Goal: Transaction & Acquisition: Obtain resource

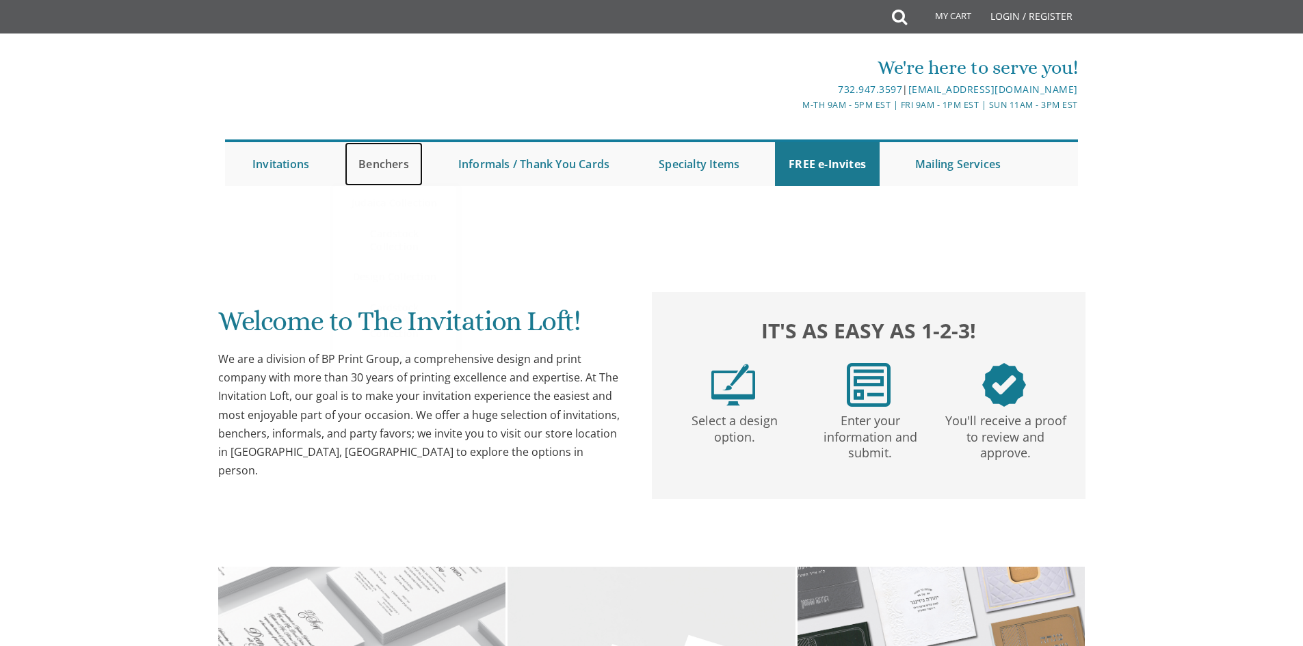
click at [386, 167] on link "Benchers" at bounding box center [384, 164] width 78 height 44
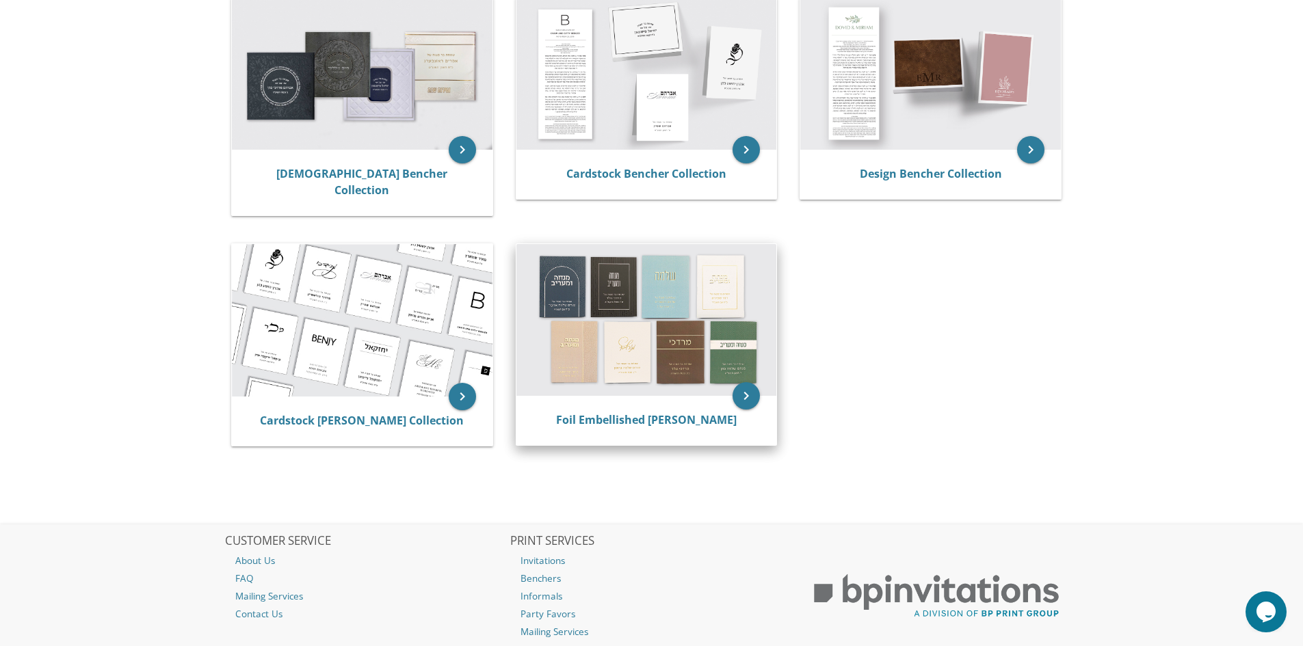
scroll to position [205, 0]
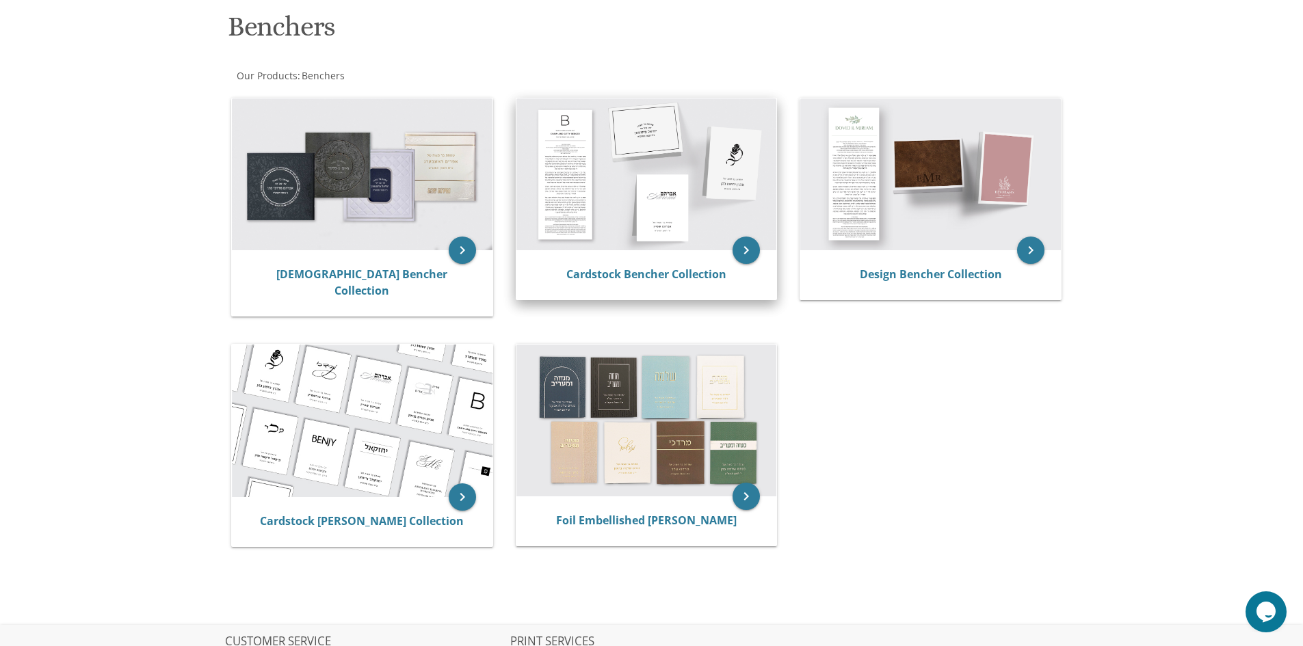
click at [591, 219] on img at bounding box center [646, 174] width 261 height 152
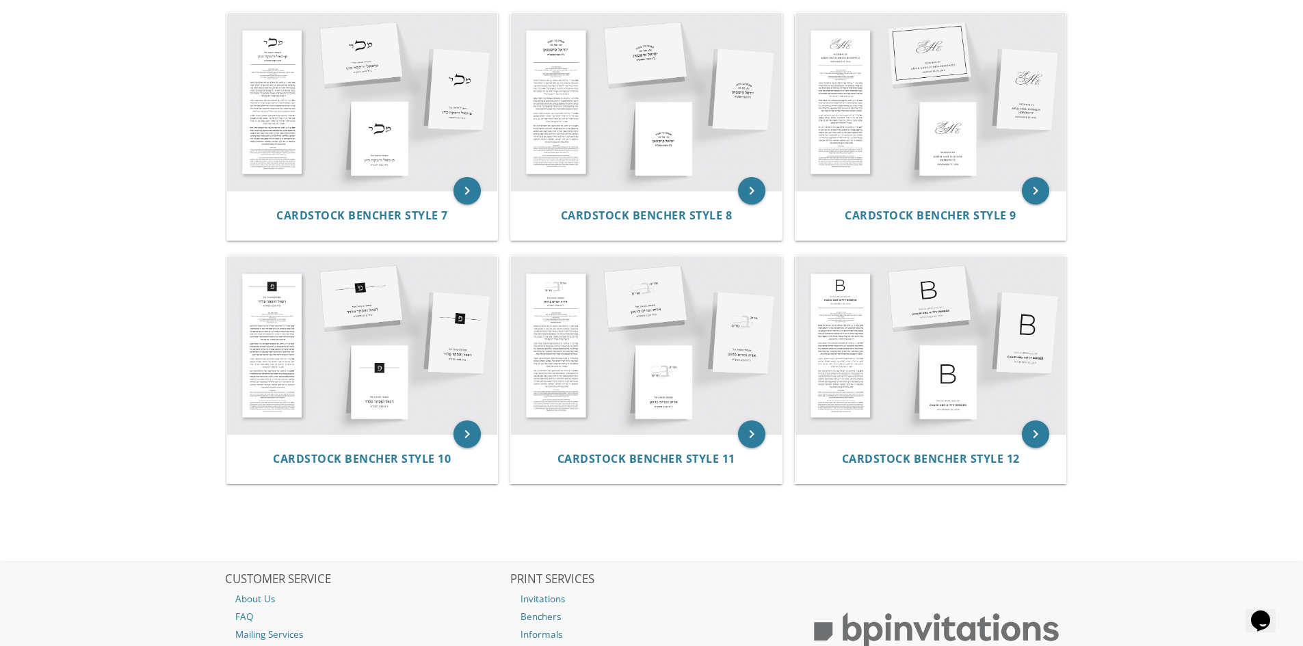
scroll to position [752, 0]
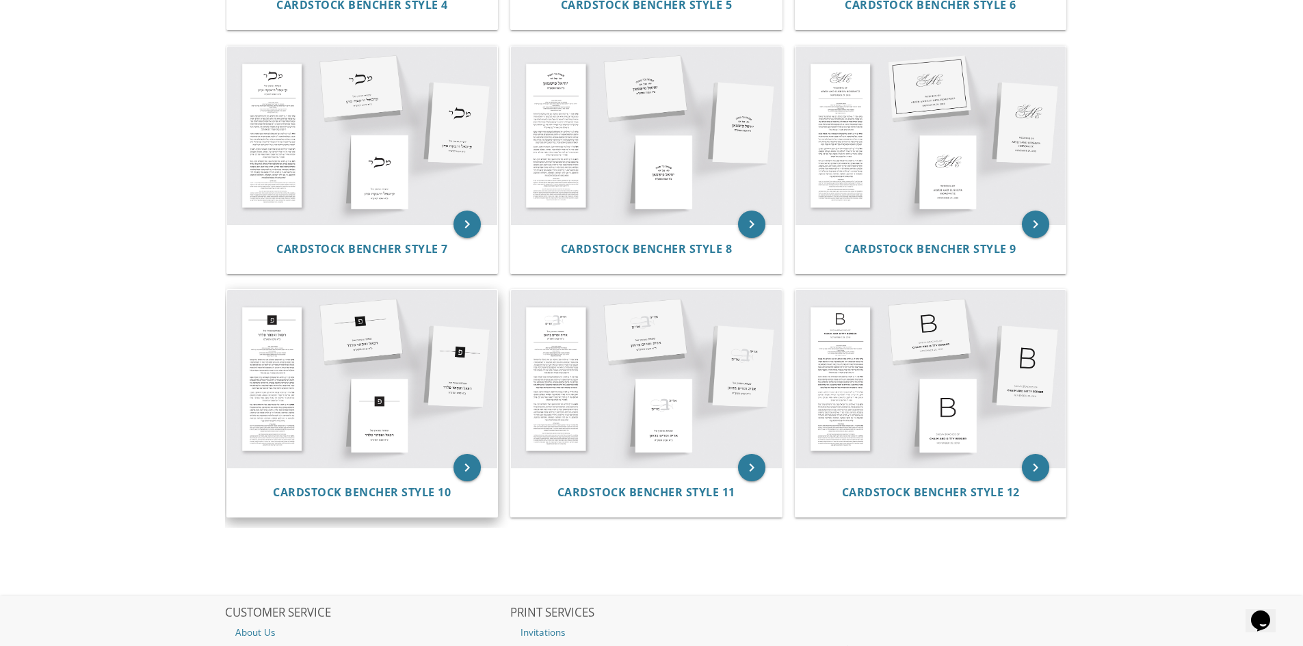
click at [442, 377] on img at bounding box center [362, 379] width 271 height 178
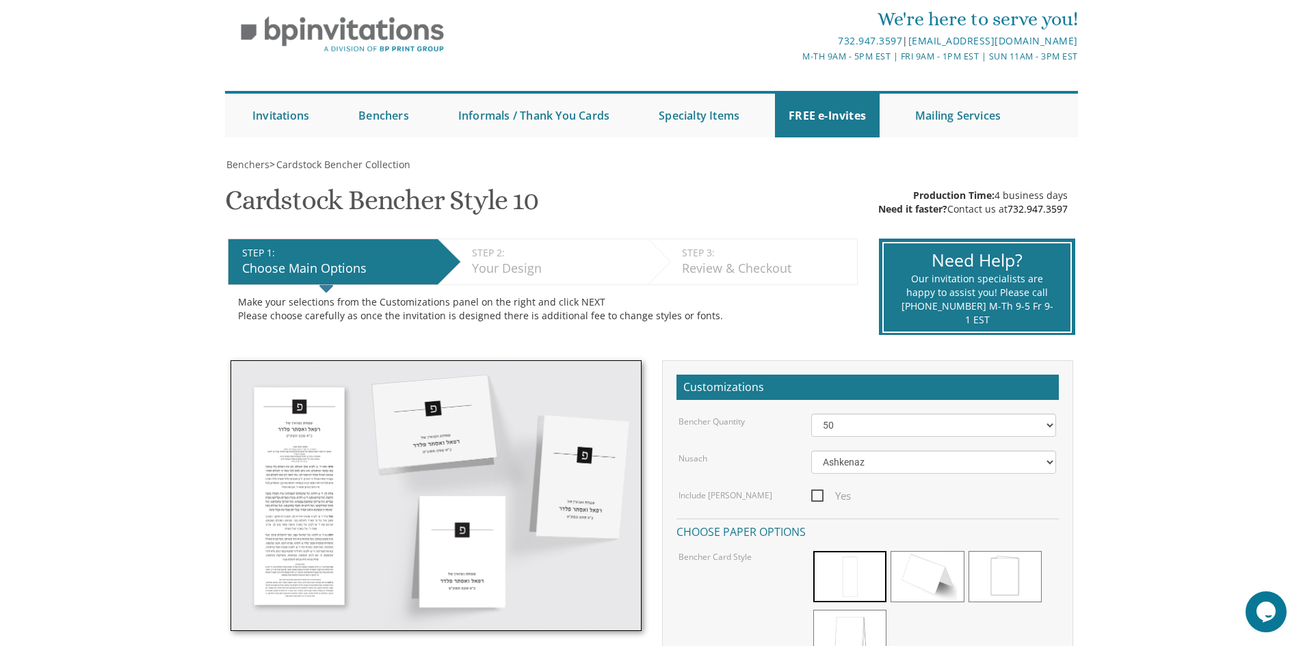
scroll to position [137, 0]
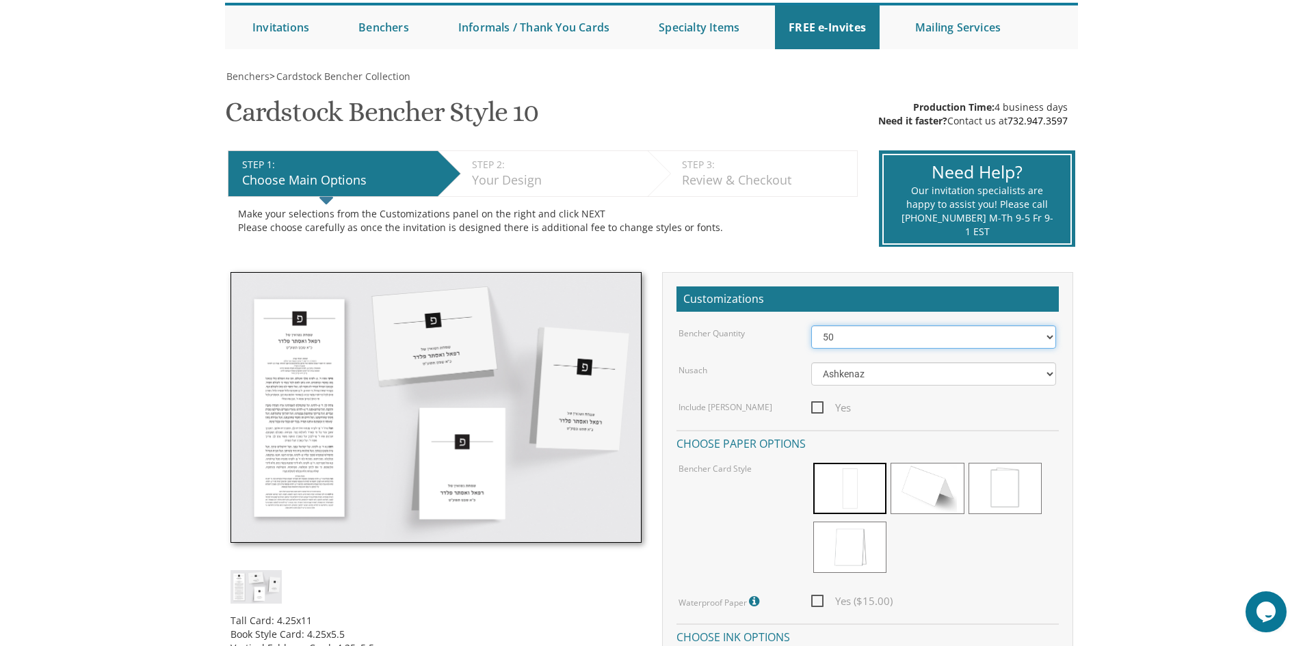
click at [908, 337] on select "50 60 70 80 90 100 125 150 175 200 225 250 275 300 325 350 375 400 425 450 475 …" at bounding box center [933, 336] width 245 height 23
select select "60"
click at [811, 325] on select "50 60 70 80 90 100 125 150 175 200 225 250 275 300 325 350 375 400 425 450 475 …" at bounding box center [933, 336] width 245 height 23
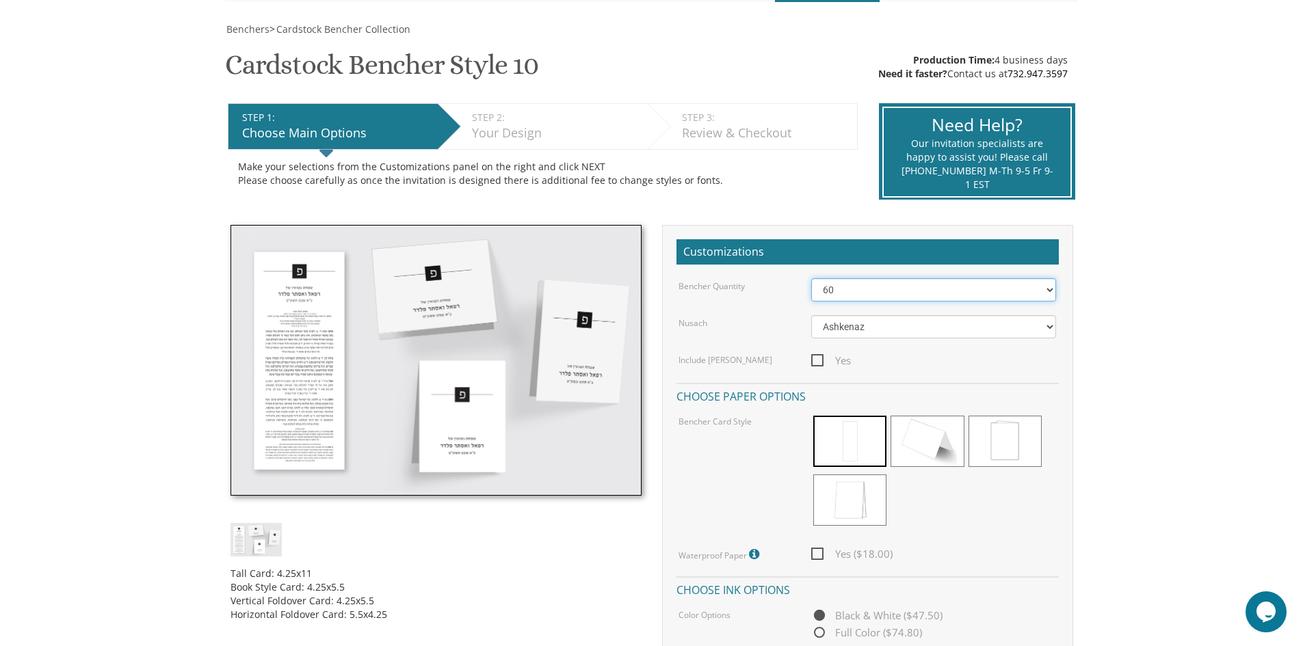
scroll to position [205, 0]
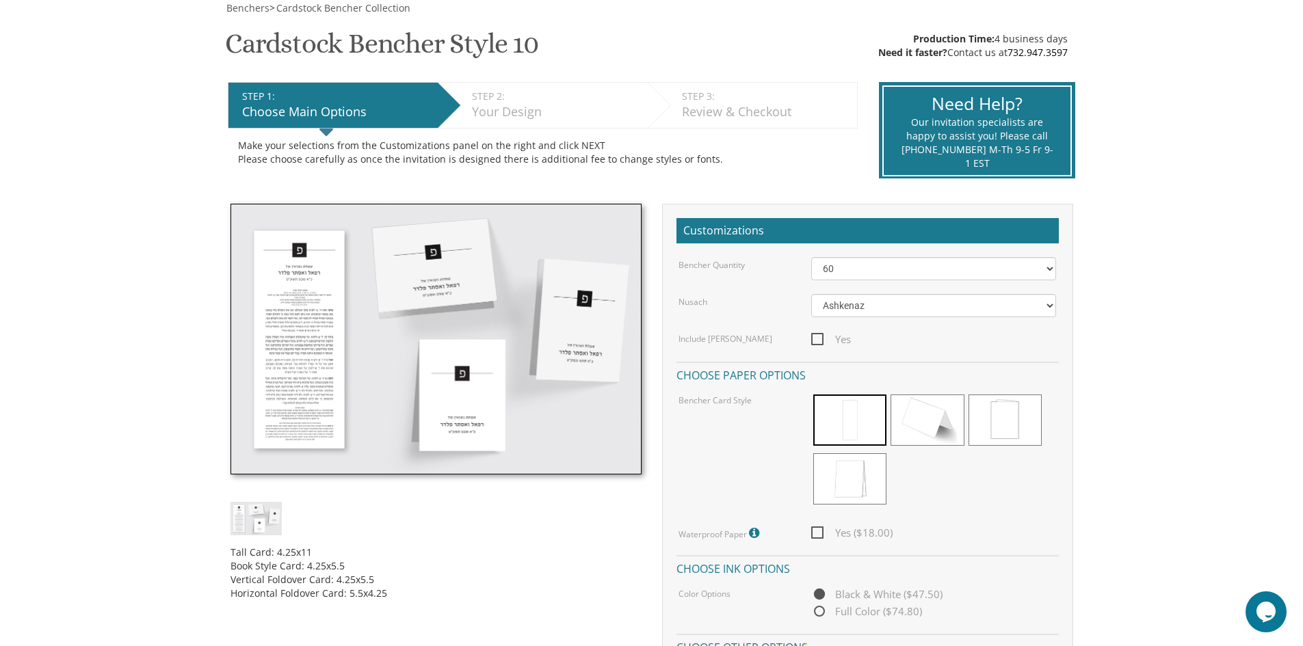
click at [820, 533] on span "Yes ($18.00)" at bounding box center [851, 532] width 81 height 17
click at [820, 533] on input "Yes ($18.00)" at bounding box center [815, 531] width 9 height 9
checkbox input "true"
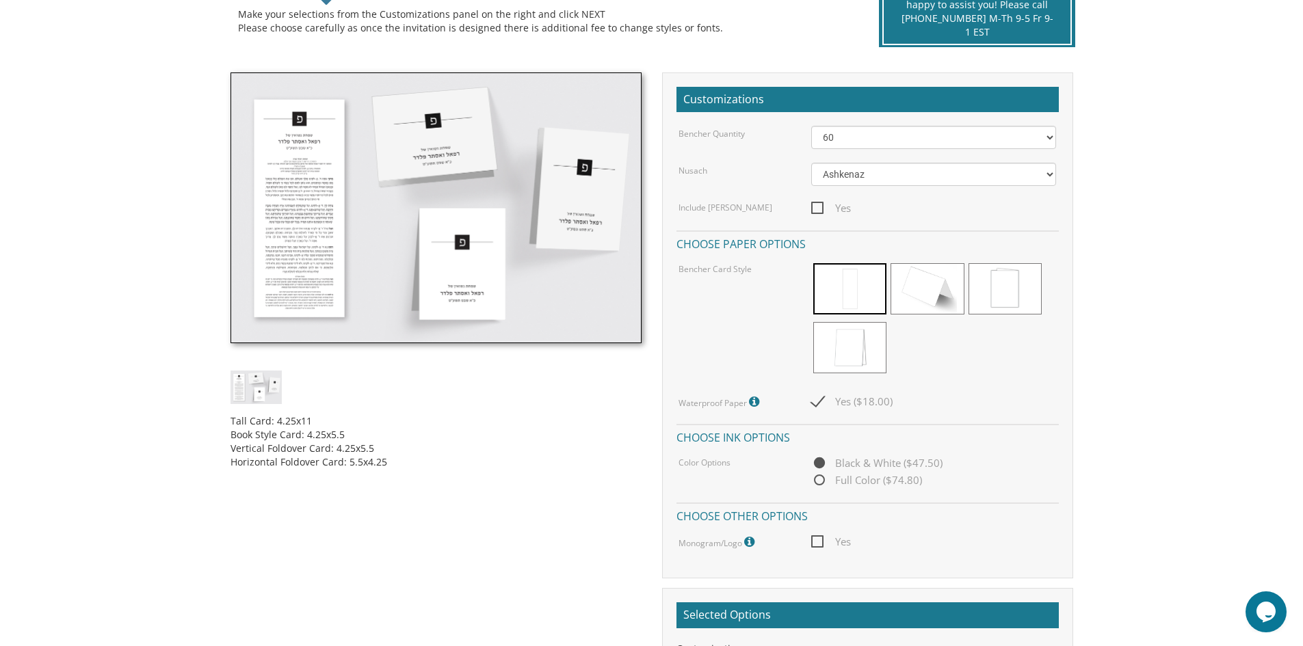
scroll to position [410, 0]
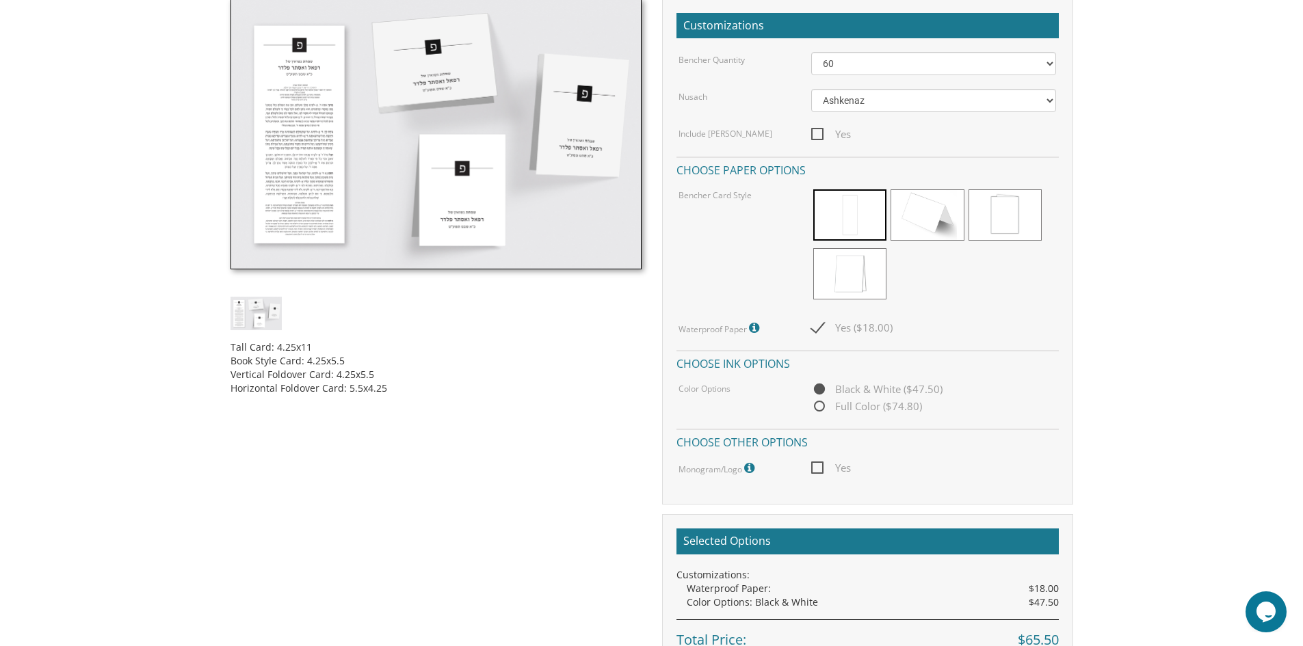
click at [816, 469] on span "Yes" at bounding box center [831, 468] width 40 height 17
click at [816, 469] on input "Yes" at bounding box center [815, 466] width 9 height 9
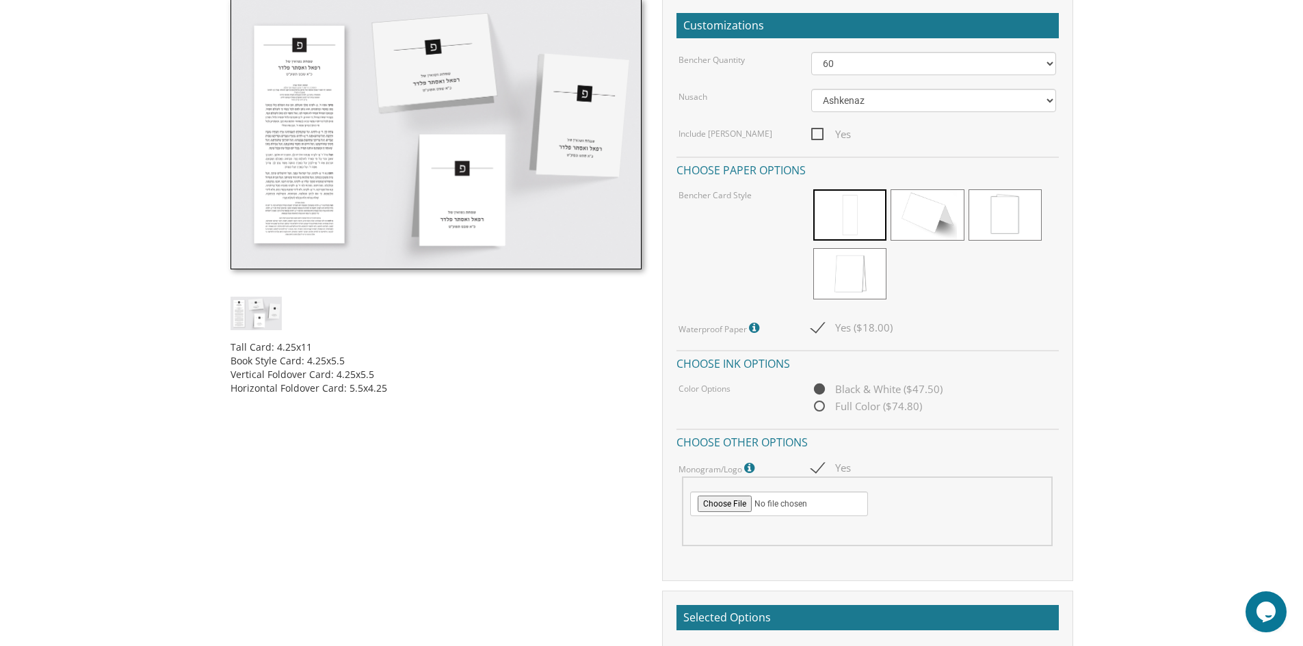
click at [818, 468] on span "Yes" at bounding box center [831, 468] width 40 height 17
click at [818, 468] on input "Yes" at bounding box center [815, 466] width 9 height 9
checkbox input "false"
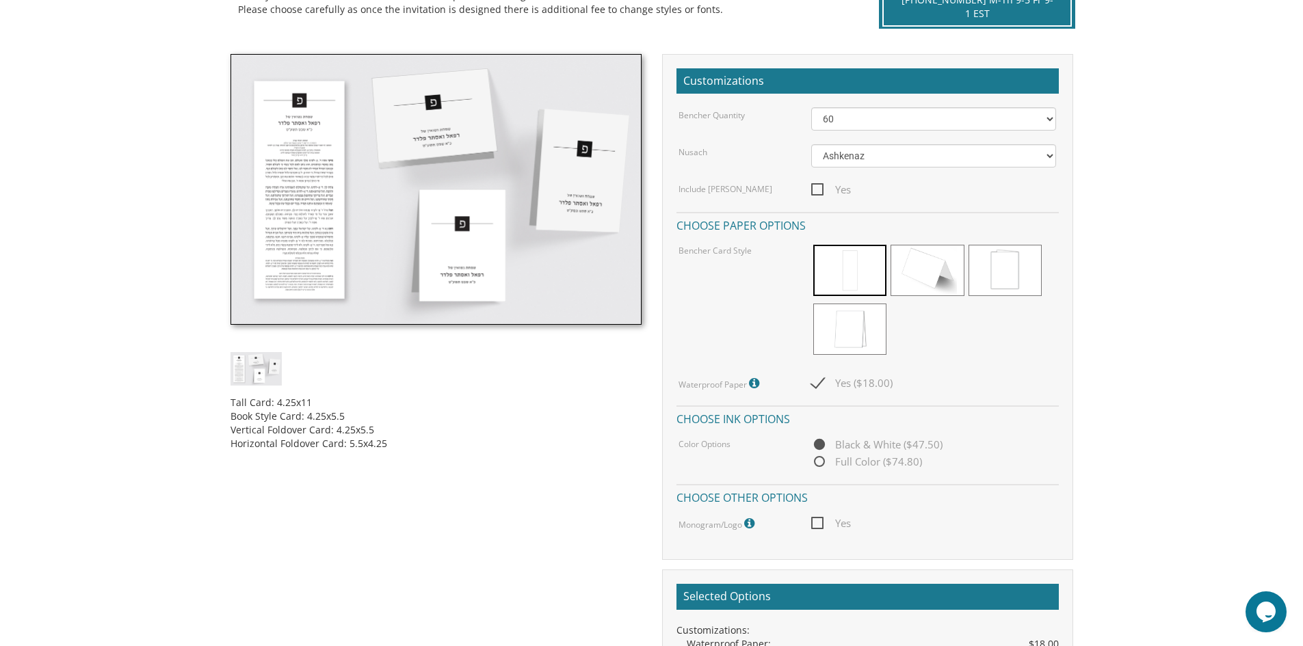
scroll to position [342, 0]
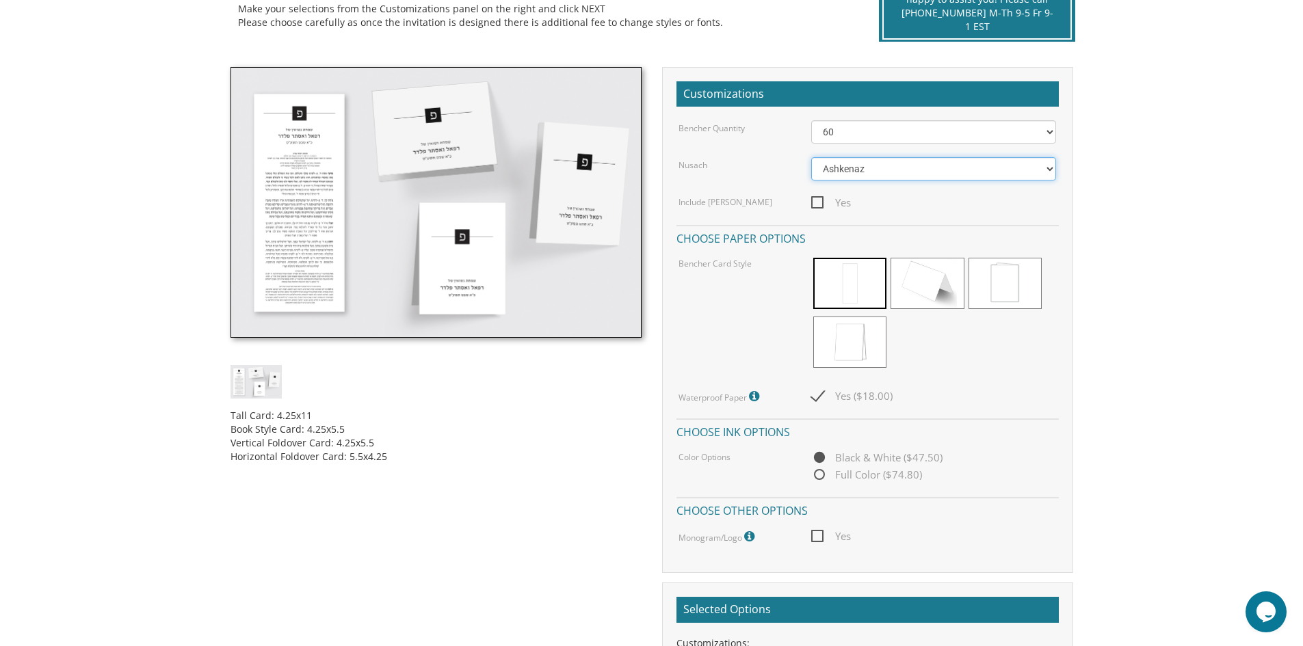
click at [915, 163] on select "Ashkenaz Edut Mizrach" at bounding box center [933, 168] width 245 height 23
click at [916, 168] on select "Ashkenaz Edut Mizrach" at bounding box center [933, 168] width 245 height 23
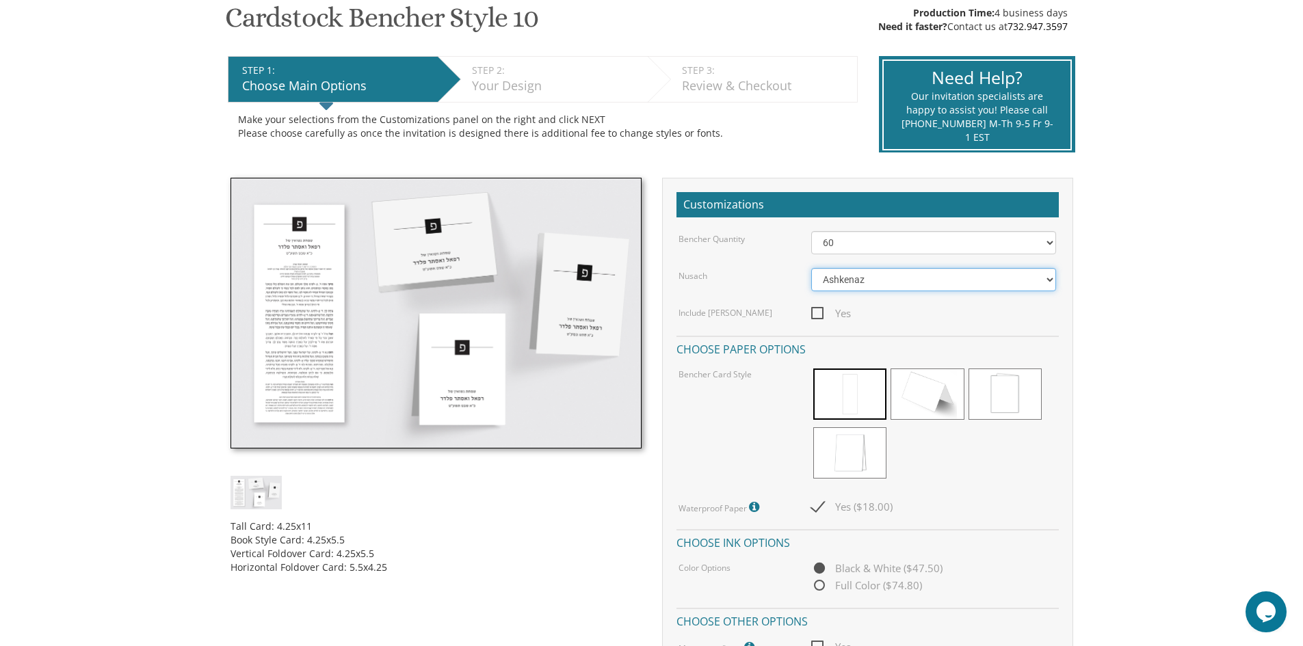
scroll to position [205, 0]
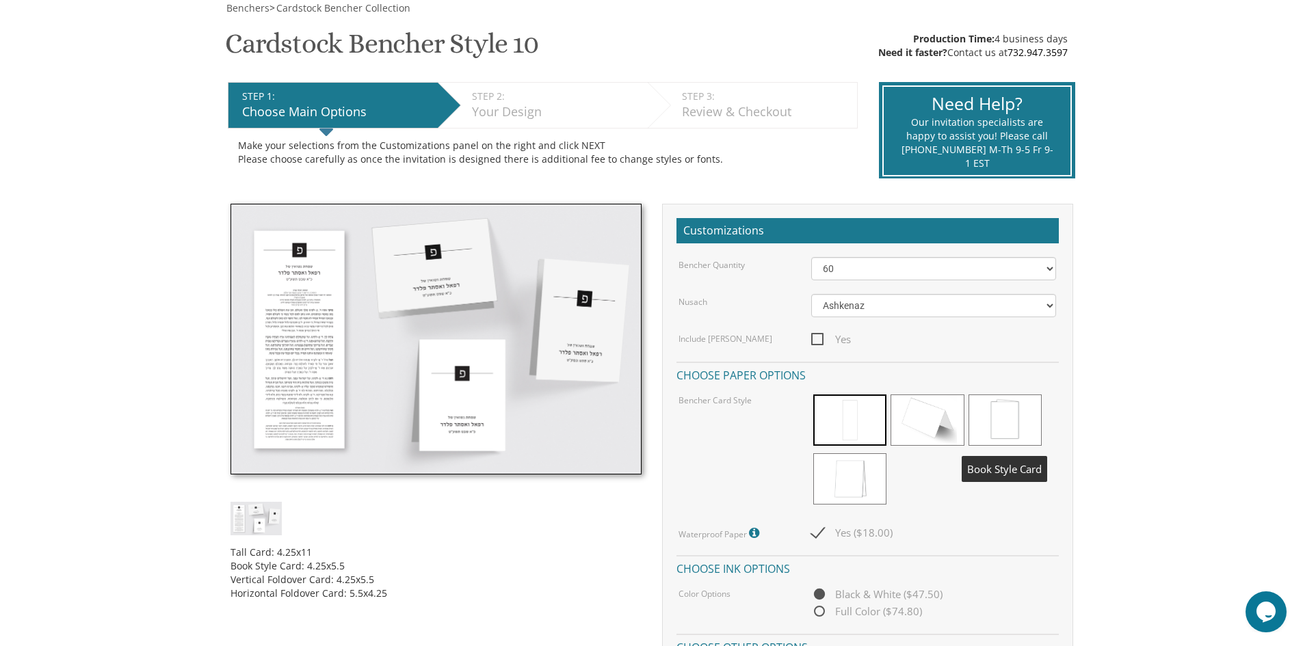
click at [994, 407] on span at bounding box center [1004, 420] width 73 height 51
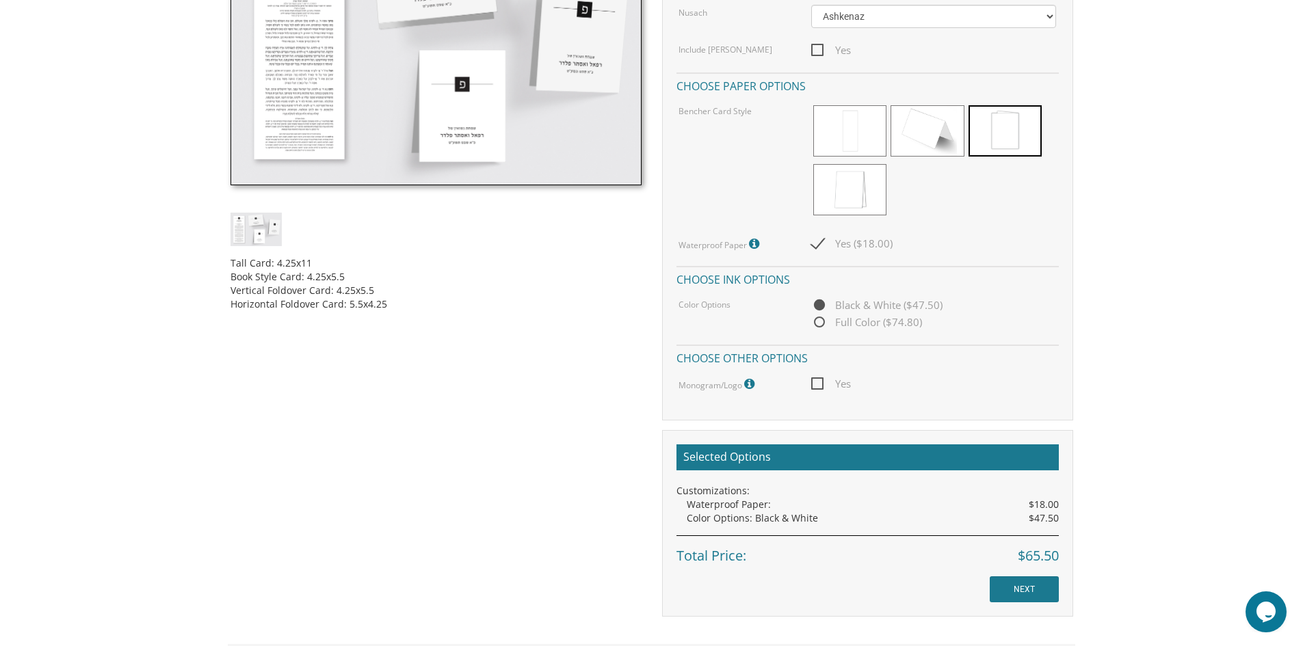
scroll to position [547, 0]
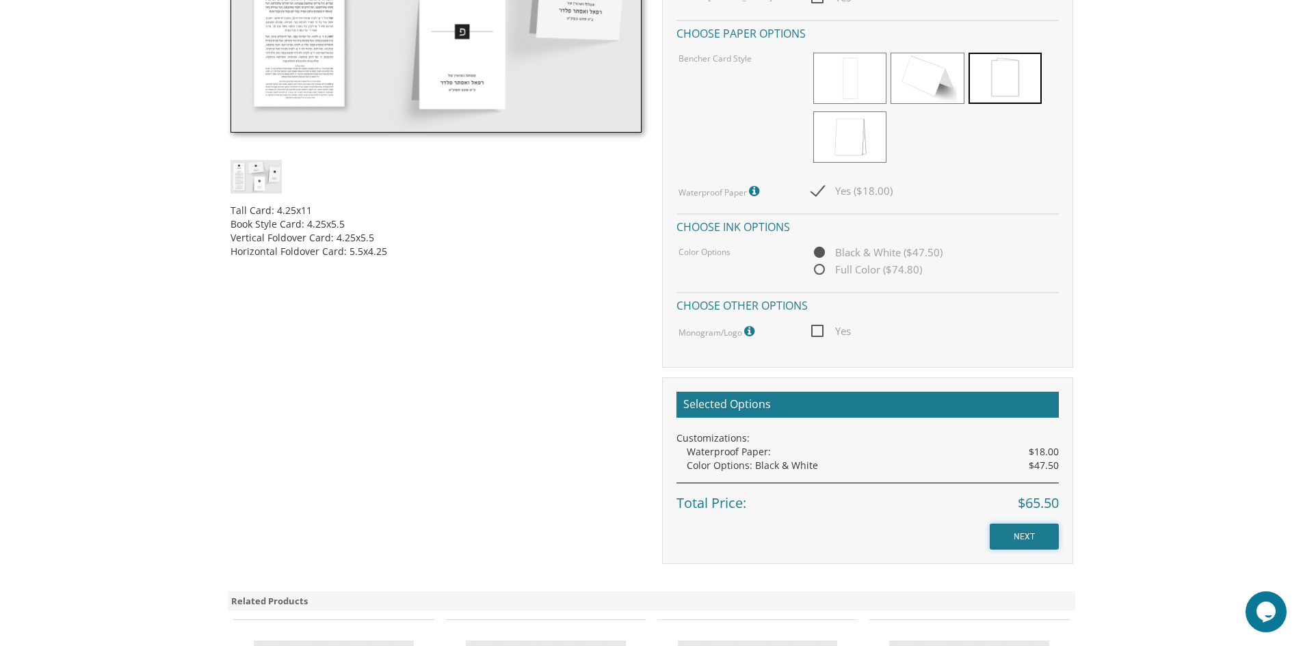
click at [1015, 542] on input "NEXT" at bounding box center [1023, 537] width 69 height 26
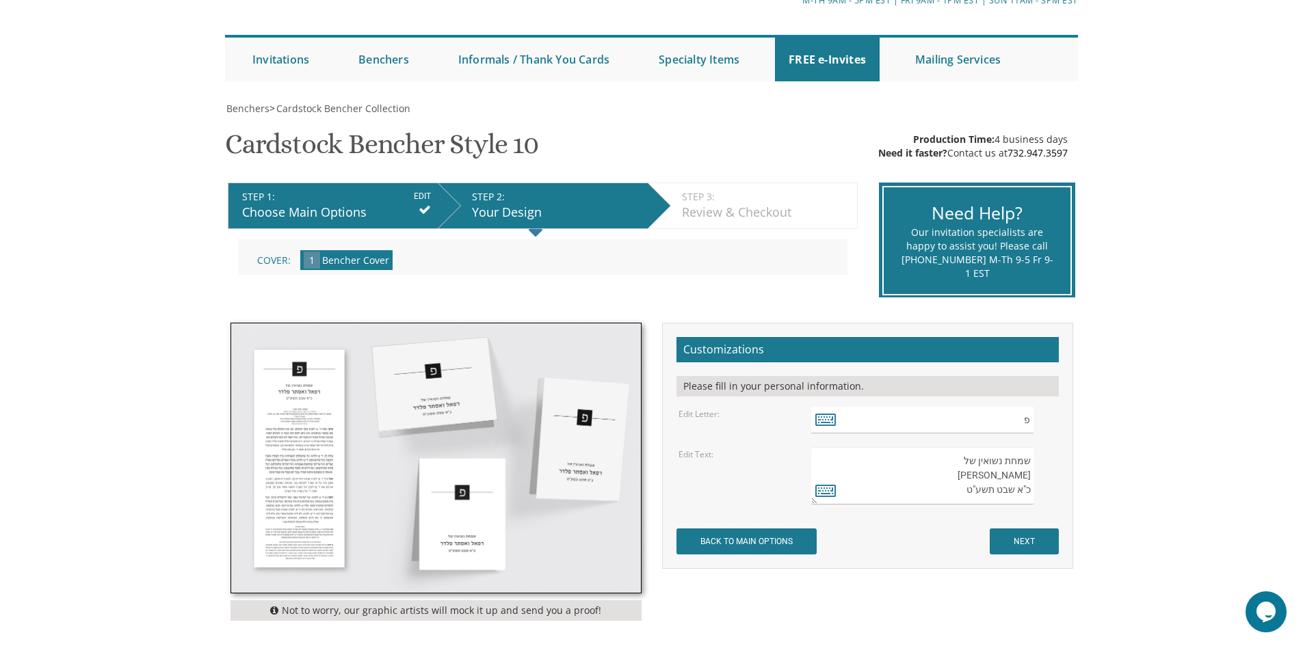
scroll to position [137, 0]
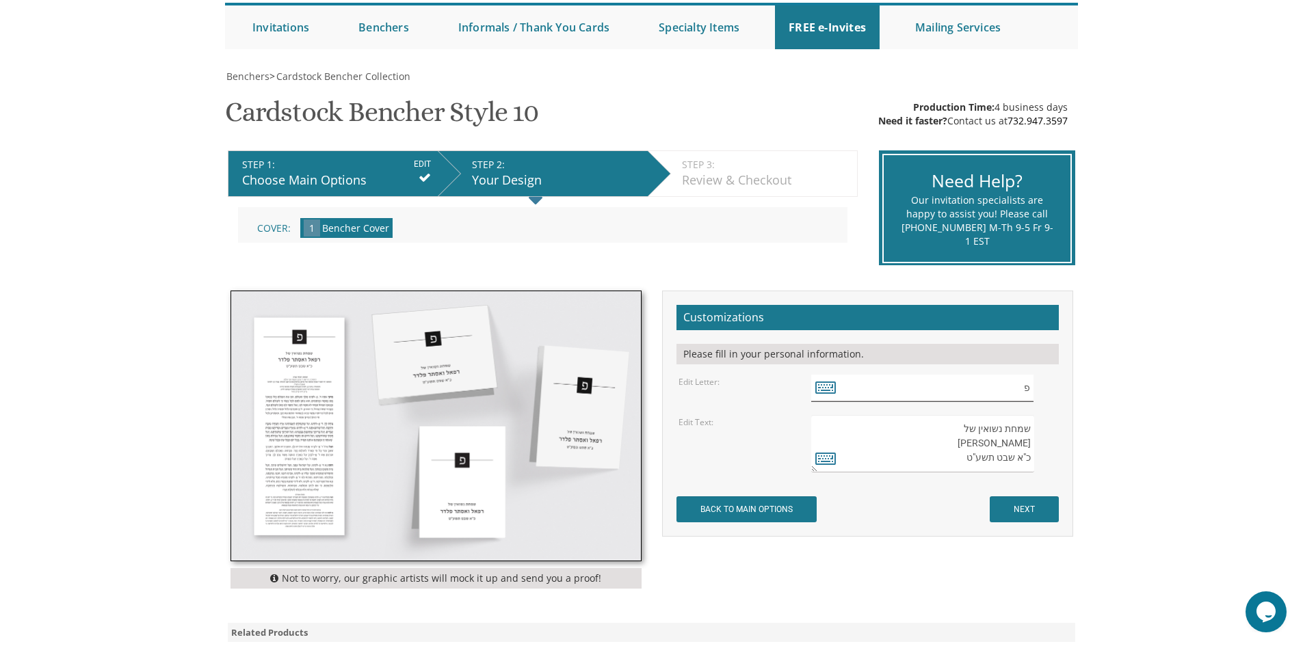
click at [858, 386] on input "פ" at bounding box center [922, 388] width 222 height 27
click at [823, 380] on icon at bounding box center [825, 386] width 21 height 19
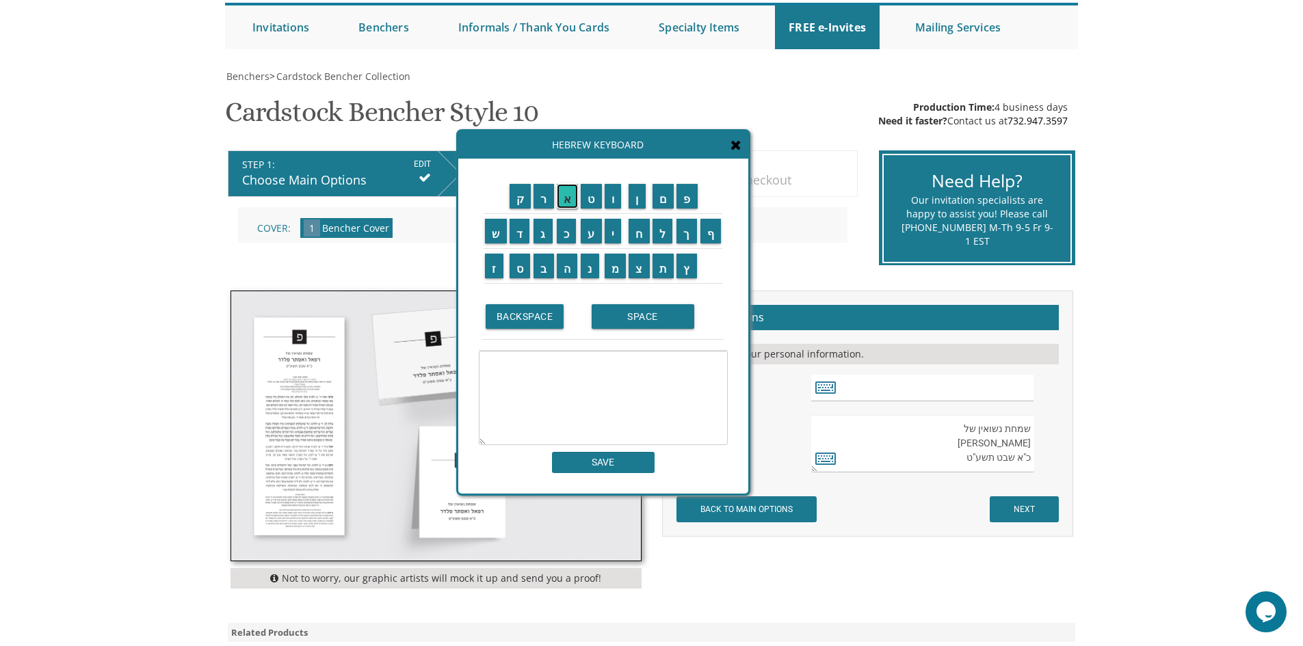
click at [564, 203] on input "א" at bounding box center [568, 196] width 22 height 25
type textarea "א"
click at [738, 144] on icon at bounding box center [735, 145] width 11 height 14
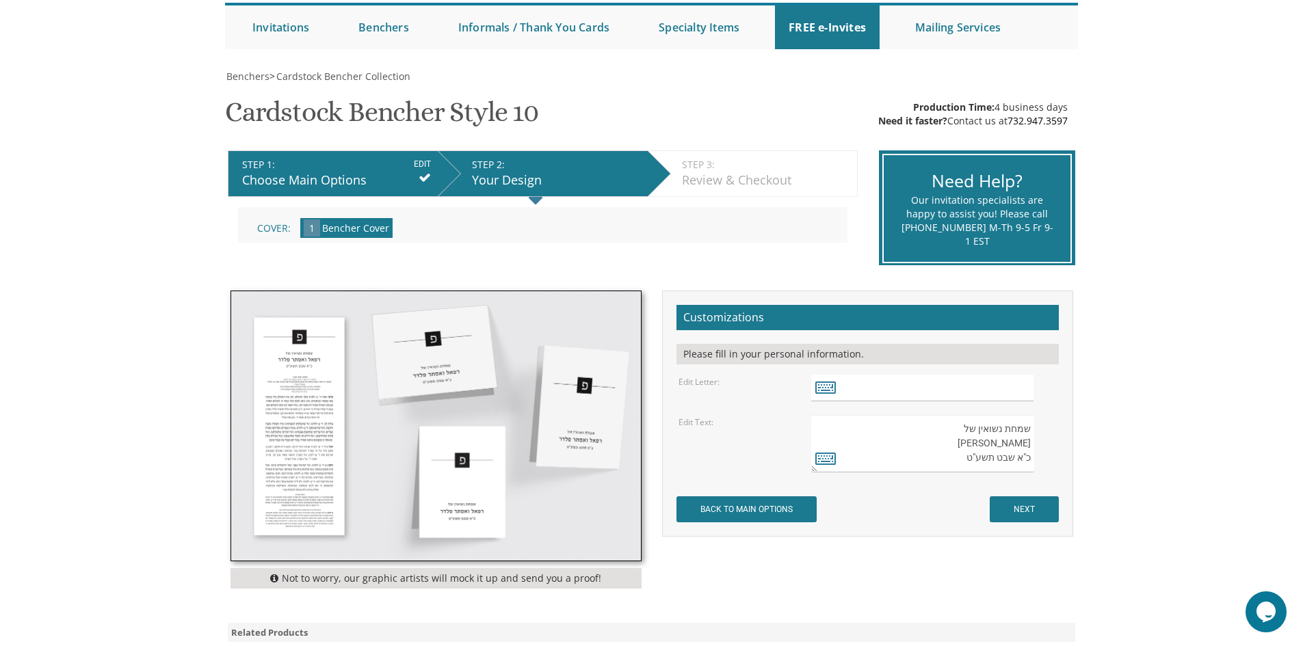
click at [328, 181] on div "Choose Main Options" at bounding box center [336, 181] width 189 height 18
click at [353, 170] on div "STEP 1: EDIT" at bounding box center [336, 165] width 189 height 14
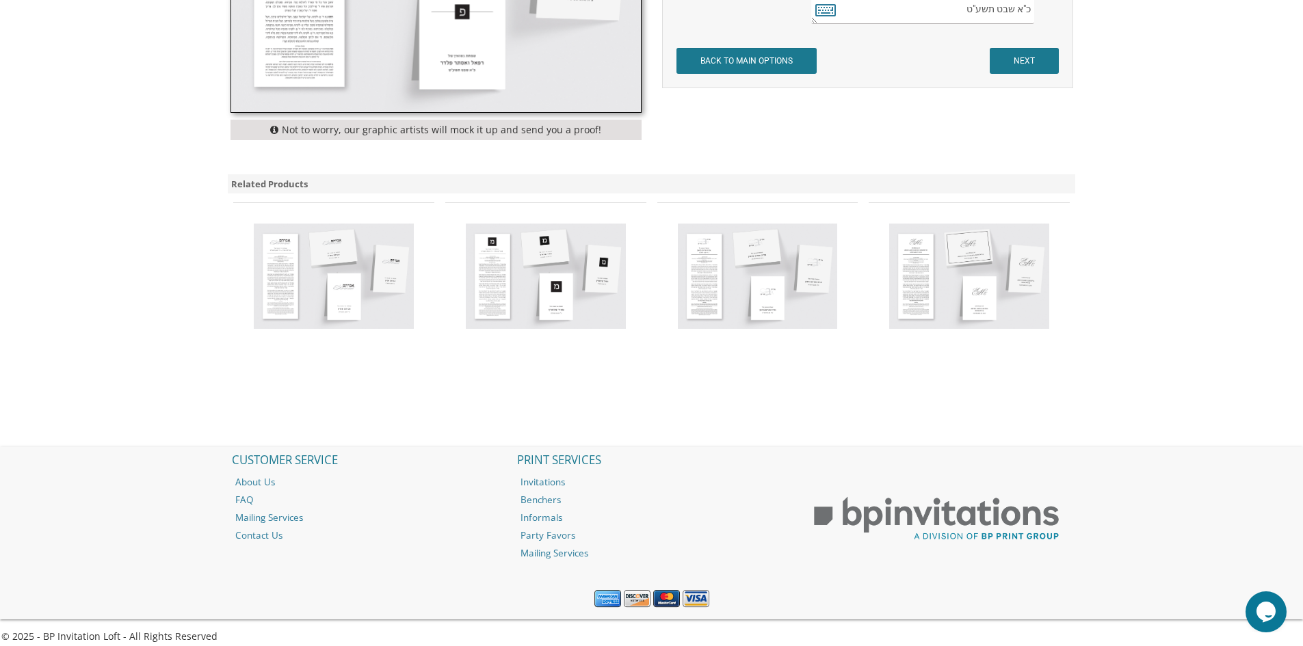
scroll to position [596, 0]
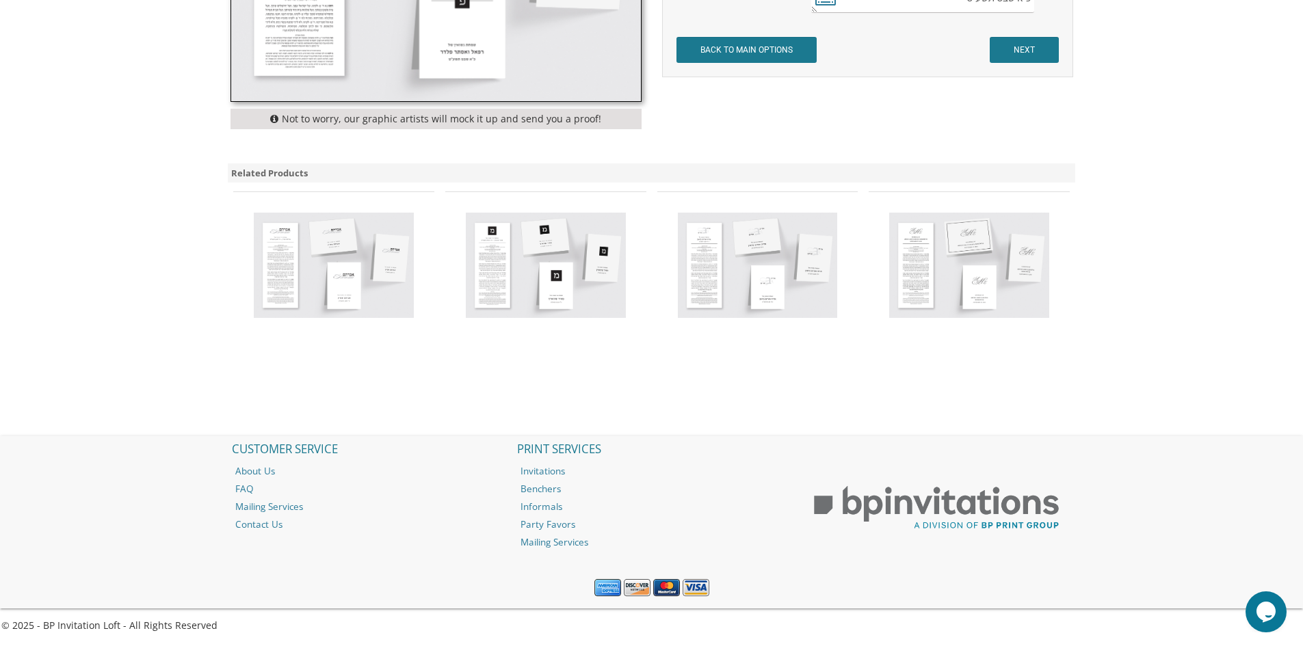
click at [377, 251] on img at bounding box center [334, 265] width 160 height 105
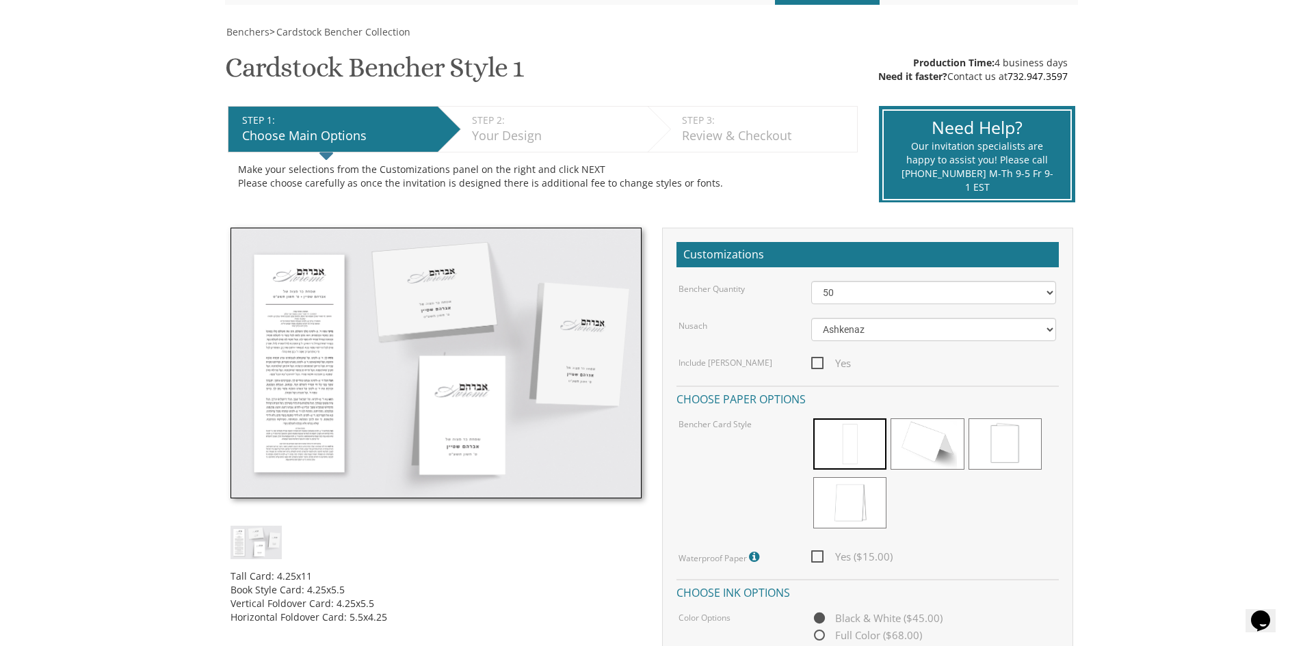
scroll to position [205, 0]
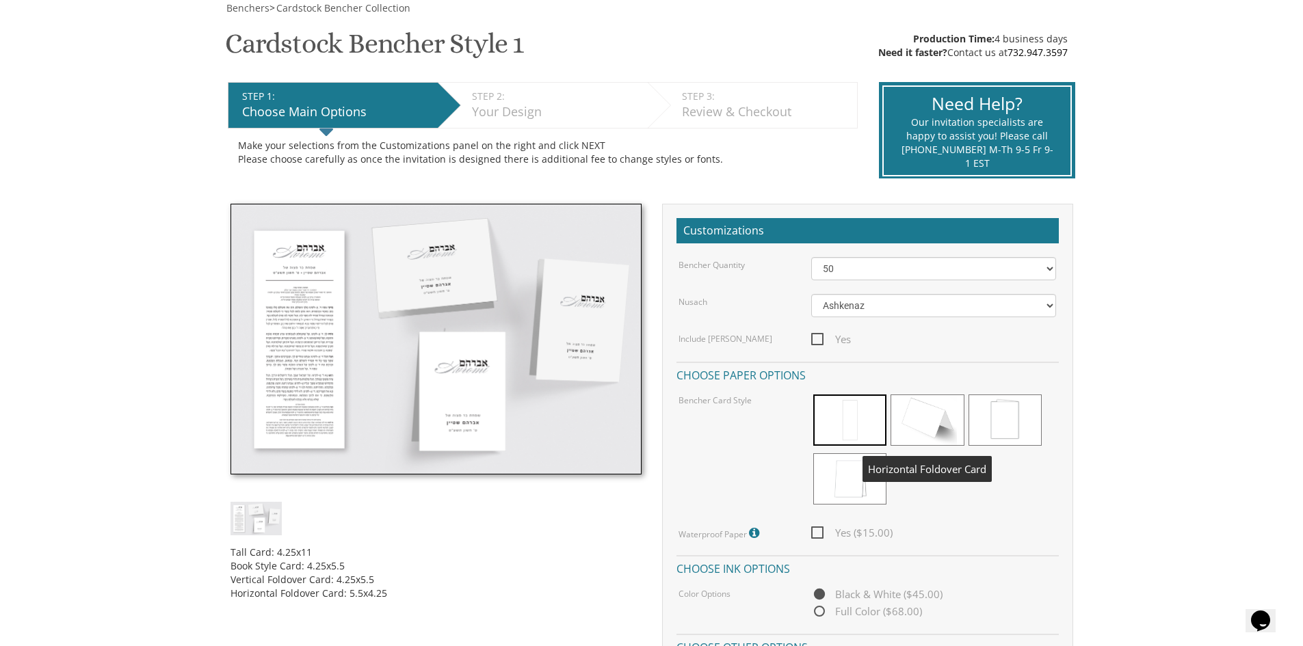
click at [930, 421] on span at bounding box center [926, 420] width 73 height 51
click at [823, 536] on span "Yes ($15.00)" at bounding box center [851, 532] width 81 height 17
click at [820, 536] on input "Yes ($15.00)" at bounding box center [815, 531] width 9 height 9
checkbox input "true"
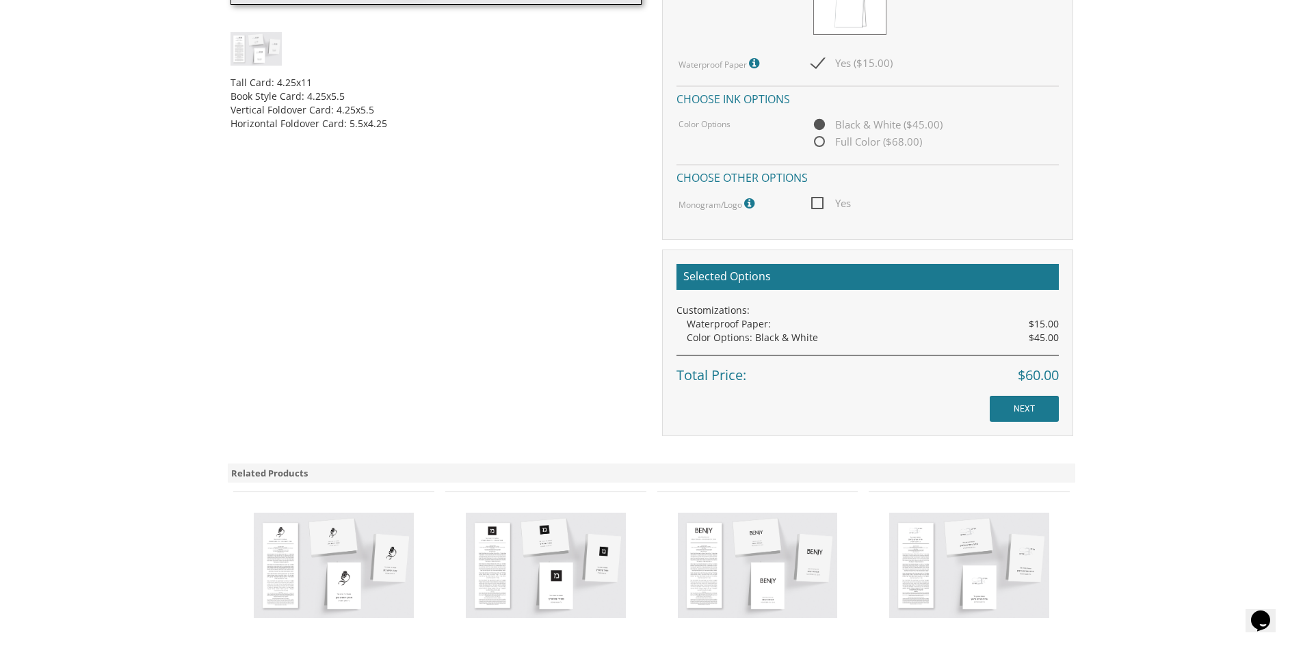
scroll to position [684, 0]
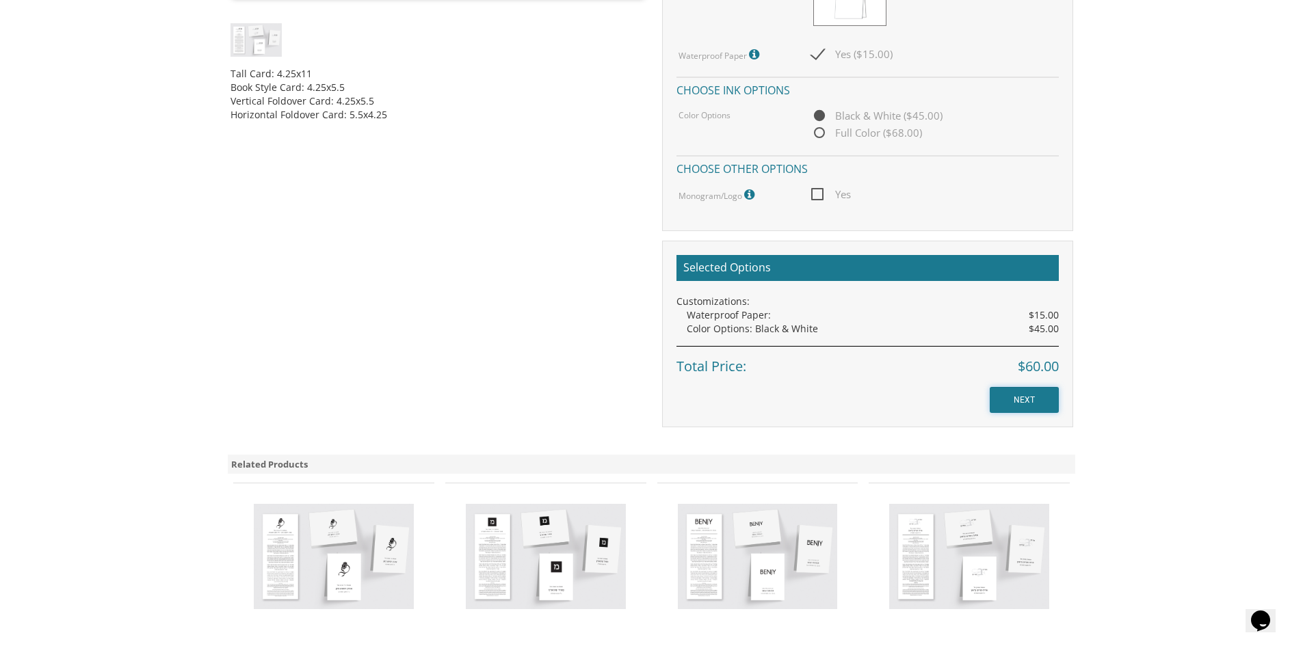
click at [1006, 411] on input "NEXT" at bounding box center [1023, 400] width 69 height 26
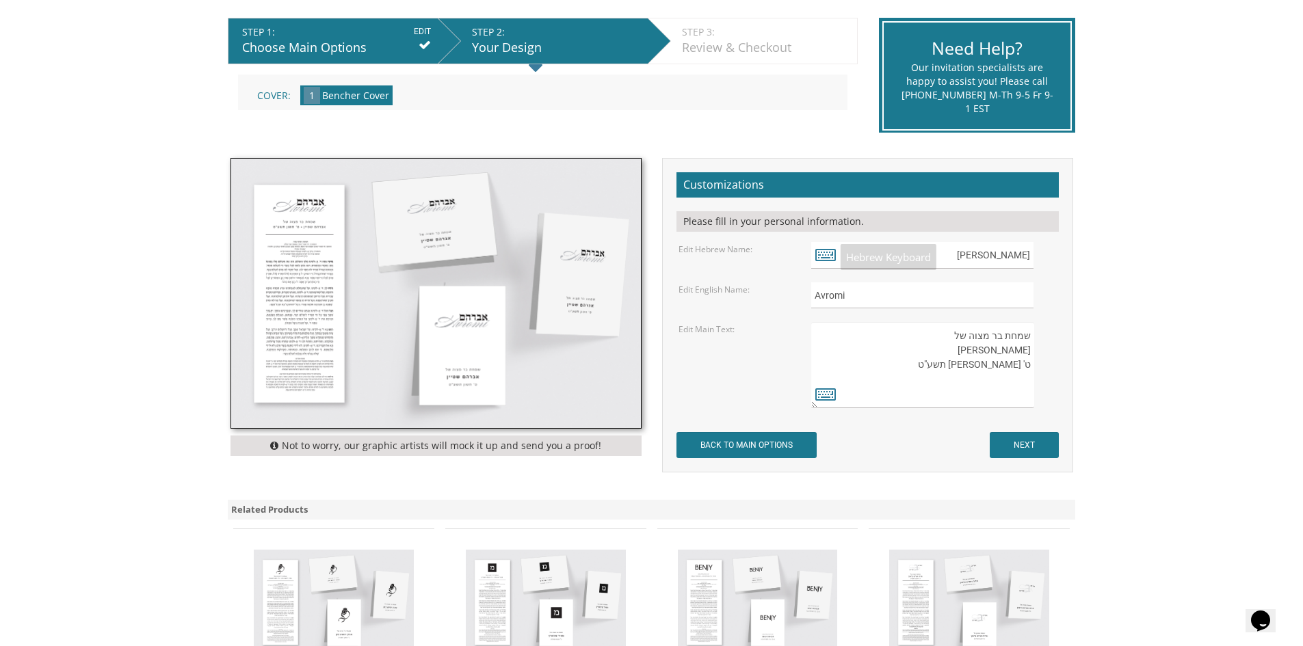
scroll to position [274, 0]
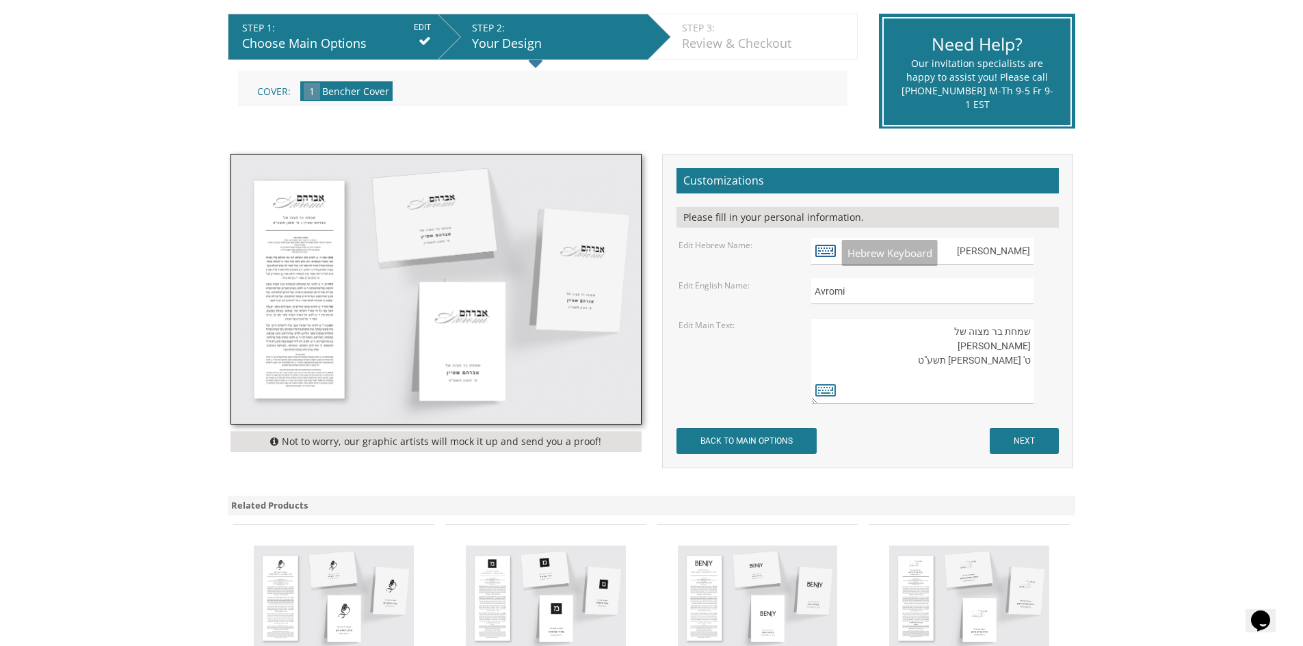
click at [816, 248] on icon at bounding box center [825, 250] width 21 height 19
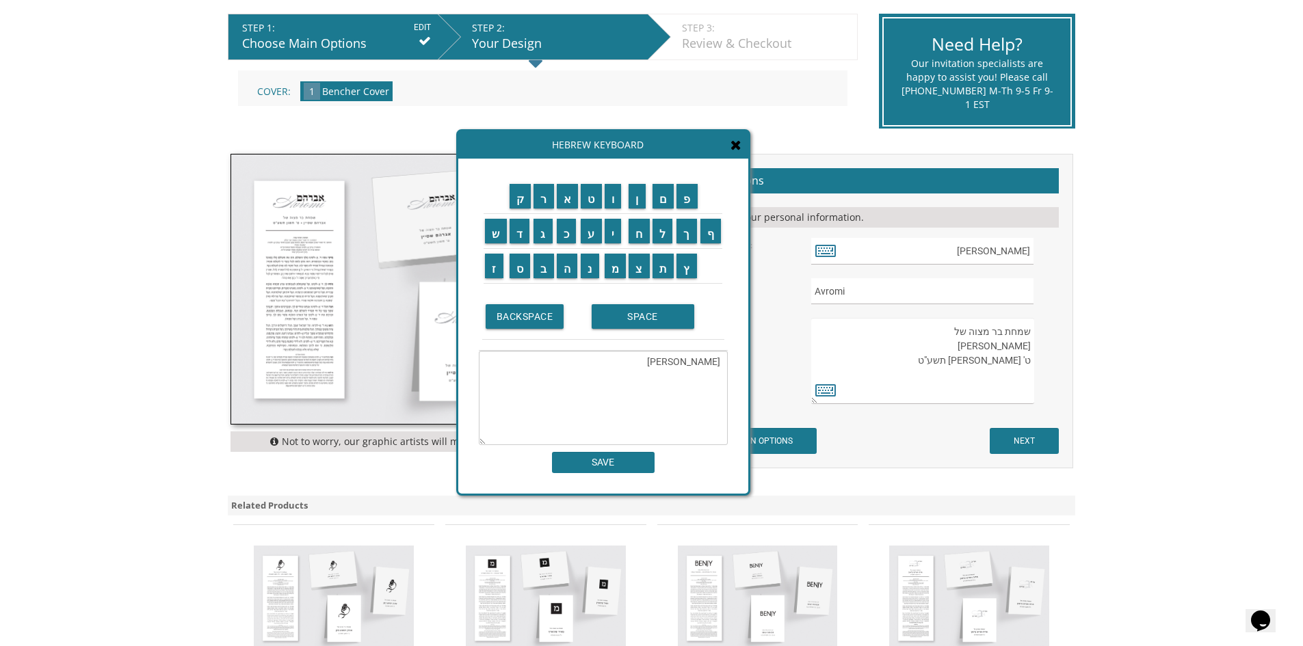
drag, startPoint x: 693, startPoint y: 365, endPoint x: 767, endPoint y: 382, distance: 75.8
click at [767, 382] on div "Benchers > Cardstock Bencher Collection Cardstock Bencher Style 1 SKU: cc1 Prod…" at bounding box center [651, 320] width 855 height 775
type textarea "ם"
click at [569, 201] on input "א" at bounding box center [568, 196] width 22 height 25
click at [540, 204] on input "ר" at bounding box center [543, 196] width 21 height 25
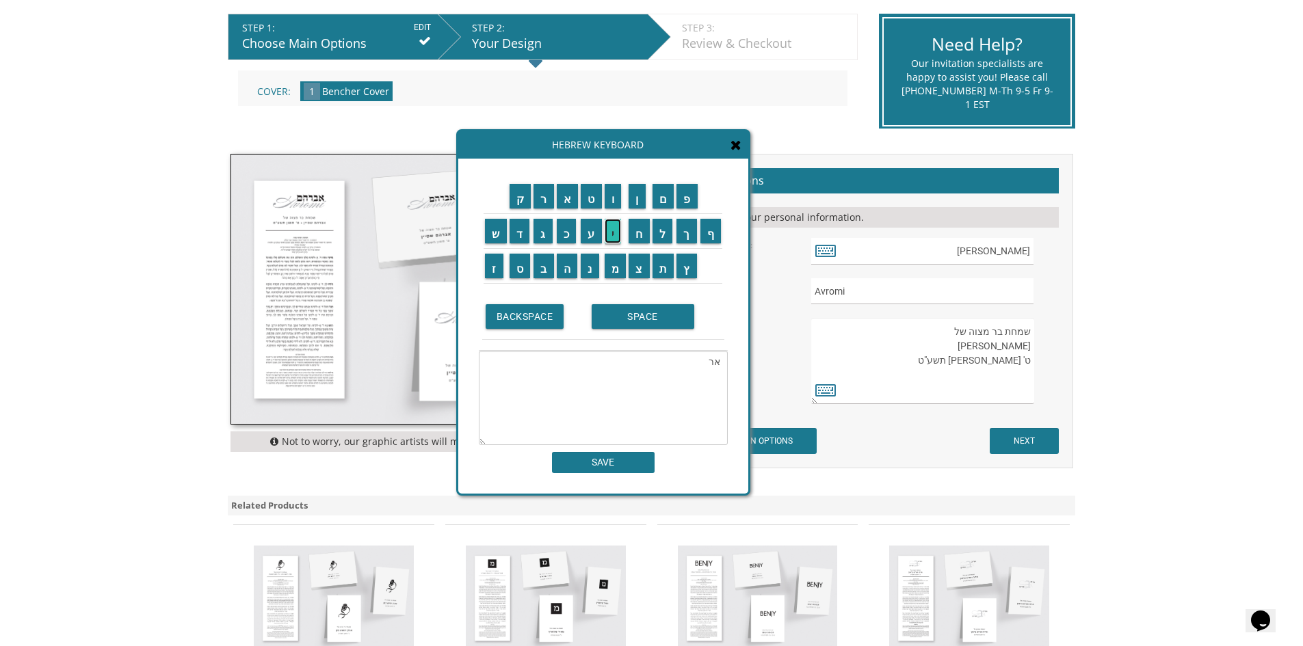
click at [617, 237] on input "י" at bounding box center [612, 231] width 17 height 25
click at [571, 266] on input "ה" at bounding box center [567, 266] width 21 height 25
type textarea "אריה"
click at [624, 462] on input "SAVE" at bounding box center [603, 462] width 103 height 21
type input "אריה"
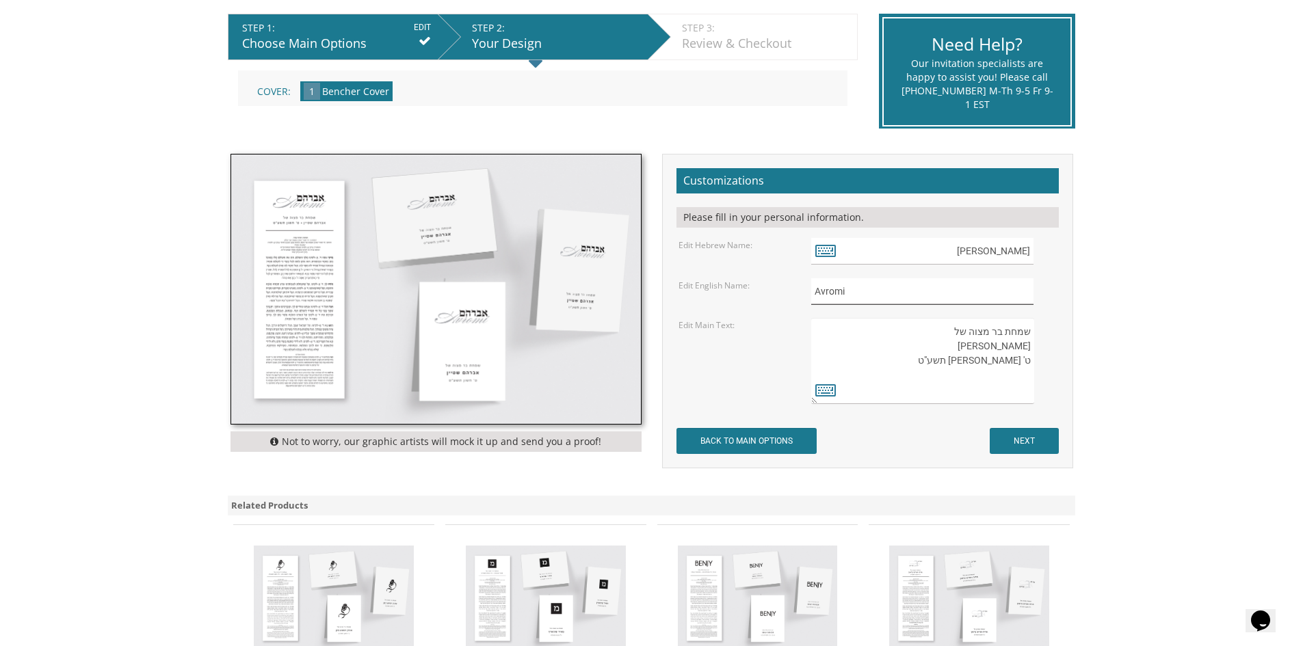
drag, startPoint x: 847, startPoint y: 295, endPoint x: 821, endPoint y: 294, distance: 25.3
click at [821, 294] on input "Avromi" at bounding box center [922, 291] width 222 height 27
type input "Aryeh"
drag, startPoint x: 1024, startPoint y: 343, endPoint x: 969, endPoint y: 342, distance: 54.7
click at [969, 342] on textarea "שמחת בר מצוה של אברהם שטיין ט' חשון תשע"ט" at bounding box center [922, 361] width 222 height 86
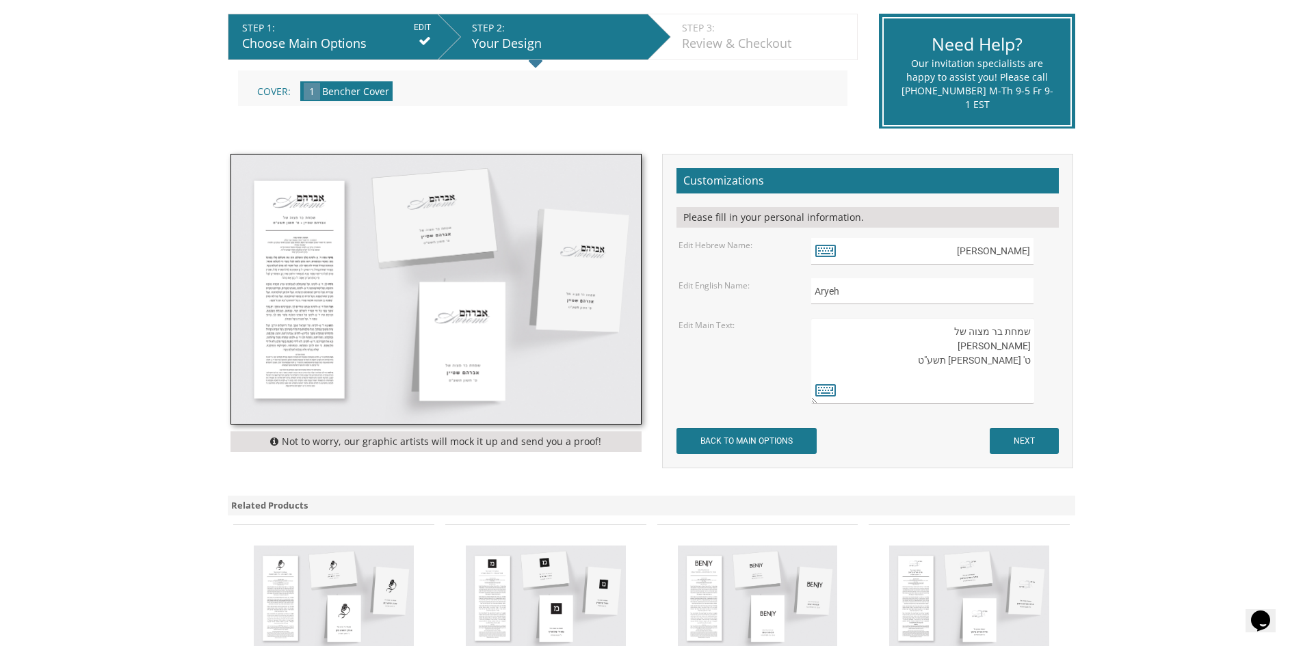
click at [840, 391] on textarea "שמחת בר מצוה של אברהם שטיין ט' חשון תשע"ט" at bounding box center [922, 361] width 222 height 86
click at [1018, 347] on textarea "שמחת בר מצוה של אברהם שטיין ט' חשון תשע"ט" at bounding box center [922, 361] width 222 height 86
drag, startPoint x: 1028, startPoint y: 362, endPoint x: 964, endPoint y: 361, distance: 64.3
click at [964, 361] on textarea "שמחת בר מצוה של אברהם שטיין ט' חשון תשע"ט" at bounding box center [922, 361] width 222 height 86
click at [974, 365] on textarea "שמחת בר מצוה של אברהם שטיין ט' חשון תשע"ט" at bounding box center [922, 361] width 222 height 86
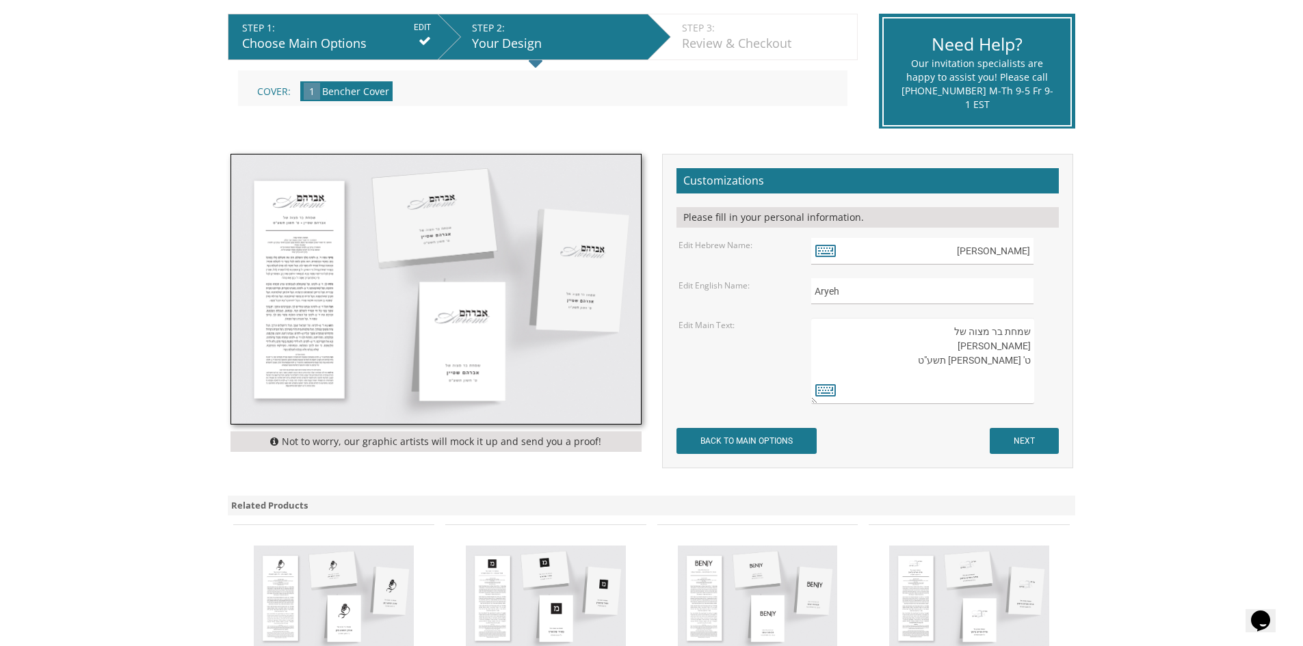
click at [980, 364] on textarea "שמחת בר מצוה של אברהם שטיין ט' חשון תשע"ט" at bounding box center [922, 361] width 222 height 86
drag, startPoint x: 975, startPoint y: 347, endPoint x: 1026, endPoint y: 349, distance: 50.7
click at [1026, 349] on textarea "שמחת בר מצוה של אברהם שטיין ט' חשון תשע"ט" at bounding box center [922, 361] width 222 height 86
type textarea "שמחת בר מצוה של א ט' חשון תשע"ט"
click at [821, 385] on icon at bounding box center [825, 389] width 21 height 19
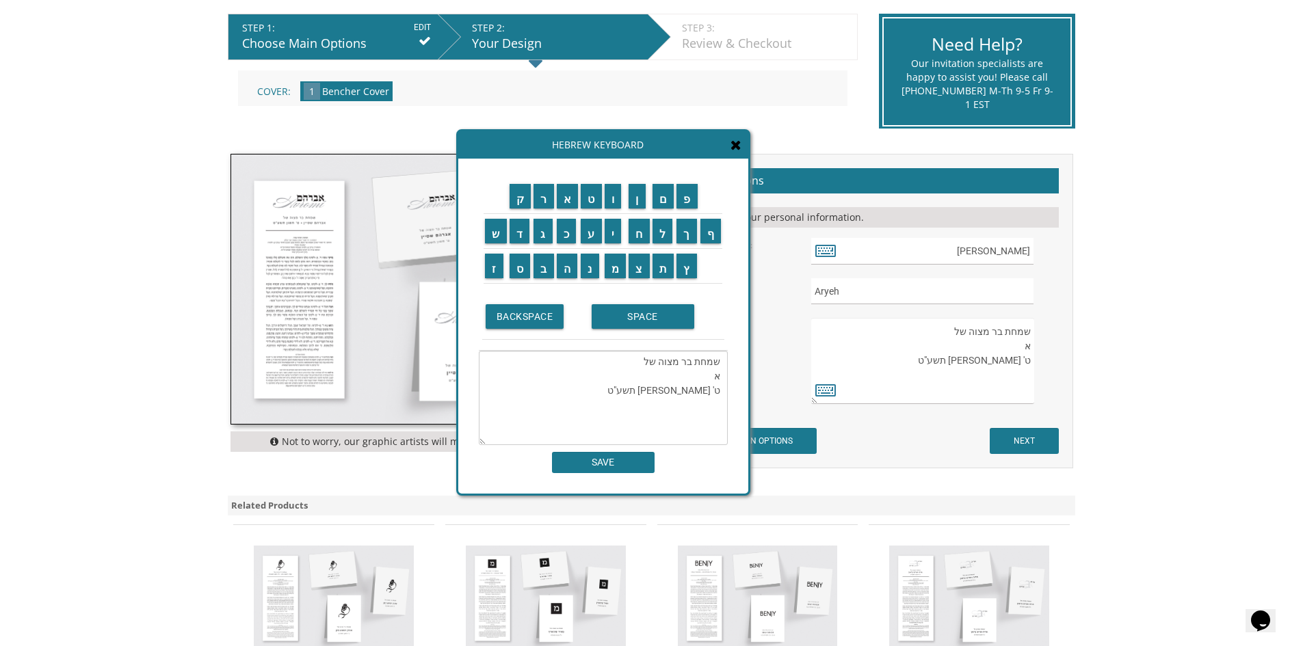
click at [720, 377] on textarea "שמחת בר מצוה של א ט' חשון תשע"ט" at bounding box center [603, 398] width 249 height 94
click at [640, 235] on input "ח" at bounding box center [638, 231] width 21 height 25
click at [617, 235] on input "י" at bounding box center [612, 231] width 17 height 25
click at [671, 196] on input "ם" at bounding box center [663, 196] width 22 height 25
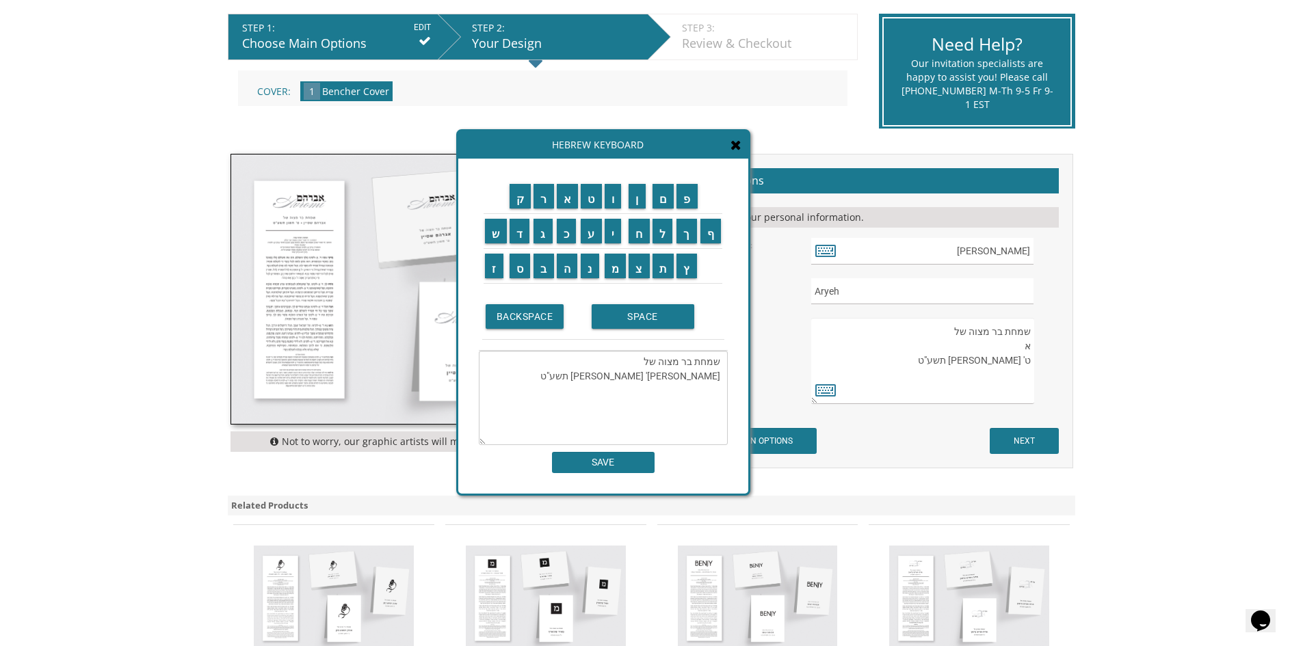
click at [736, 357] on div "ק ר א ט ו ן ם פ ש ד ג כ ע י ח ל" at bounding box center [603, 326] width 290 height 335
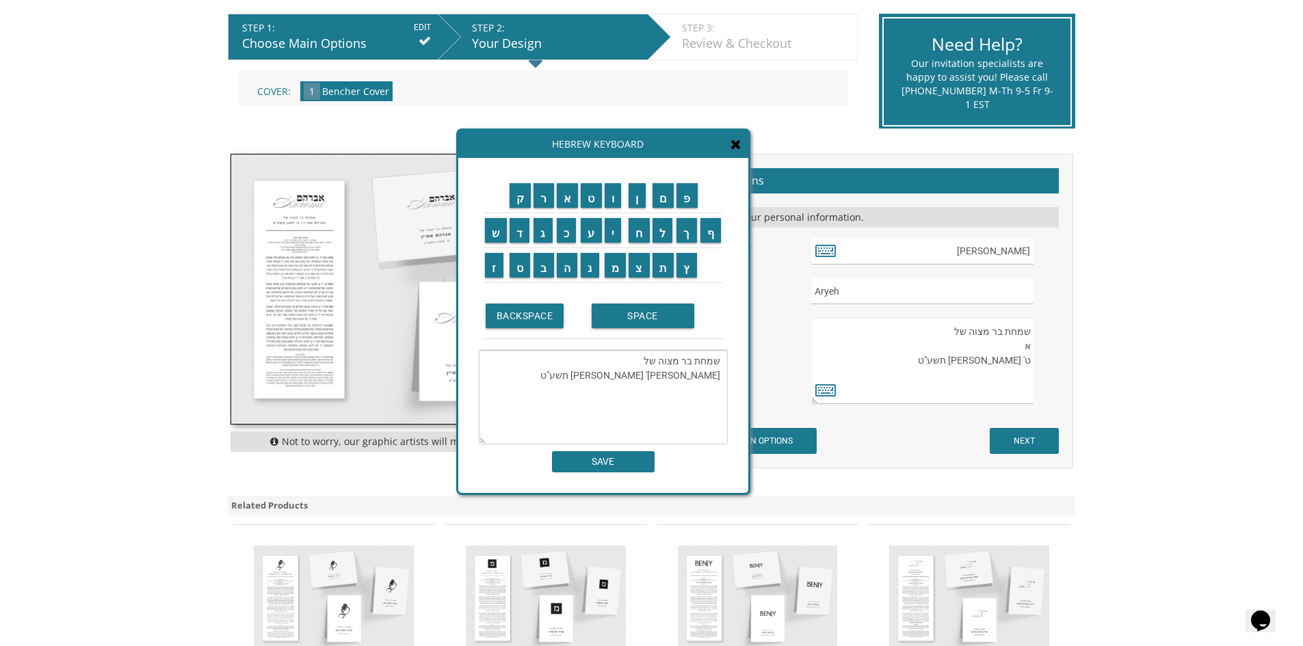
click at [694, 380] on textarea "שמחת בר מצוה של חיים א ט' חשון תשע"ט" at bounding box center [603, 397] width 249 height 94
click at [545, 193] on input "ר" at bounding box center [543, 195] width 21 height 25
click at [611, 229] on input "י" at bounding box center [612, 230] width 17 height 25
click at [569, 263] on input "ה" at bounding box center [567, 265] width 21 height 25
click at [565, 202] on input "א" at bounding box center [568, 195] width 22 height 25
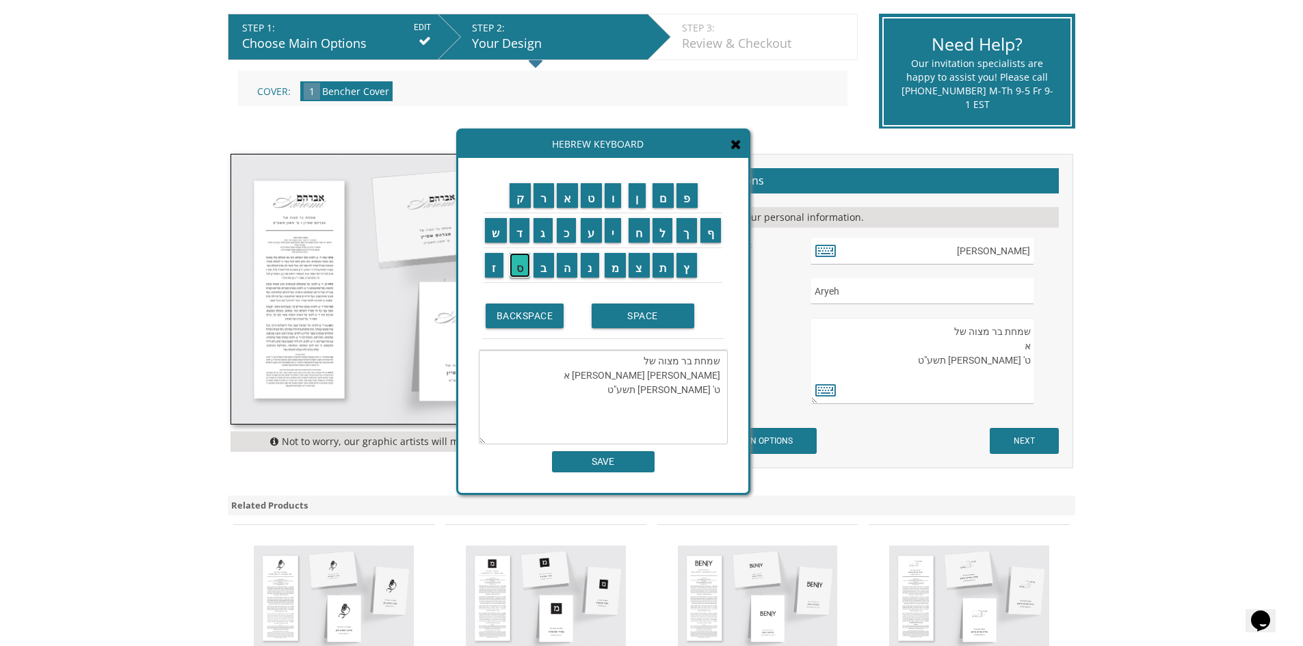
click at [528, 265] on input "ס" at bounding box center [519, 265] width 21 height 25
click at [669, 273] on input "ת" at bounding box center [663, 265] width 22 height 25
click at [544, 203] on input "ר" at bounding box center [543, 195] width 21 height 25
click at [523, 269] on input "ס" at bounding box center [519, 265] width 21 height 25
click at [619, 202] on input "ו" at bounding box center [612, 195] width 17 height 25
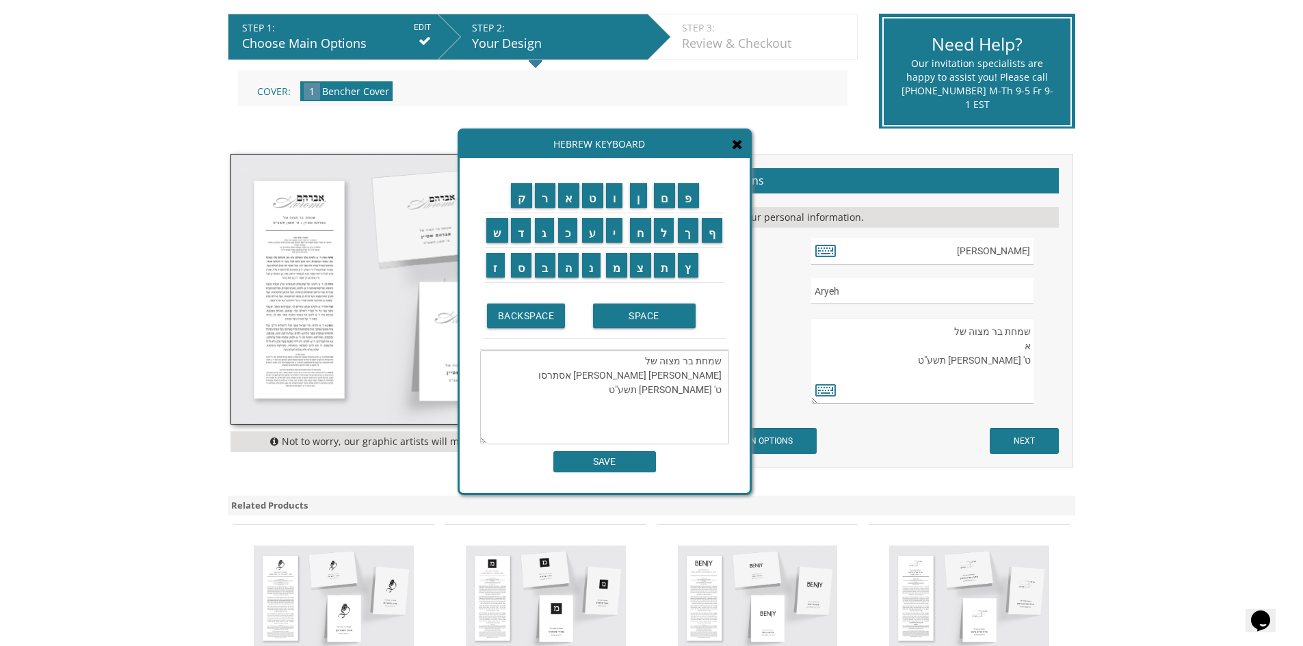
click at [639, 208] on td "ן" at bounding box center [640, 195] width 24 height 35
click at [639, 194] on input "ן" at bounding box center [639, 195] width 17 height 25
click at [708, 390] on textarea "שמחת בר מצוה של חיים אריה אסתרסון ט' חשון תשע"ט" at bounding box center [605, 397] width 249 height 94
click at [684, 377] on textarea "שמחת בר מצוה של חיים אריה אסתרסון ט' חשון תשע"ט" at bounding box center [605, 397] width 249 height 94
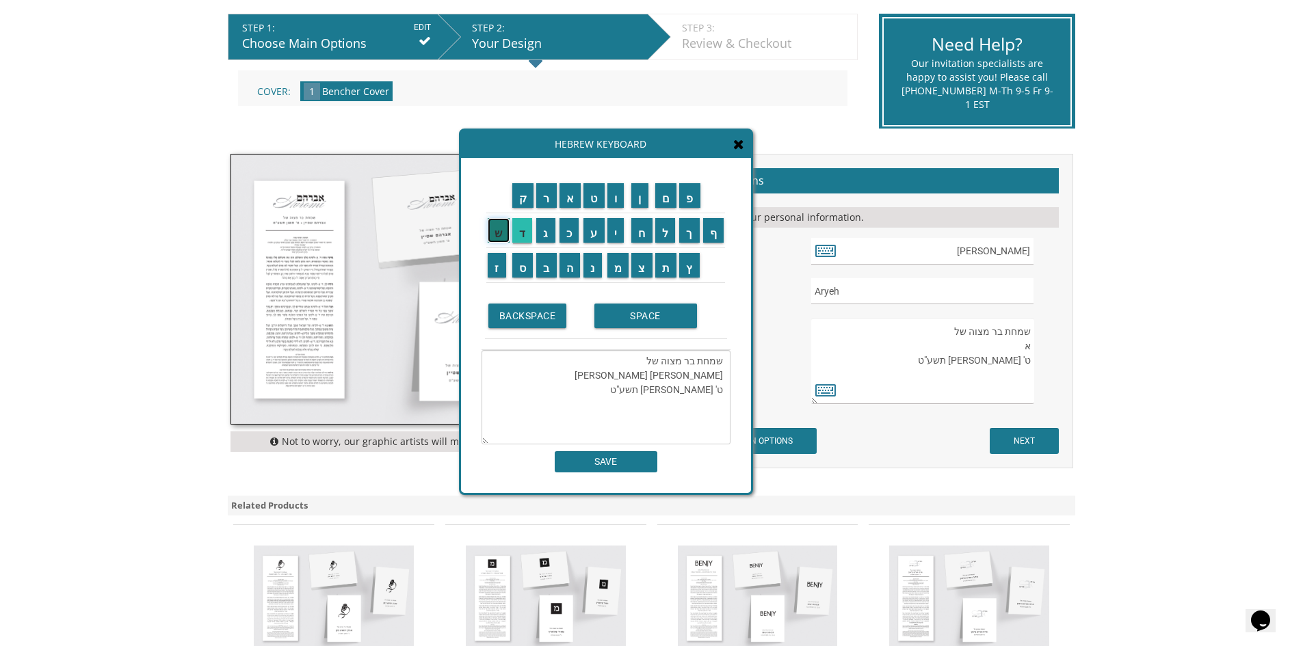
click at [500, 236] on input "ש" at bounding box center [499, 230] width 22 height 25
click at [665, 244] on td "ל" at bounding box center [666, 230] width 25 height 35
click at [615, 264] on input "מ" at bounding box center [618, 265] width 22 height 25
click at [671, 230] on input "ל" at bounding box center [665, 230] width 21 height 25
click at [623, 274] on input "מ" at bounding box center [618, 265] width 22 height 25
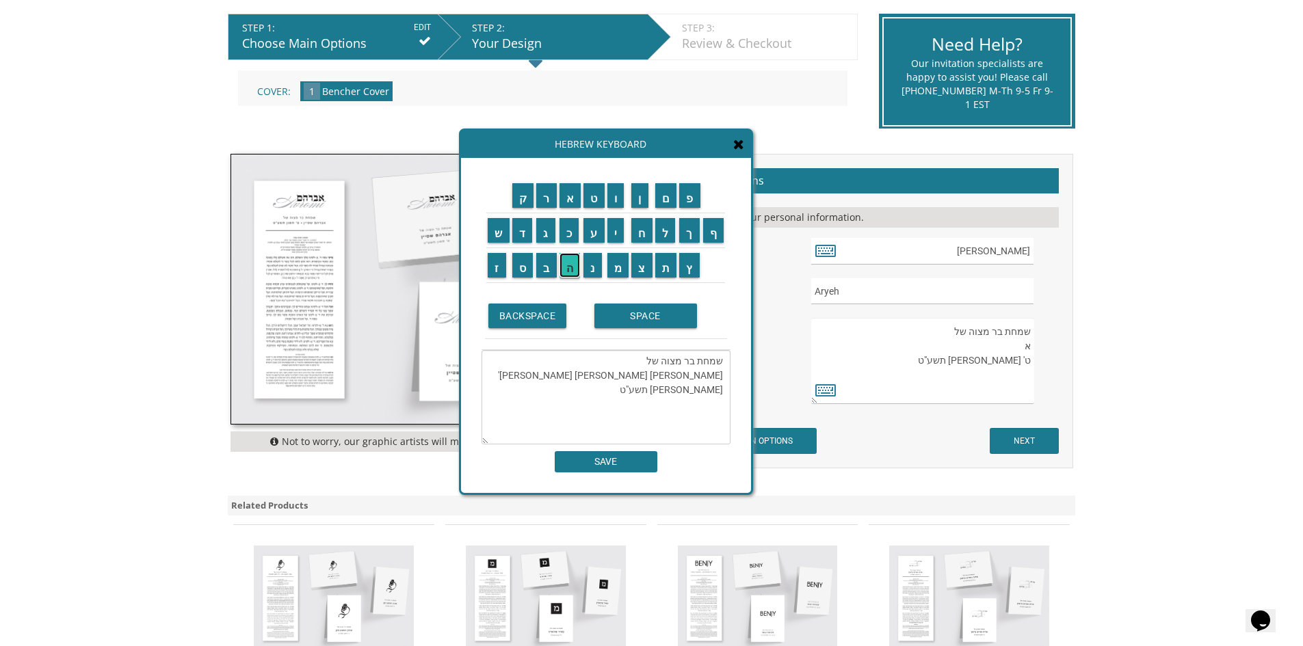
click at [577, 261] on input "ה" at bounding box center [569, 265] width 21 height 25
click at [719, 407] on textarea "שמחת בר מצוה של חיים אריה שלמה אסתרסון ט' חשון תשע"ט" at bounding box center [605, 397] width 249 height 94
click at [719, 393] on textarea "שמחת בר מצוה של חיים אריה שלמה אסתרסון ט' חשון תשע"ט" at bounding box center [605, 397] width 249 height 94
drag, startPoint x: 692, startPoint y: 389, endPoint x: 709, endPoint y: 390, distance: 17.1
click at [709, 390] on textarea "שמחת בר מצוה של חיים אריה שלמה אסתרסון ט' חשון תשע"ט" at bounding box center [605, 397] width 249 height 94
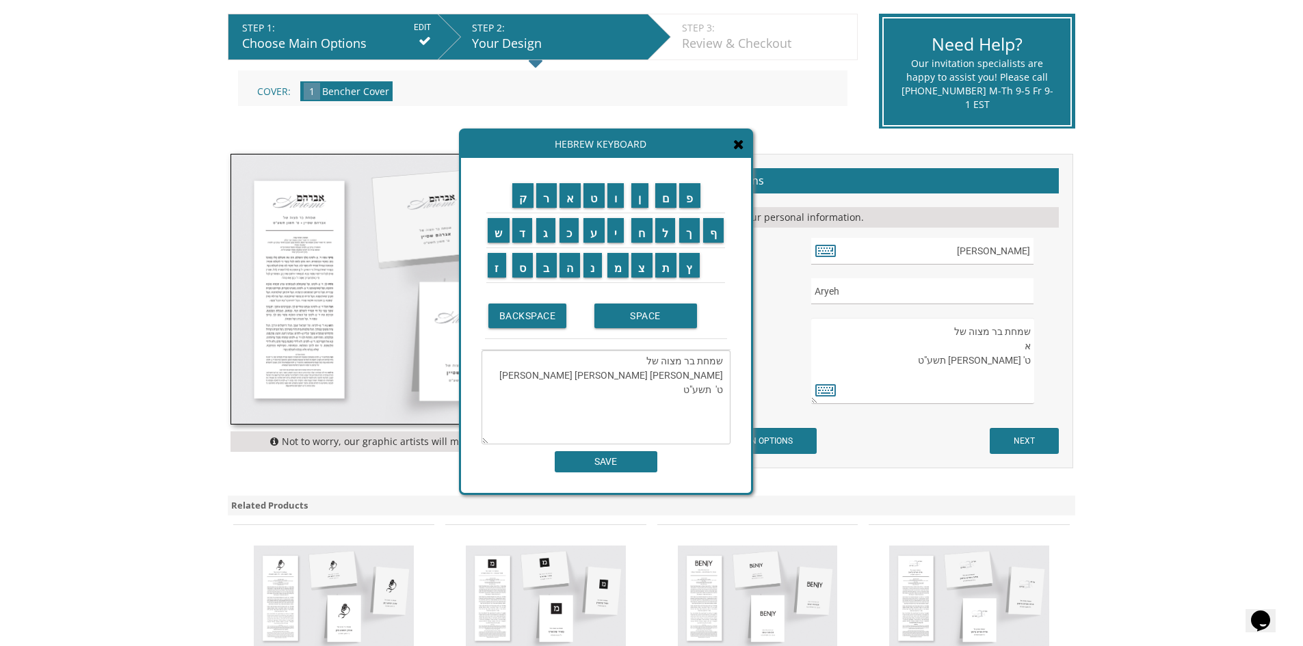
click at [715, 395] on textarea "שמחת בר מצוה של חיים אריה שלמה אסתרסון ט' תשע"ט" at bounding box center [605, 397] width 249 height 94
click at [620, 235] on input "י" at bounding box center [615, 230] width 17 height 25
click at [621, 241] on input "י" at bounding box center [615, 230] width 17 height 25
click at [545, 237] on input "ג" at bounding box center [545, 230] width 19 height 25
click at [677, 395] on textarea "שמחת בר מצוה של חיים אריה שלמה אסתרסון י"ג תשע"ט" at bounding box center [605, 397] width 249 height 94
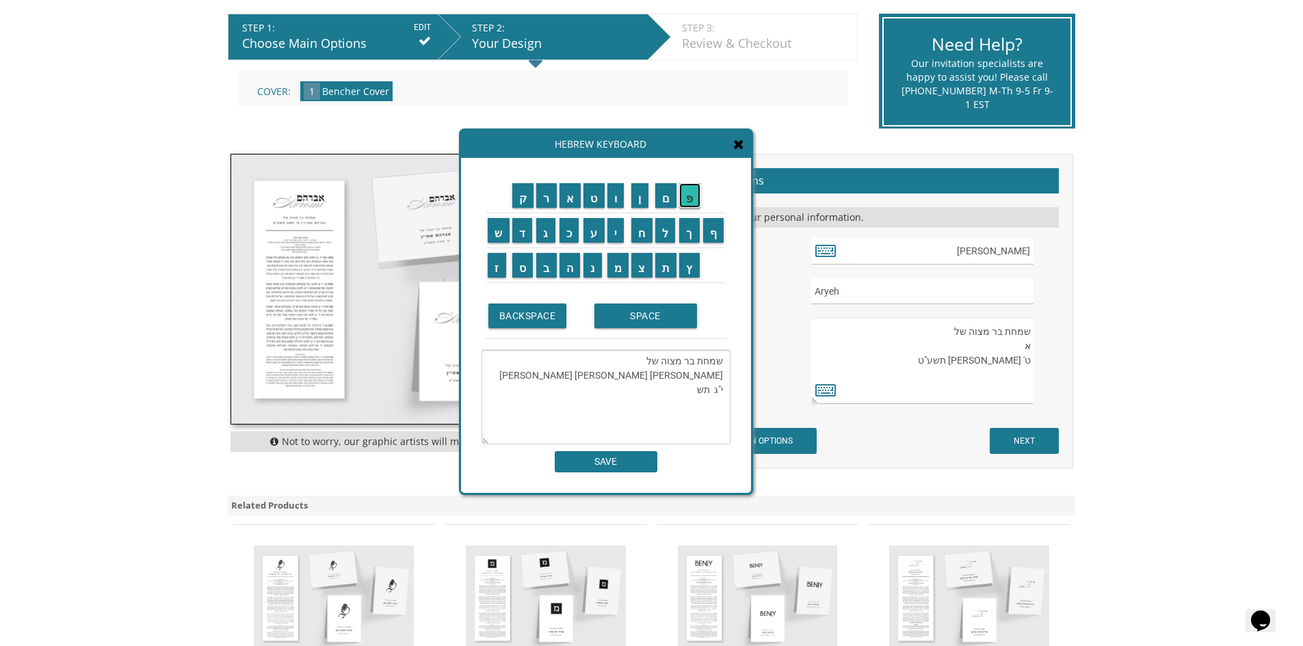
click at [689, 194] on input "פ" at bounding box center [689, 195] width 21 height 25
click at [565, 267] on input "ה" at bounding box center [569, 265] width 21 height 25
click at [712, 386] on textarea "שמחת בר מצוה של חיים אריה שלמה אסתרסון י"ג תשפ"ה" at bounding box center [605, 397] width 249 height 94
click at [572, 207] on input "א" at bounding box center [570, 195] width 22 height 25
click at [667, 236] on input "ל" at bounding box center [665, 230] width 21 height 25
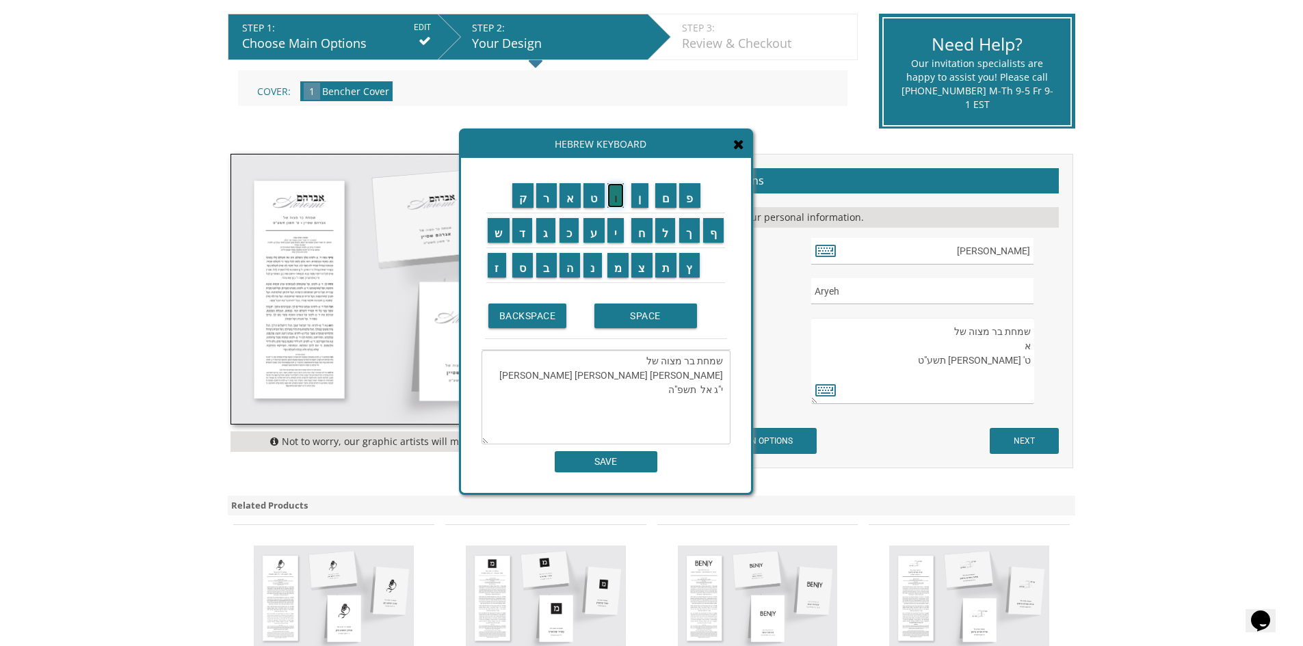
click at [615, 206] on input "ו" at bounding box center [615, 195] width 17 height 25
click at [669, 240] on input "ל" at bounding box center [665, 230] width 21 height 25
type textarea "שמחת בר מצוה של חיים אריה שלמה אסתרסון י"ג אלול תשפ"ה"
click at [624, 456] on input "SAVE" at bounding box center [606, 461] width 103 height 21
type textarea "שמחת בר מצוה של חיים אריה שלמה אסתרסון י"ג אלול תשפ"ה"
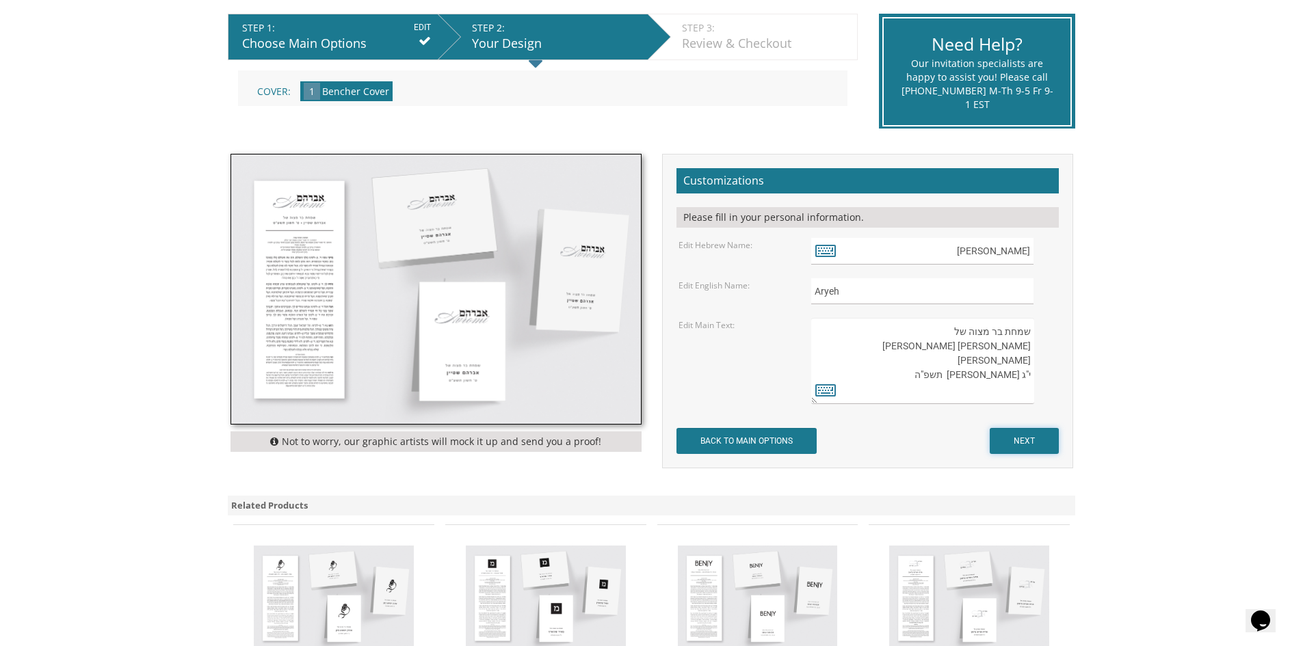
click at [1023, 446] on input "NEXT" at bounding box center [1023, 441] width 69 height 26
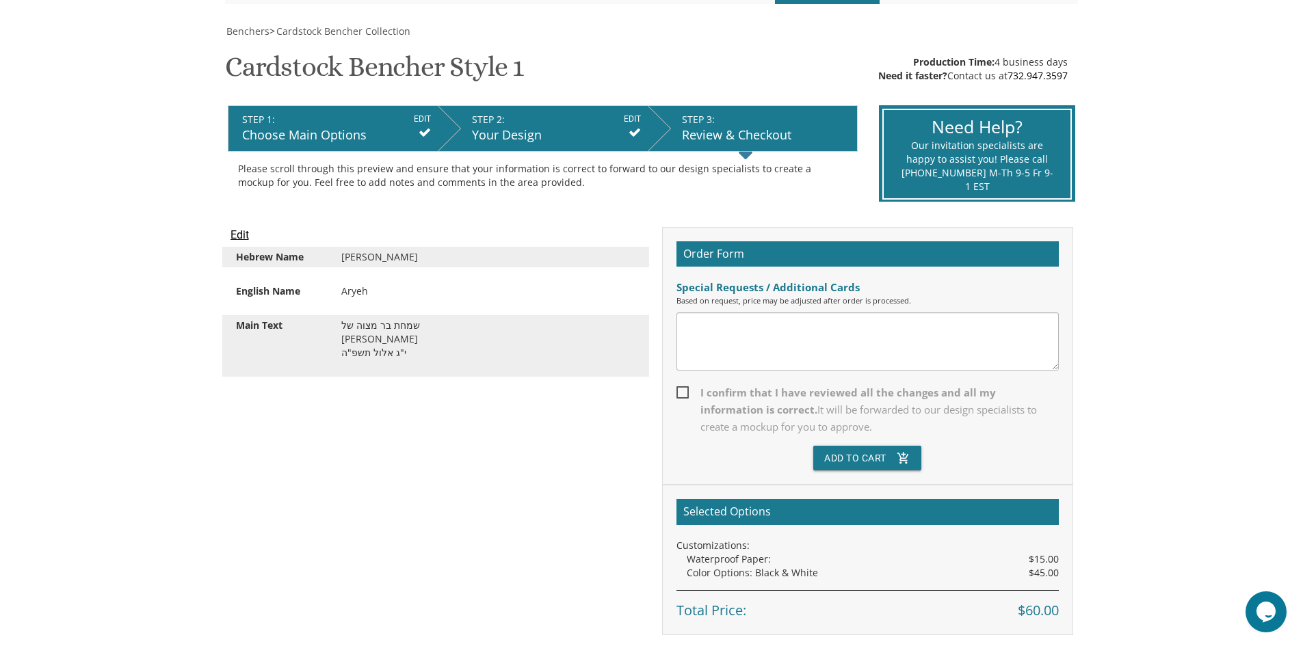
scroll to position [205, 0]
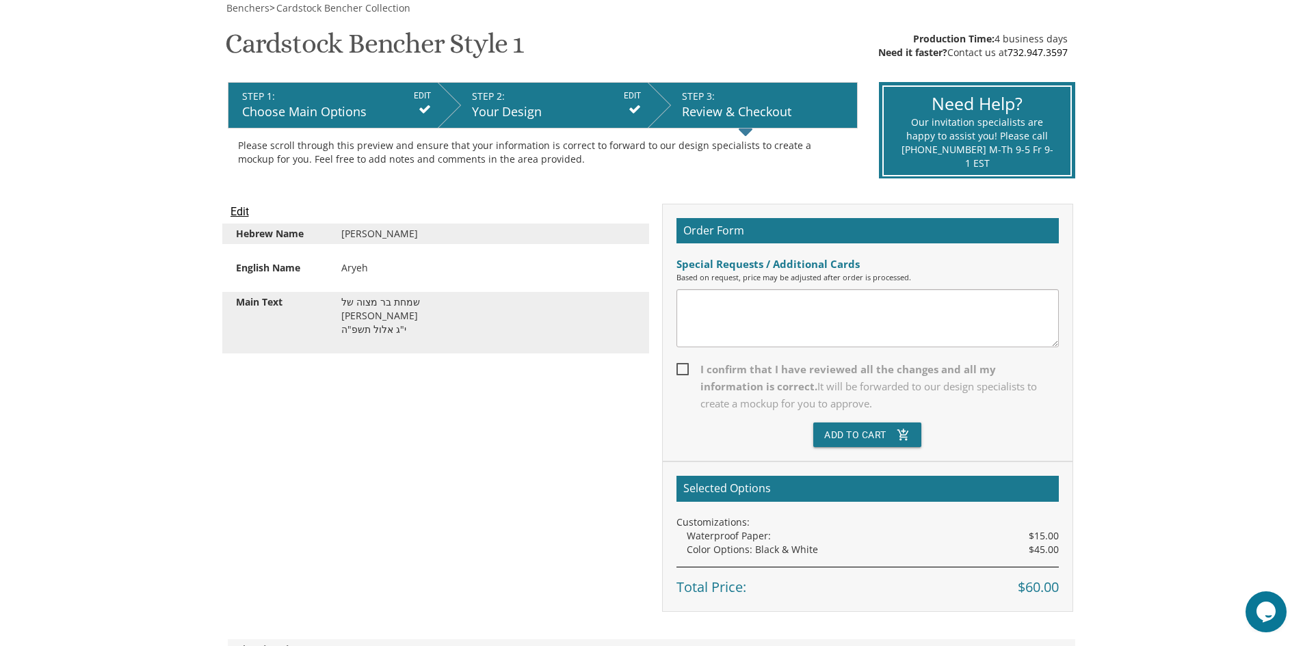
click at [685, 373] on span "I confirm that I have reviewed all the changes and all my information is correc…" at bounding box center [867, 386] width 382 height 51
click at [685, 373] on input "I confirm that I have reviewed all the changes and all my information is correc…" at bounding box center [680, 368] width 9 height 9
checkbox input "true"
click at [866, 438] on button "Add To Cart add_shopping_cart" at bounding box center [867, 435] width 108 height 25
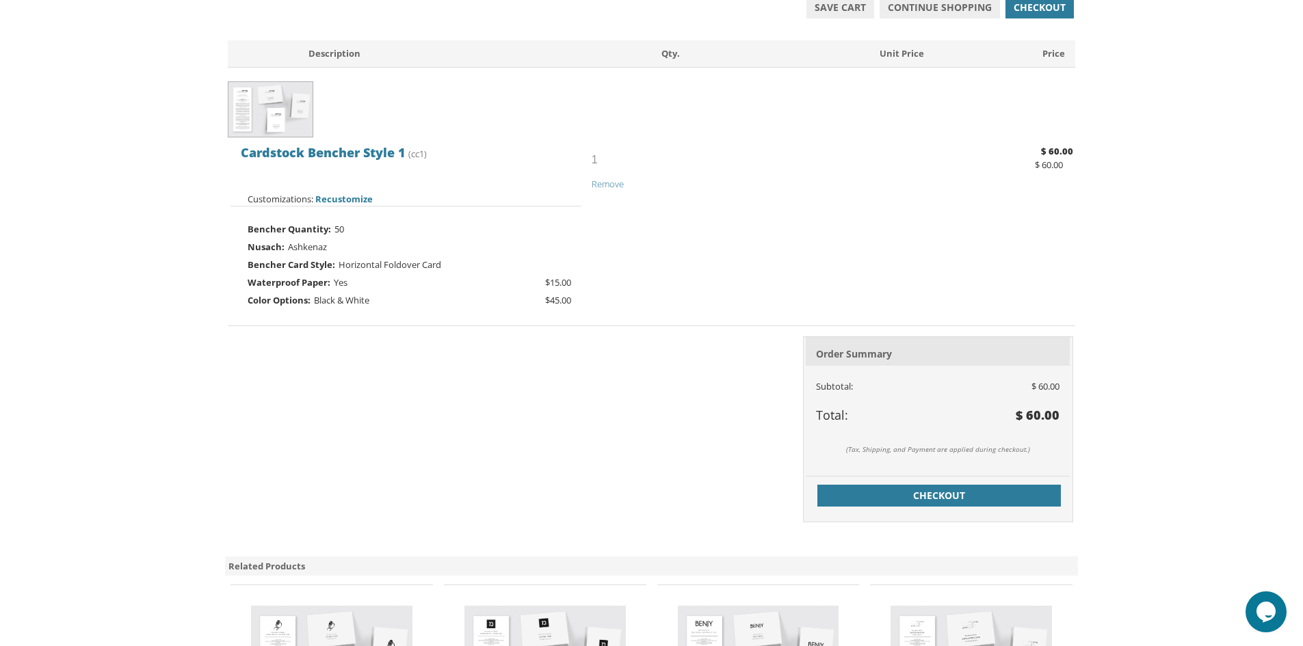
scroll to position [274, 0]
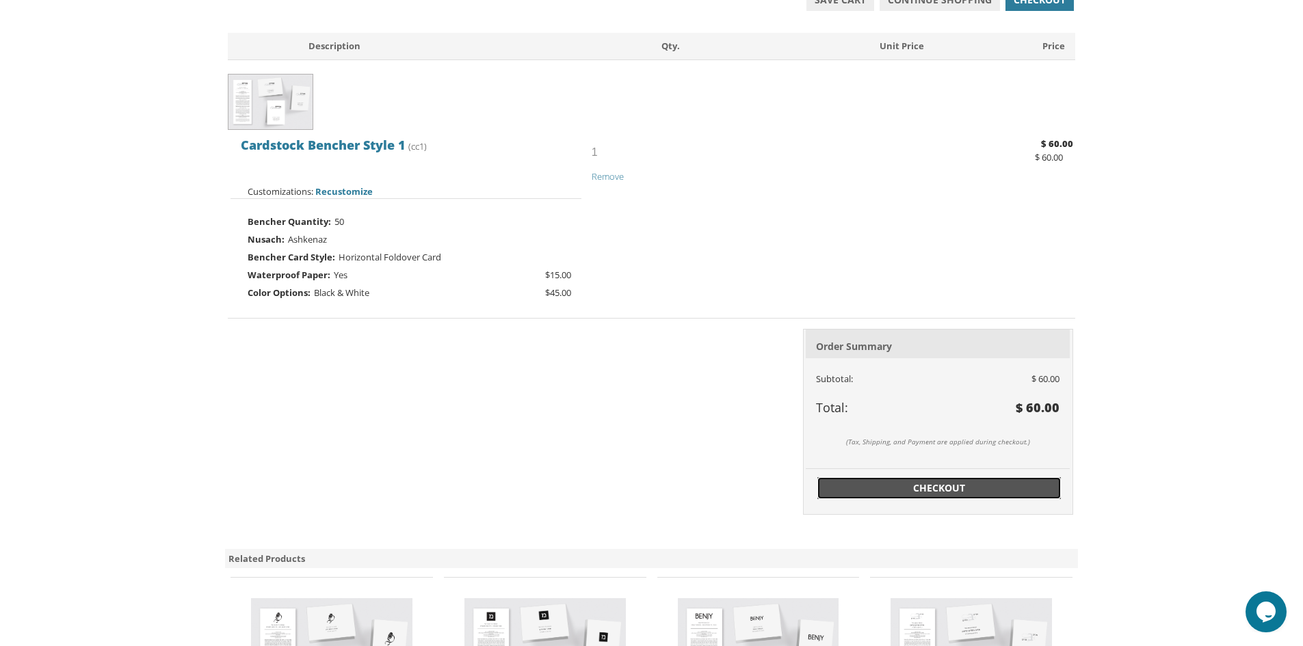
click at [907, 490] on span "Checkout" at bounding box center [938, 488] width 227 height 14
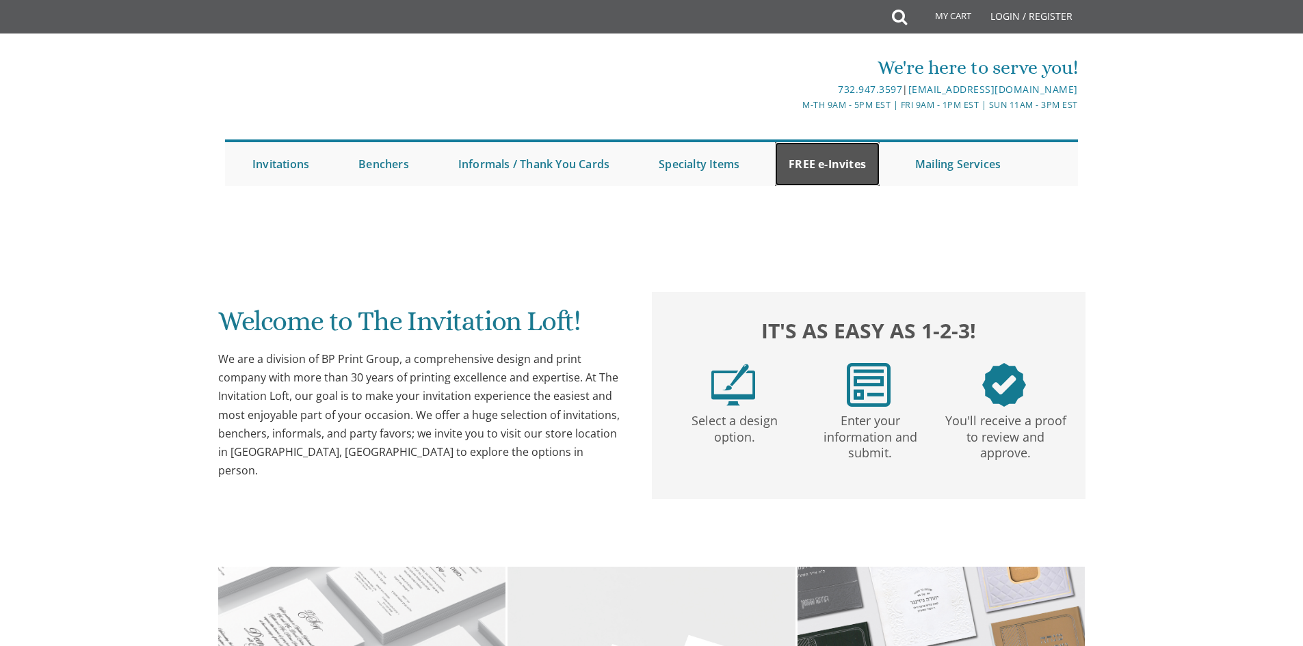
click at [814, 169] on link "FREE e-Invites" at bounding box center [827, 164] width 105 height 44
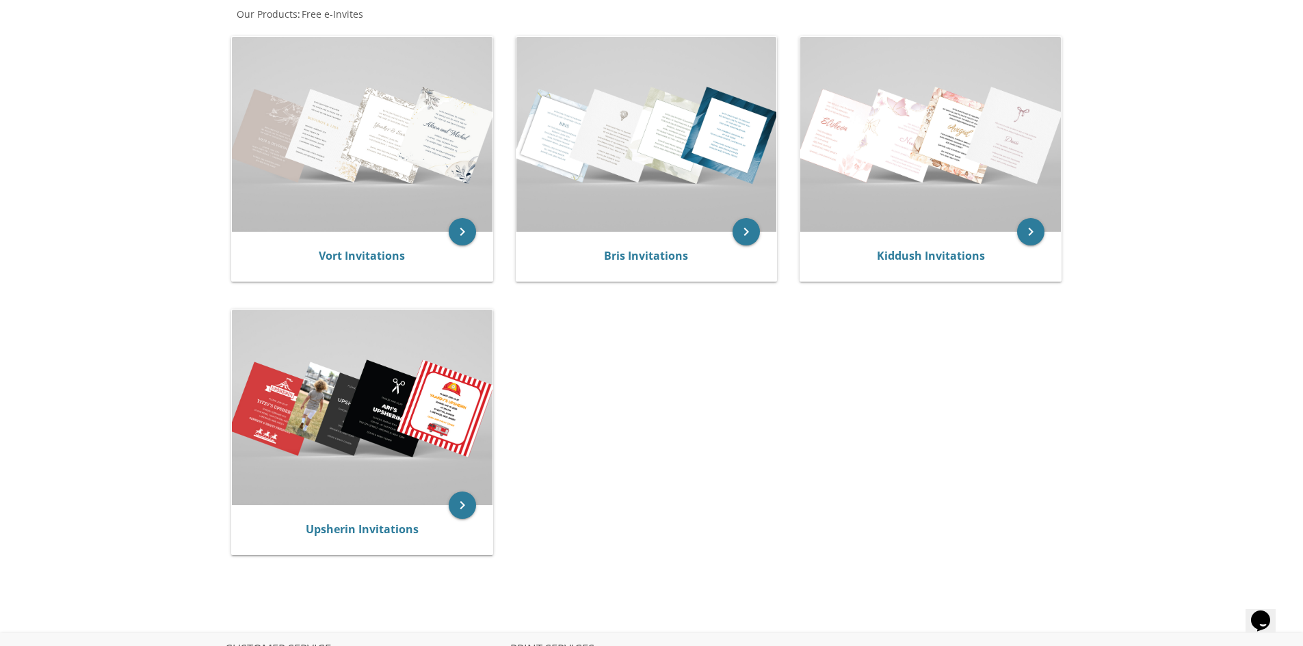
scroll to position [124, 0]
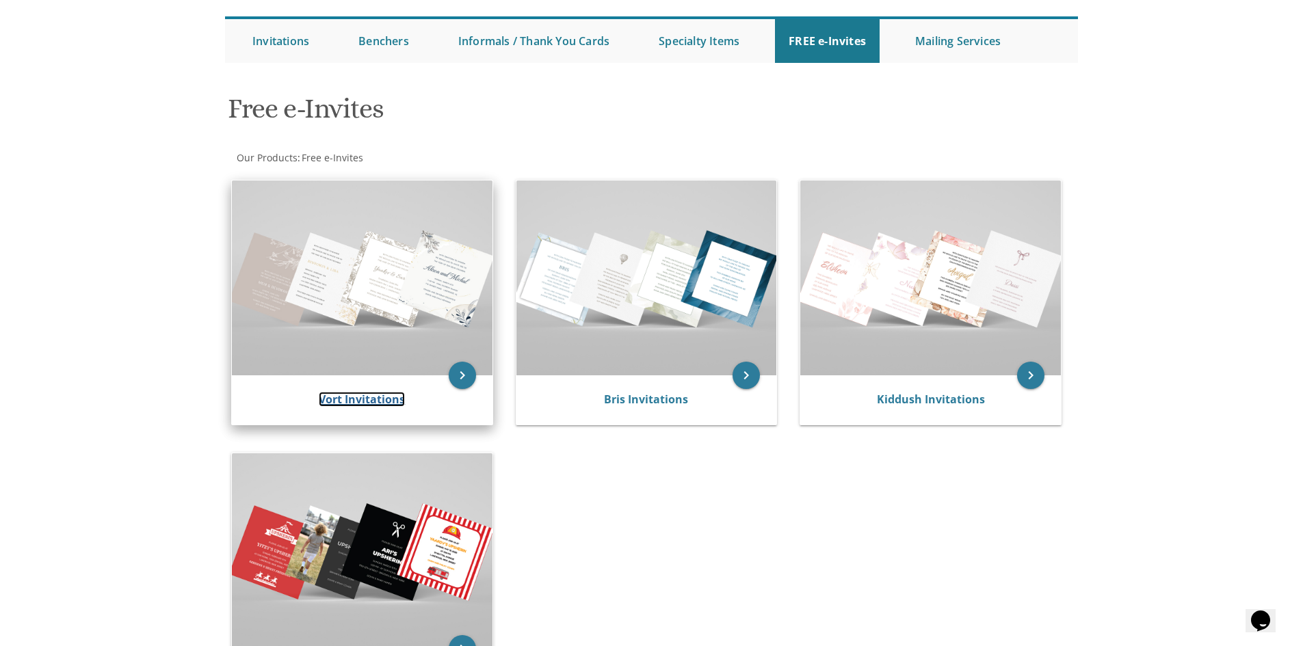
click at [337, 405] on link "Vort Invitations" at bounding box center [362, 399] width 86 height 15
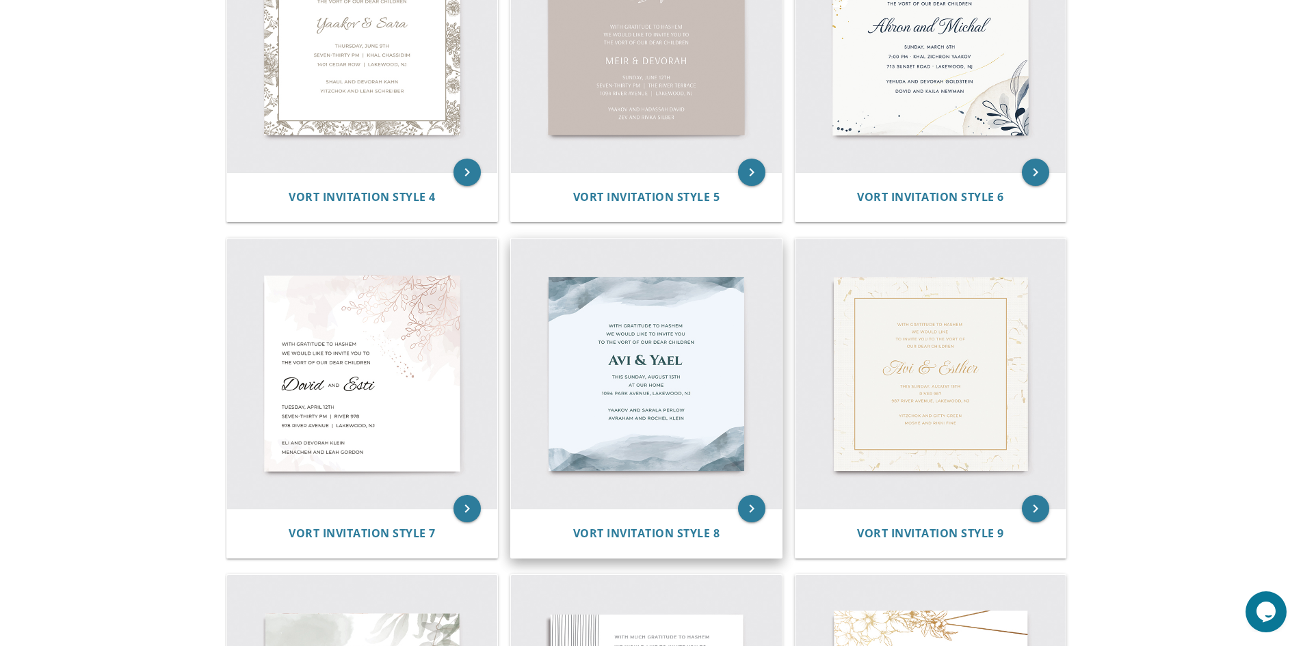
scroll to position [615, 0]
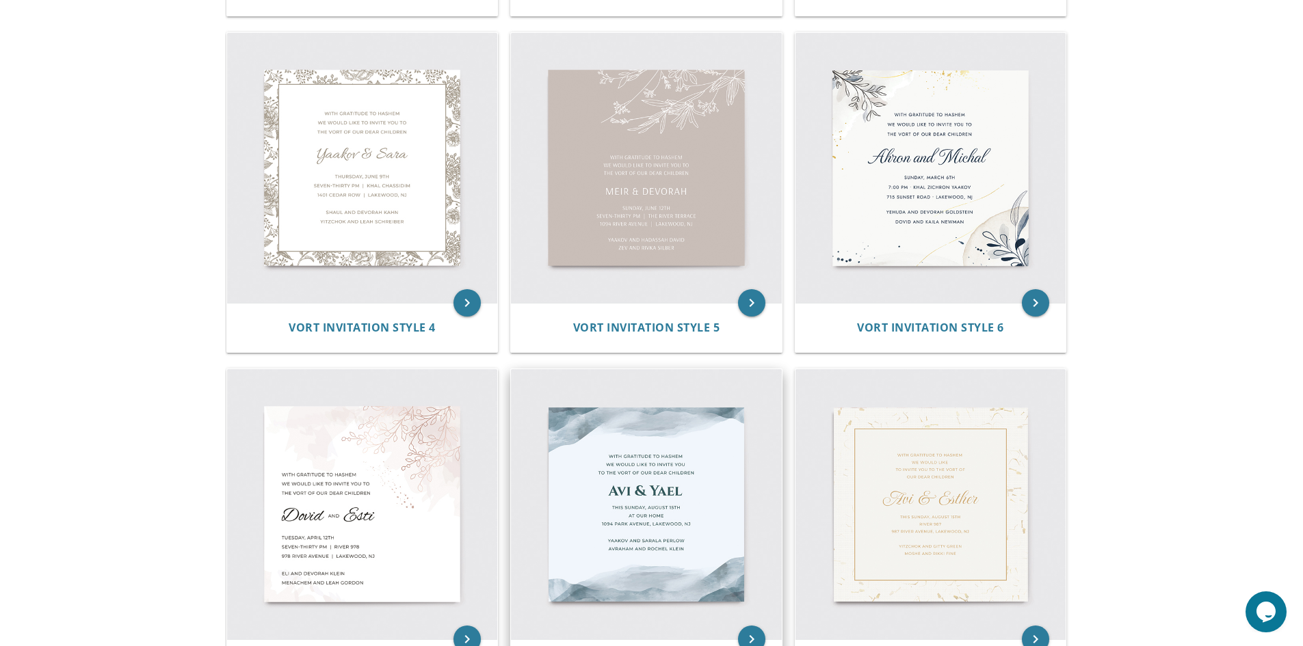
click at [641, 478] on img at bounding box center [646, 504] width 271 height 271
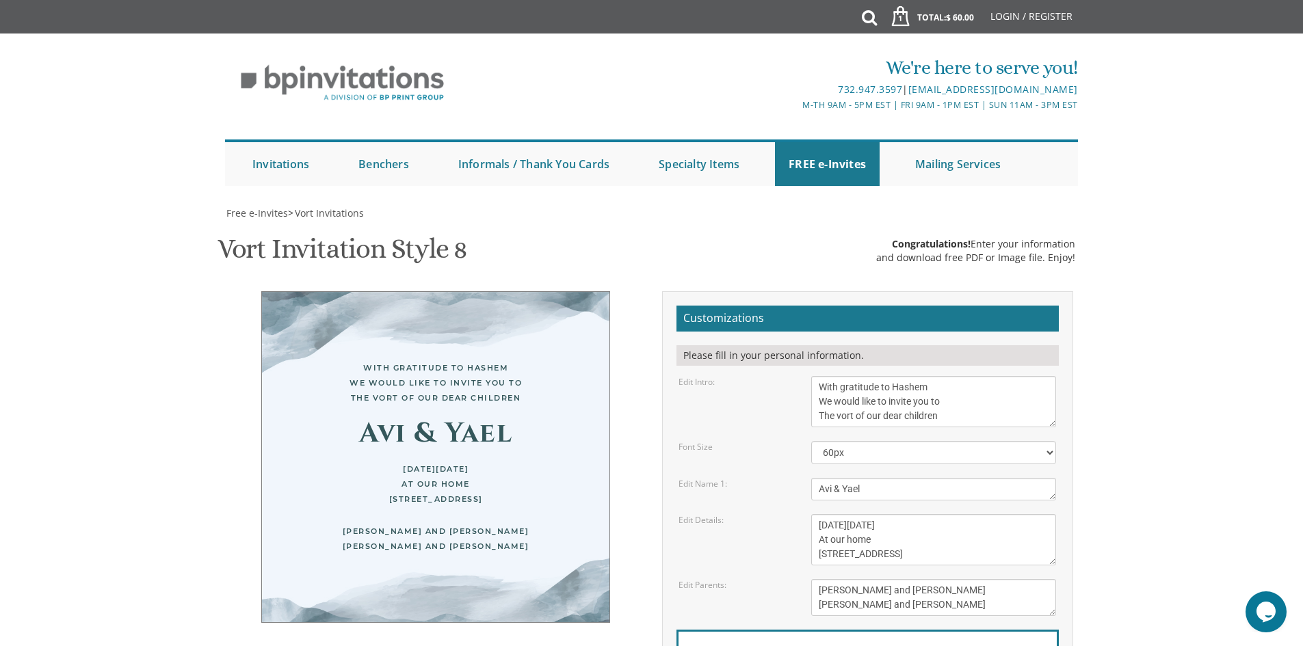
scroll to position [68, 0]
drag, startPoint x: 518, startPoint y: 331, endPoint x: 368, endPoint y: 325, distance: 150.5
click at [368, 360] on div "With gratitude to Hashem We would like to invite you to The vort of our dear ch…" at bounding box center [435, 382] width 293 height 45
click at [888, 376] on textarea "With gratitude to Hashem We would like to invite you to The vort of our dear ch…" at bounding box center [933, 401] width 245 height 51
drag, startPoint x: 940, startPoint y: 349, endPoint x: 831, endPoint y: 366, distance: 109.3
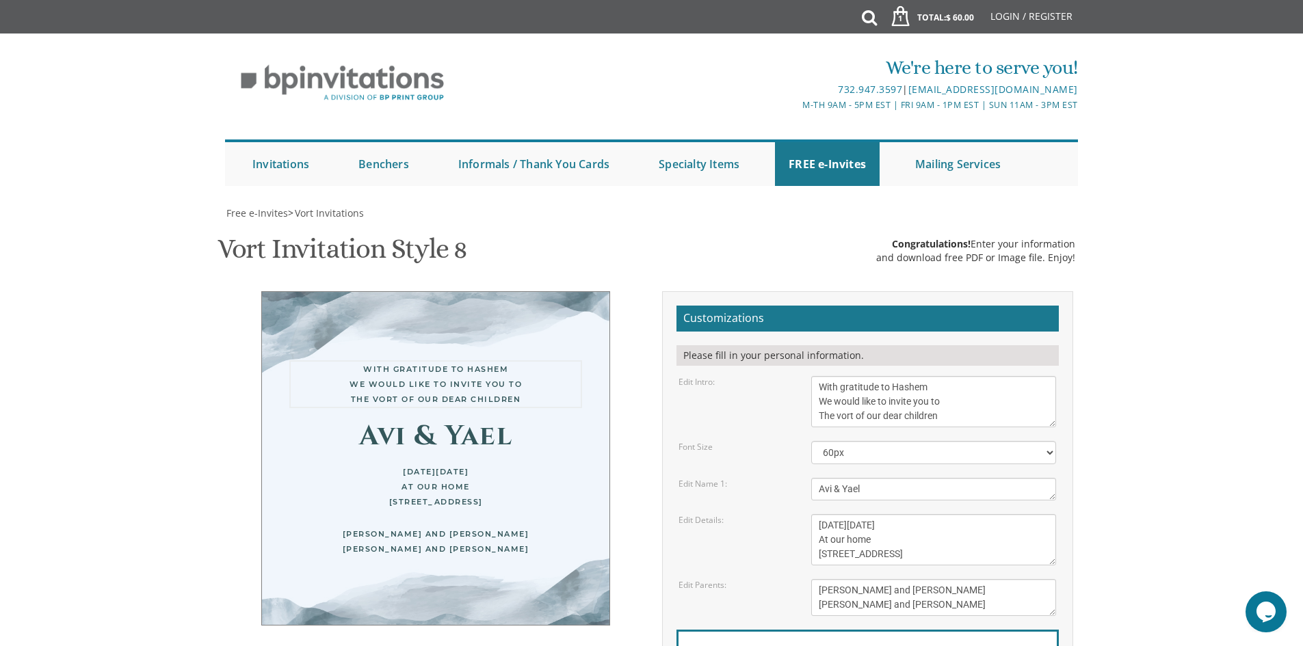
click at [831, 366] on form "Customizations Please fill in your personal information. Edit Intro: With grati…" at bounding box center [867, 521] width 382 height 431
type textarea "With gratitude to Hashem We would like to invite you to The Bar Mitzvah of our …"
drag, startPoint x: 870, startPoint y: 423, endPoint x: 807, endPoint y: 422, distance: 62.9
click at [807, 478] on div "Avi & Yael" at bounding box center [933, 489] width 265 height 23
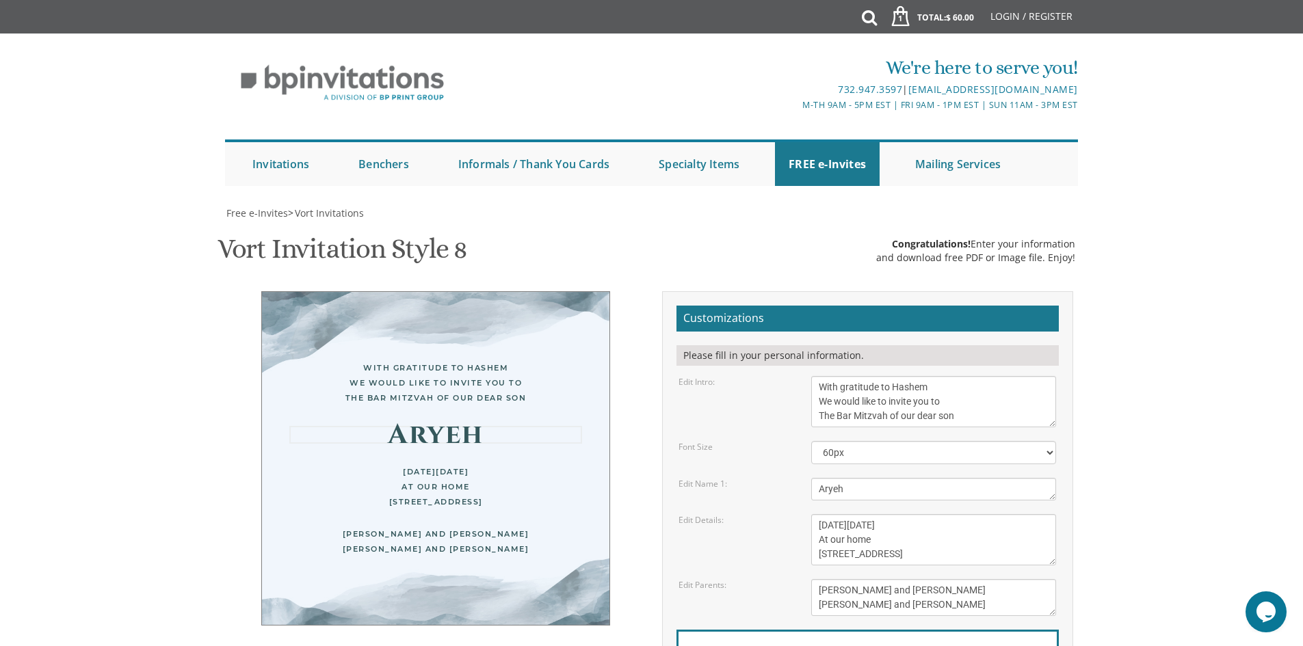
paste textarea "חיים אריה שׁלמה"
type textarea "Aryeh חיים אריה שׁלמה"
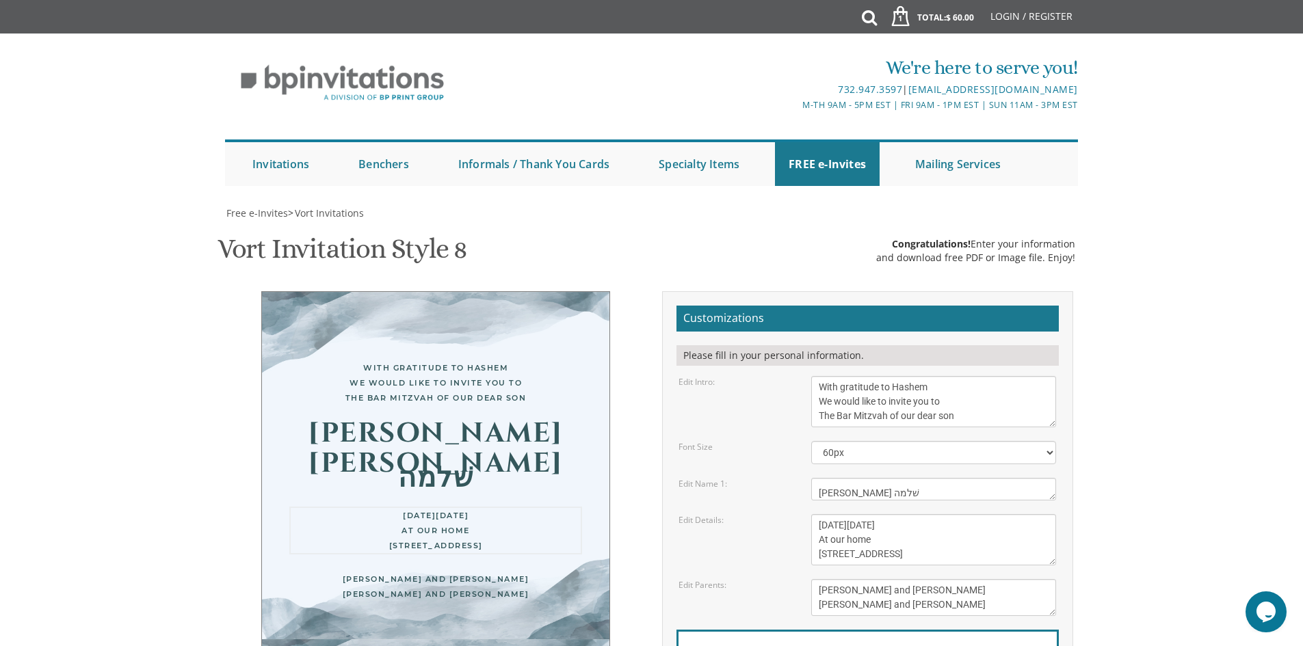
drag, startPoint x: 868, startPoint y: 456, endPoint x: 820, endPoint y: 459, distance: 48.6
click at [820, 514] on textarea "This Sunday, August 15th At our home 1094 Park Avenue, Lakewood, NJ" at bounding box center [933, 539] width 245 height 51
click at [916, 514] on textarea "This Sunday, August 15th At our home 1094 Park Avenue, Lakewood, NJ" at bounding box center [933, 539] width 245 height 51
drag, startPoint x: 890, startPoint y: 473, endPoint x: 818, endPoint y: 472, distance: 71.8
click at [818, 514] on textarea "This Sunday, August 15th At our home 1094 Park Avenue, Lakewood, NJ" at bounding box center [933, 539] width 245 height 51
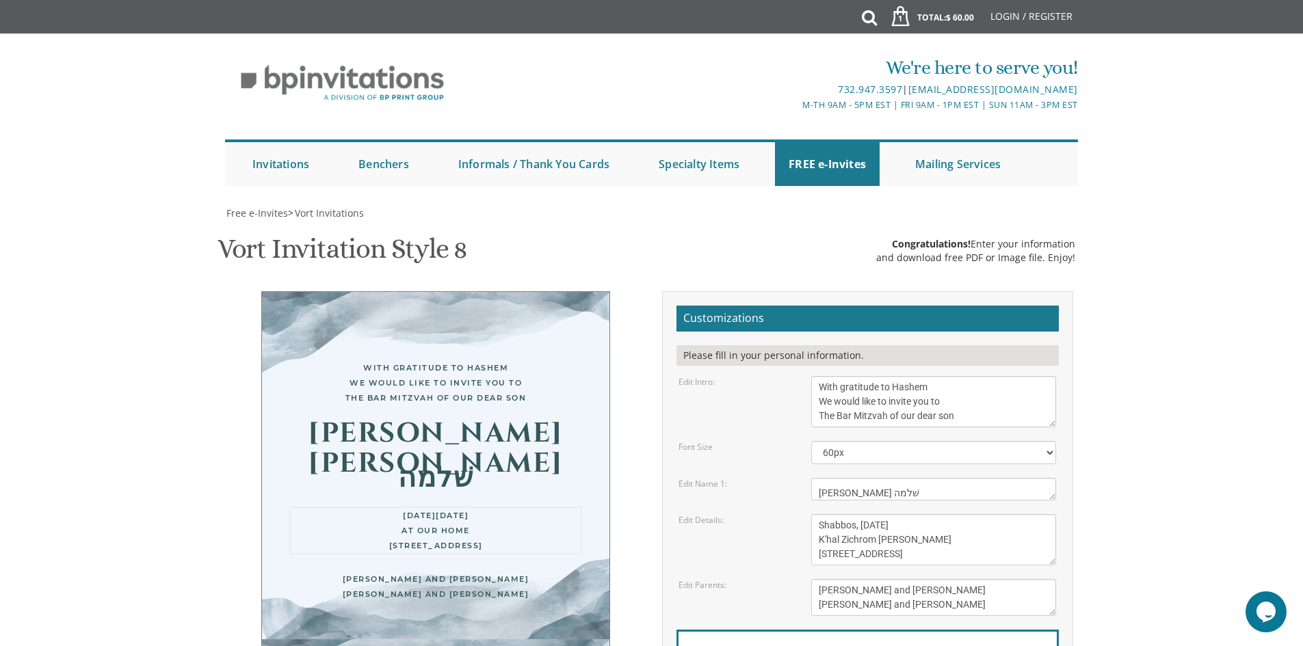
click at [873, 514] on textarea "This Sunday, August 15th At our home 1094 Park Avenue, Lakewood, NJ" at bounding box center [933, 539] width 245 height 51
click at [961, 514] on textarea "This Sunday, August 15th At our home 1094 Park Avenue, Lakewood, NJ" at bounding box center [933, 539] width 245 height 51
drag, startPoint x: 894, startPoint y: 487, endPoint x: 818, endPoint y: 496, distance: 76.4
click at [818, 514] on textarea "This Sunday, August 15th At our home 1094 Park Avenue, Lakewood, NJ" at bounding box center [933, 539] width 245 height 51
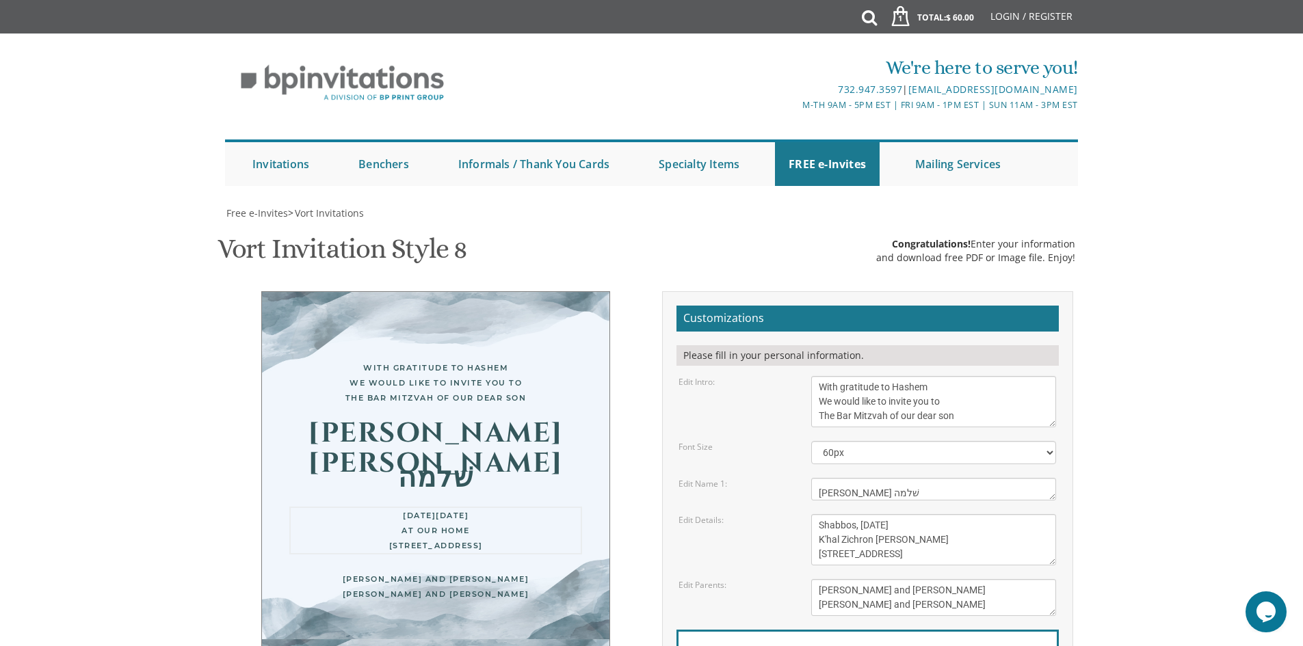
drag, startPoint x: 987, startPoint y: 490, endPoint x: 939, endPoint y: 495, distance: 48.1
click at [939, 514] on textarea "This Sunday, August 15th At our home 1094 Park Avenue, Lakewood, NJ" at bounding box center [933, 539] width 245 height 51
type textarea "Shabbos, September 13, 2025 K'hal Zichron Yoel 6424 North Drake Avenue, Lincoln…"
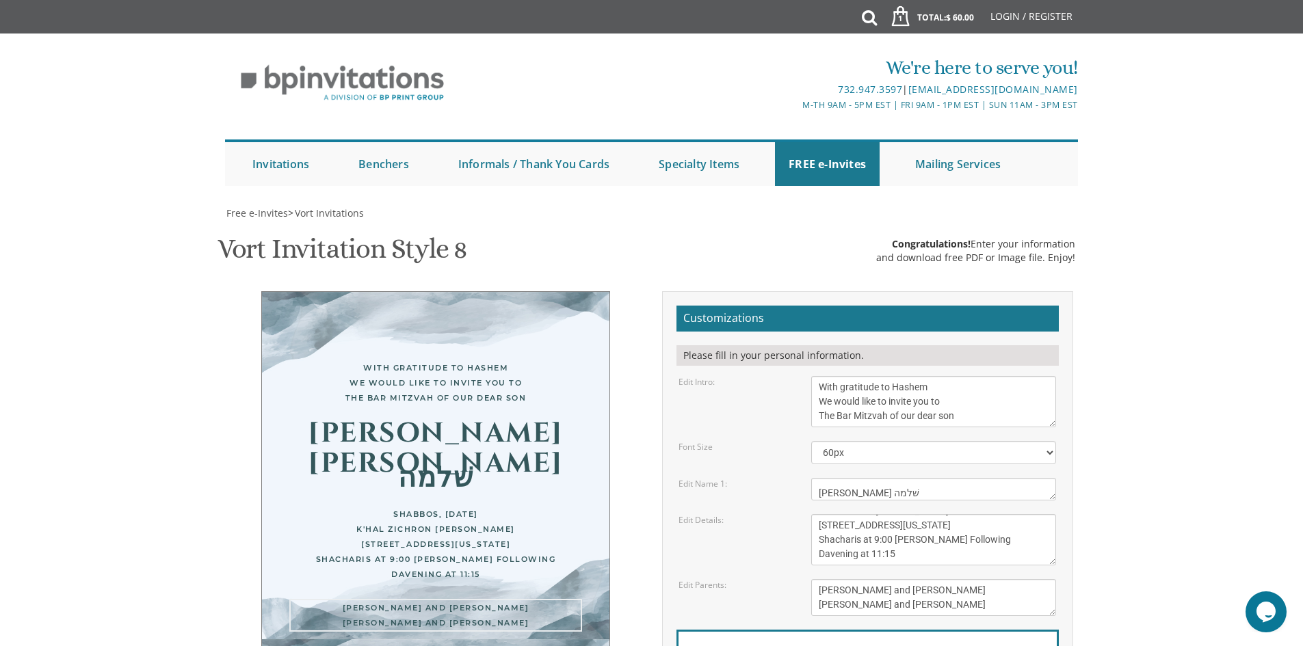
drag, startPoint x: 931, startPoint y: 538, endPoint x: 799, endPoint y: 526, distance: 133.2
click at [799, 579] on div "Edit Parents: Yaakov and Sarala Perlow Avraham and Rochel Klein" at bounding box center [867, 597] width 398 height 37
paste textarea "תפארת בנים אבותם יצחק גדליה ועדינה טעמא אסתרסון יצחק יחיאל וחנה קילא לעזער"
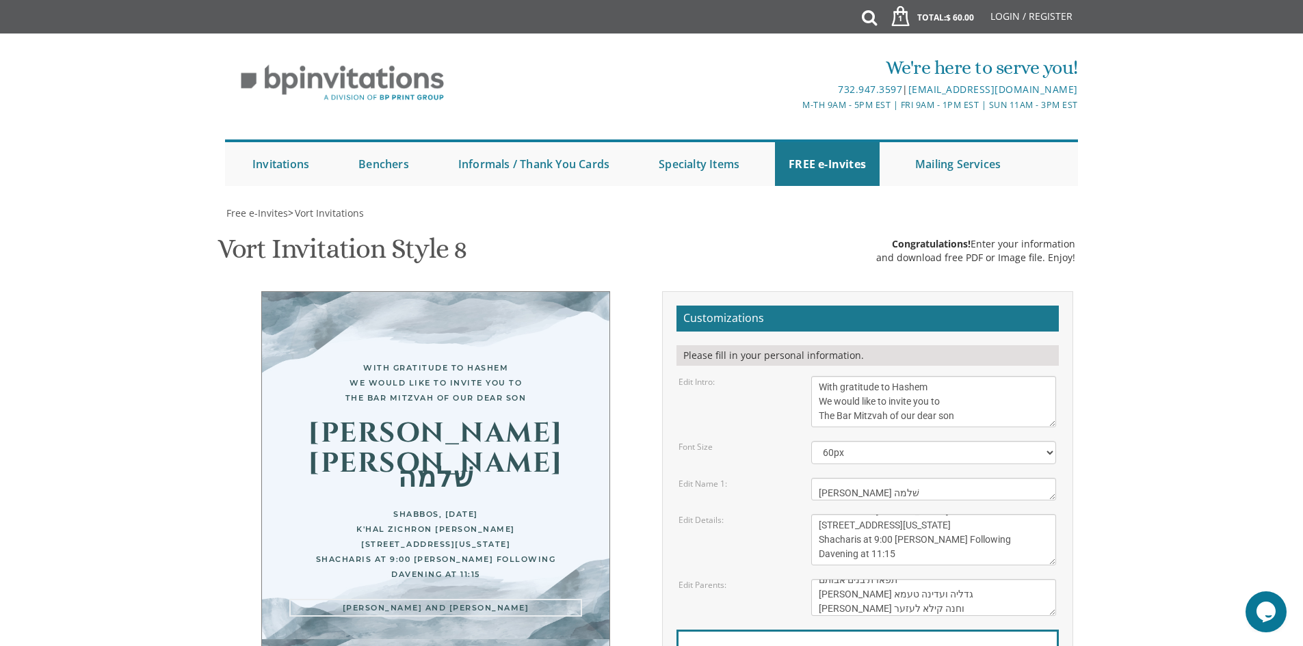
type textarea "Shmuel and Sori Estersohn תפארת בנים אבותם יצחק גדליה ועדינה טעמא אסתרסון יצחק …"
click at [743, 645] on label "Email Address*" at bounding box center [721, 654] width 72 height 14
type input "soriestersohn@gmail.com"
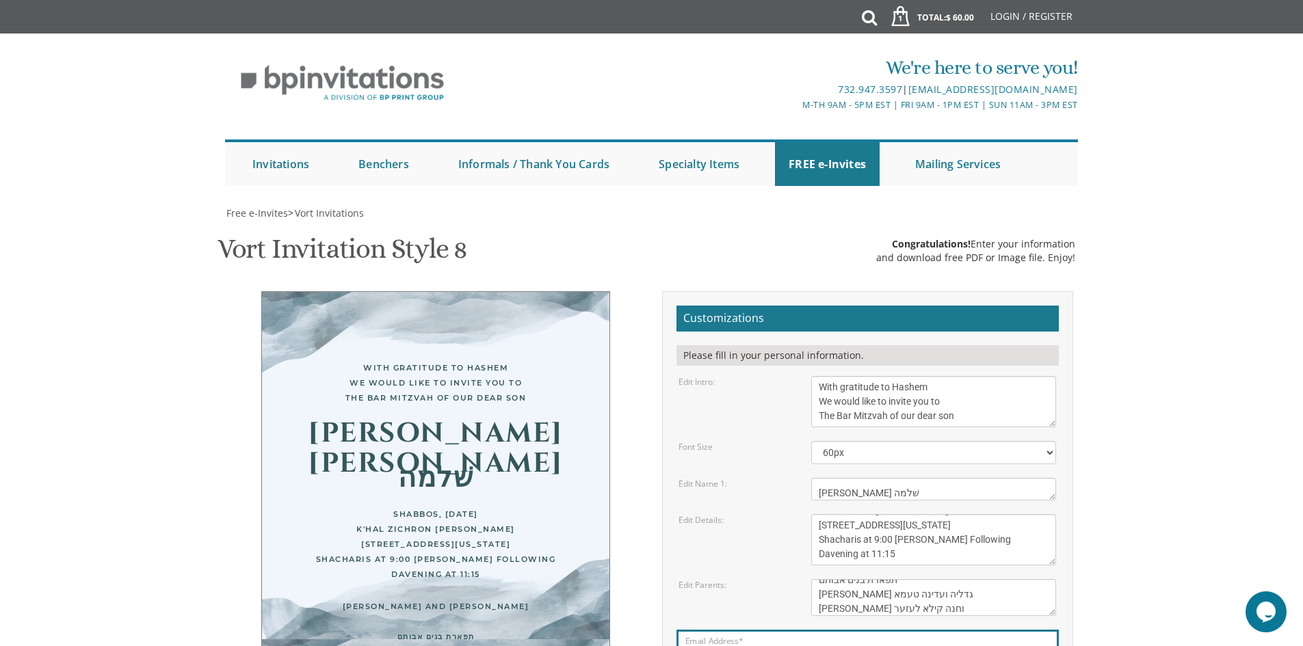
click at [889, 579] on textarea "Yaakov and Sarala Perlow Avraham and Rochel Klein" at bounding box center [933, 597] width 245 height 37
type textarea "Shmuel and Sori Estersohn תפארת בנים אבותם יצחק גדליה ועדינה טעמא אסתרסון יצחק …"
drag, startPoint x: 888, startPoint y: 492, endPoint x: 814, endPoint y: 493, distance: 73.9
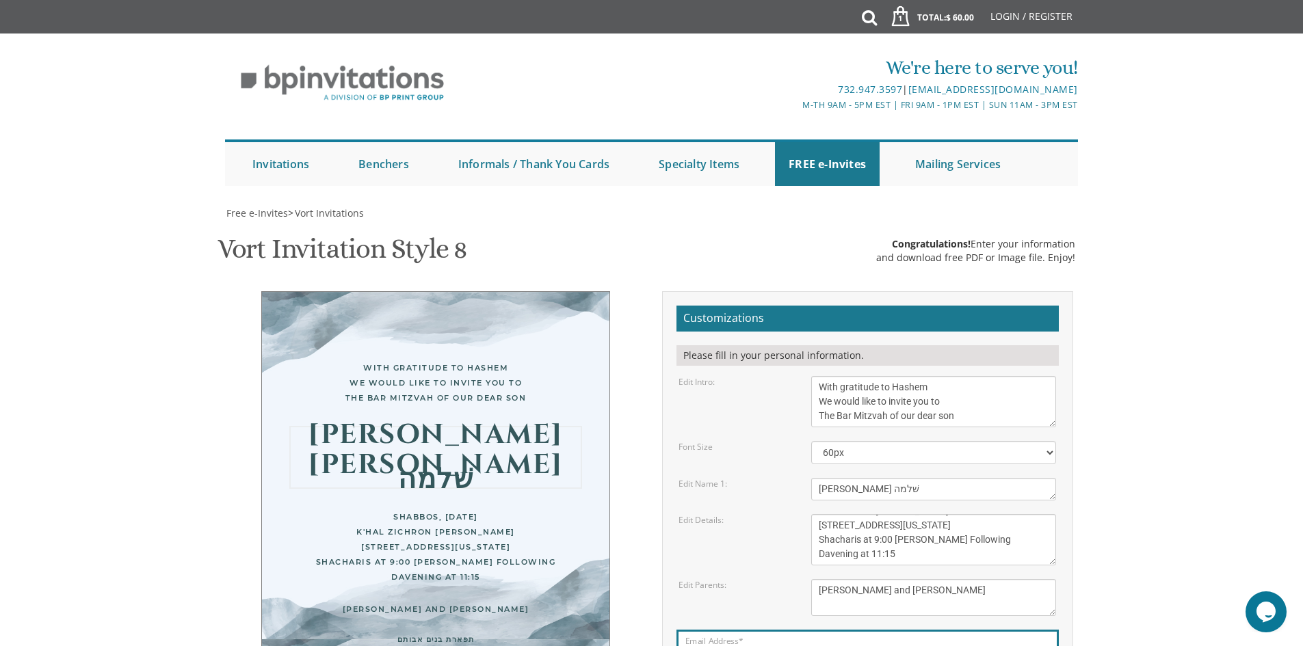
click at [814, 493] on textarea "Avi & Yael" at bounding box center [933, 489] width 245 height 23
click at [841, 484] on textarea "Avi & Yael" at bounding box center [933, 489] width 245 height 23
click at [814, 487] on textarea "Avi & Yael" at bounding box center [933, 489] width 245 height 23
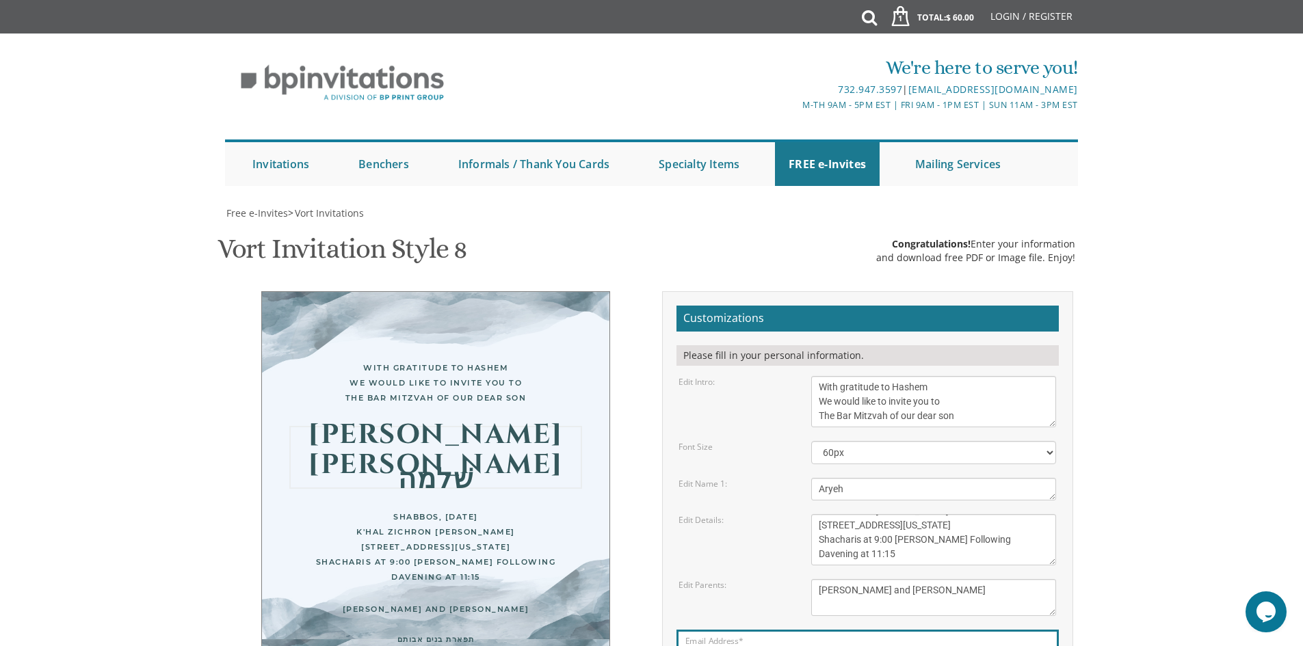
click at [826, 486] on textarea "Avi & Yael" at bounding box center [933, 489] width 245 height 23
click at [818, 480] on textarea "Avi & Yael" at bounding box center [933, 489] width 245 height 23
paste textarea "חיים אריה שׁלמה"
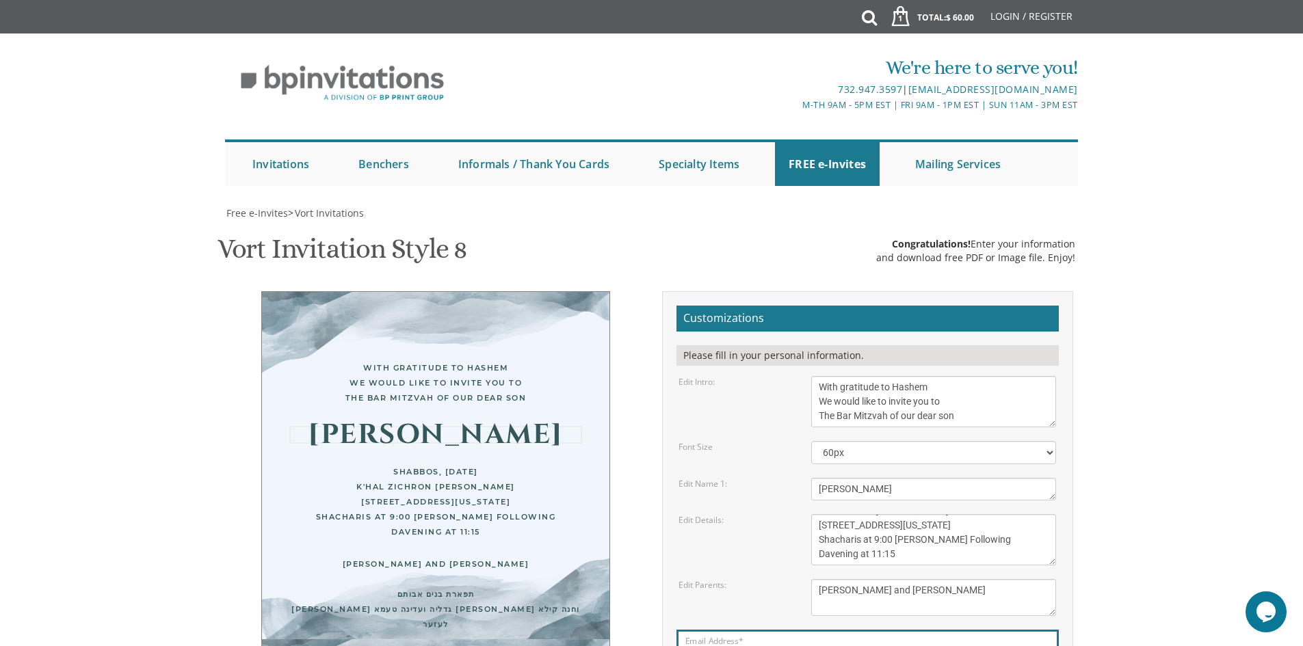
click at [901, 478] on textarea "Avi & Yael" at bounding box center [933, 489] width 245 height 23
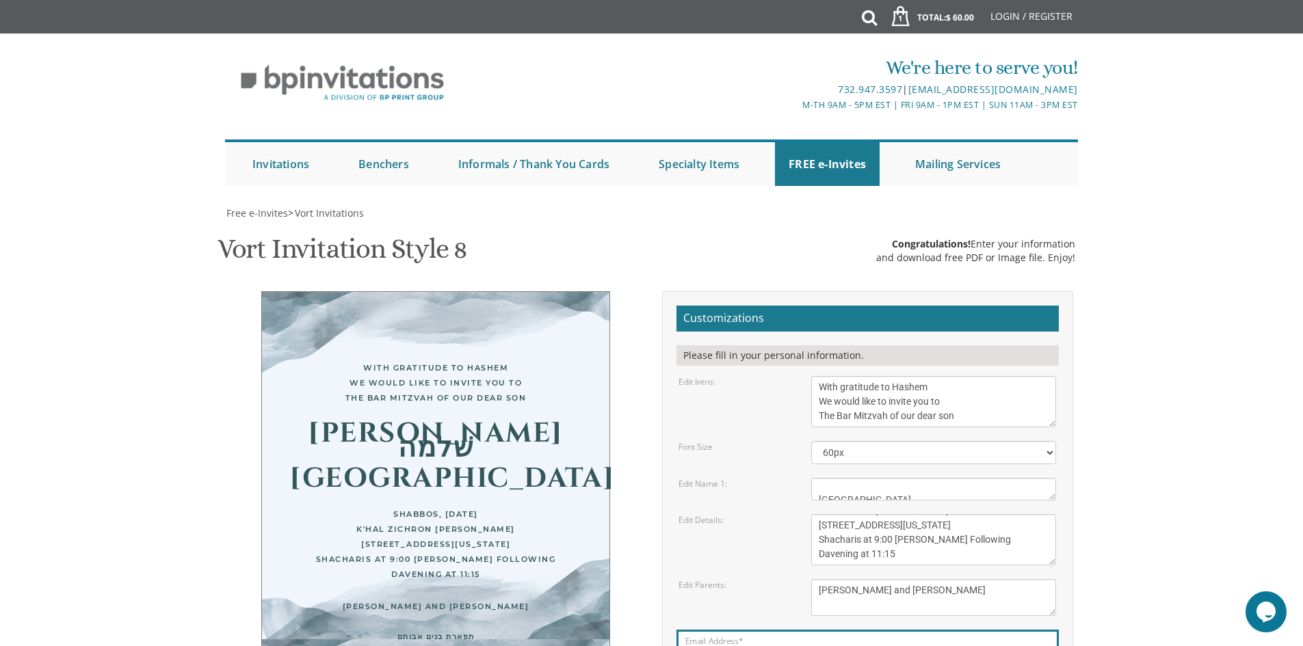
scroll to position [205, 0]
click at [864, 478] on textarea "Avi & Yael" at bounding box center [933, 489] width 245 height 23
click at [838, 478] on textarea "Avi & Yael" at bounding box center [933, 489] width 245 height 23
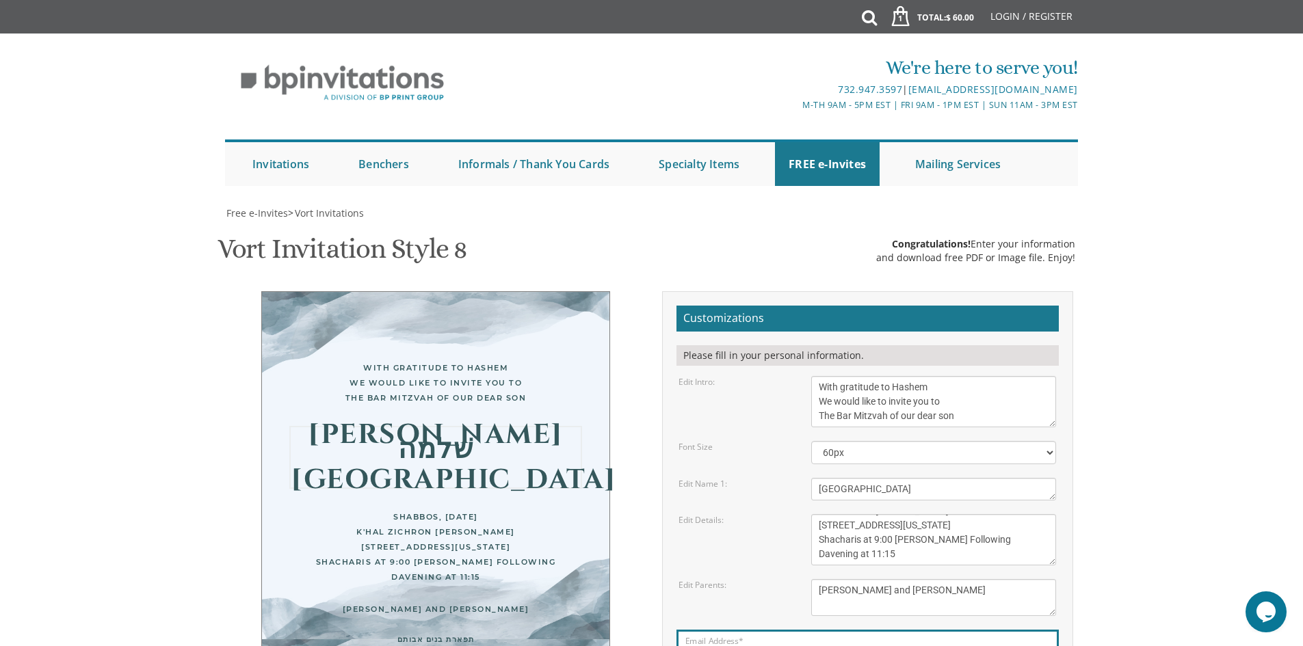
type textarea "חיים אריה שׁלמה Aryeh"
click at [933, 514] on textarea "This Sunday, August 15th At our home 1094 Park Avenue, Lakewood, NJ" at bounding box center [933, 539] width 245 height 51
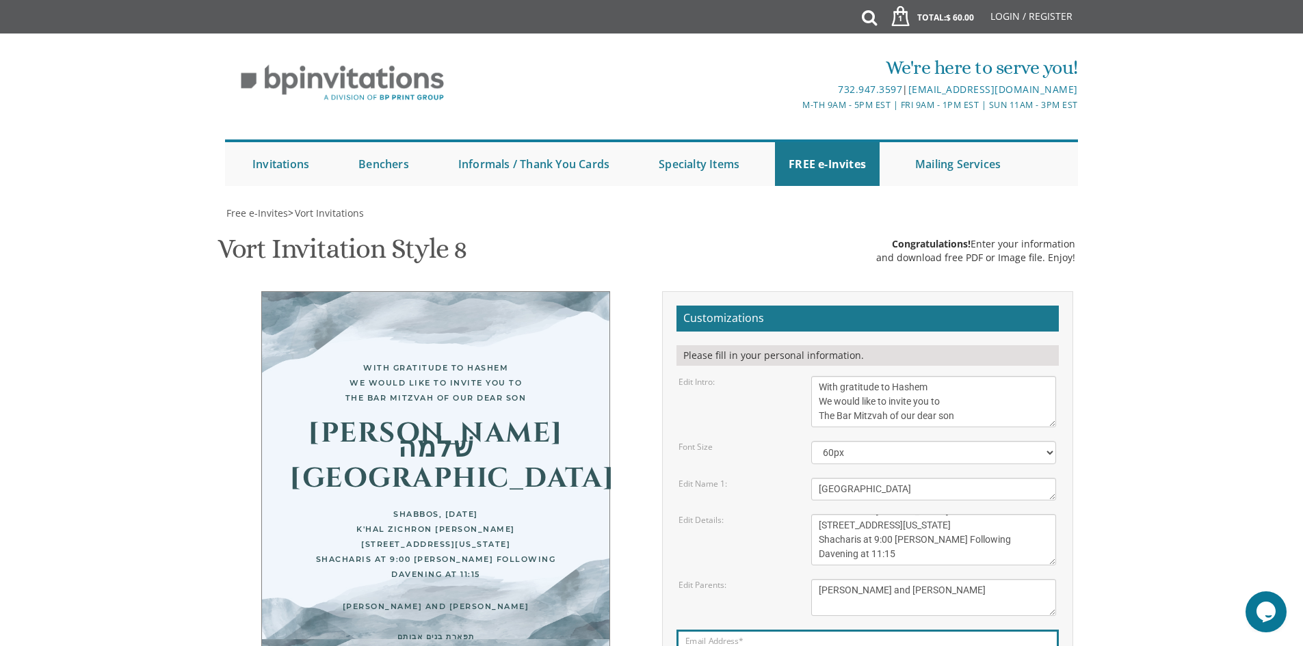
click at [902, 514] on textarea "This Sunday, August 15th At our home 1094 Park Avenue, Lakewood, NJ" at bounding box center [933, 539] width 245 height 51
type textarea "Shabbos, September 13, 2025 K'hal Zichron Yoel 6424 North Drake Avenue Lincolnw…"
click at [513, 507] on div "Shabbos, September 13, 2025 K'hal Zichron Yoel 6424 North Drake Avenue Lincolnw…" at bounding box center [435, 544] width 293 height 75
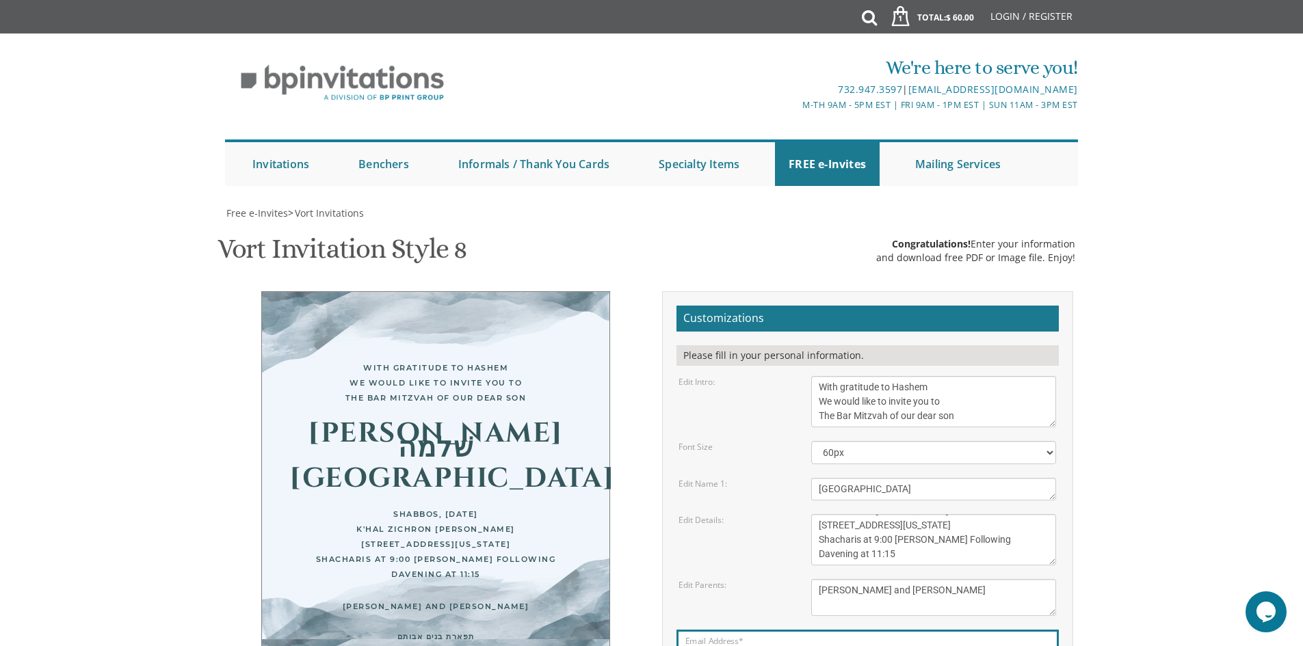
click at [864, 478] on textarea "Avi & Yael" at bounding box center [933, 489] width 245 height 23
click at [817, 478] on textarea "Avi & Yael" at bounding box center [933, 489] width 245 height 23
paste textarea ""י"
drag, startPoint x: 907, startPoint y: 285, endPoint x: 896, endPoint y: 284, distance: 11.0
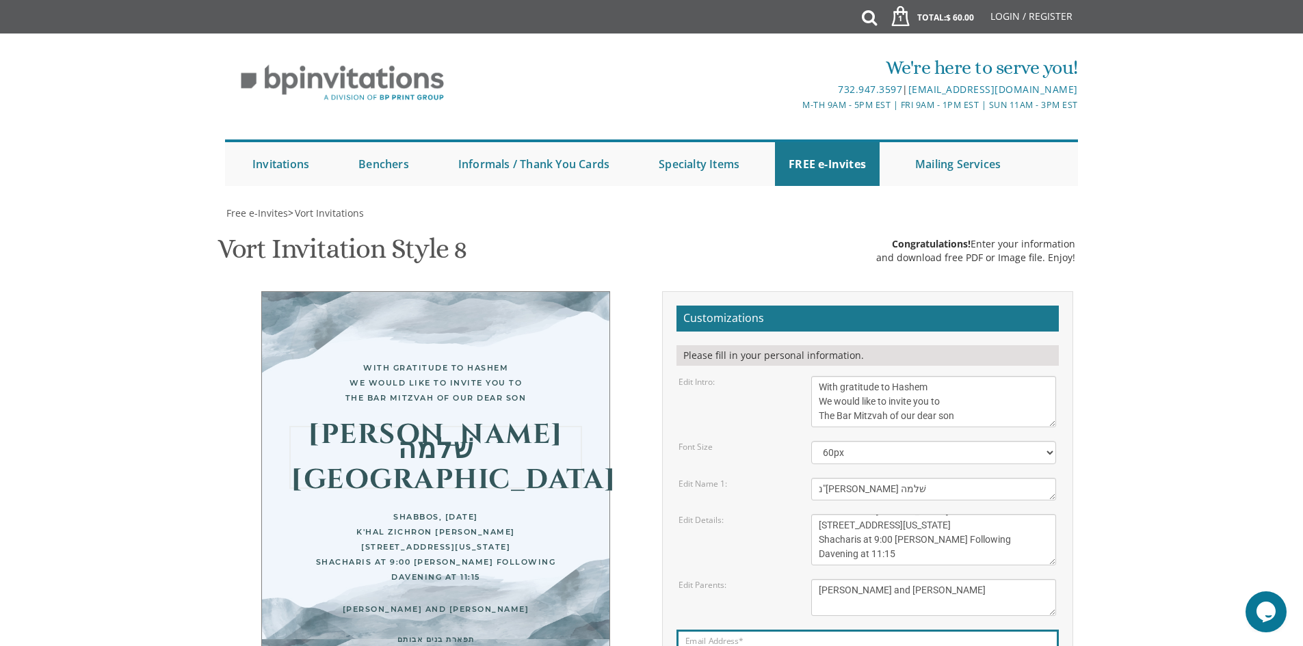
click at [896, 478] on textarea "Avi & Yael" at bounding box center [933, 489] width 245 height 23
click at [817, 478] on textarea "Avi & Yael" at bounding box center [933, 489] width 245 height 23
paste textarea "נ"י"
drag, startPoint x: 914, startPoint y: 287, endPoint x: 897, endPoint y: 284, distance: 16.6
click at [897, 478] on textarea "Avi & Yael" at bounding box center [933, 489] width 245 height 23
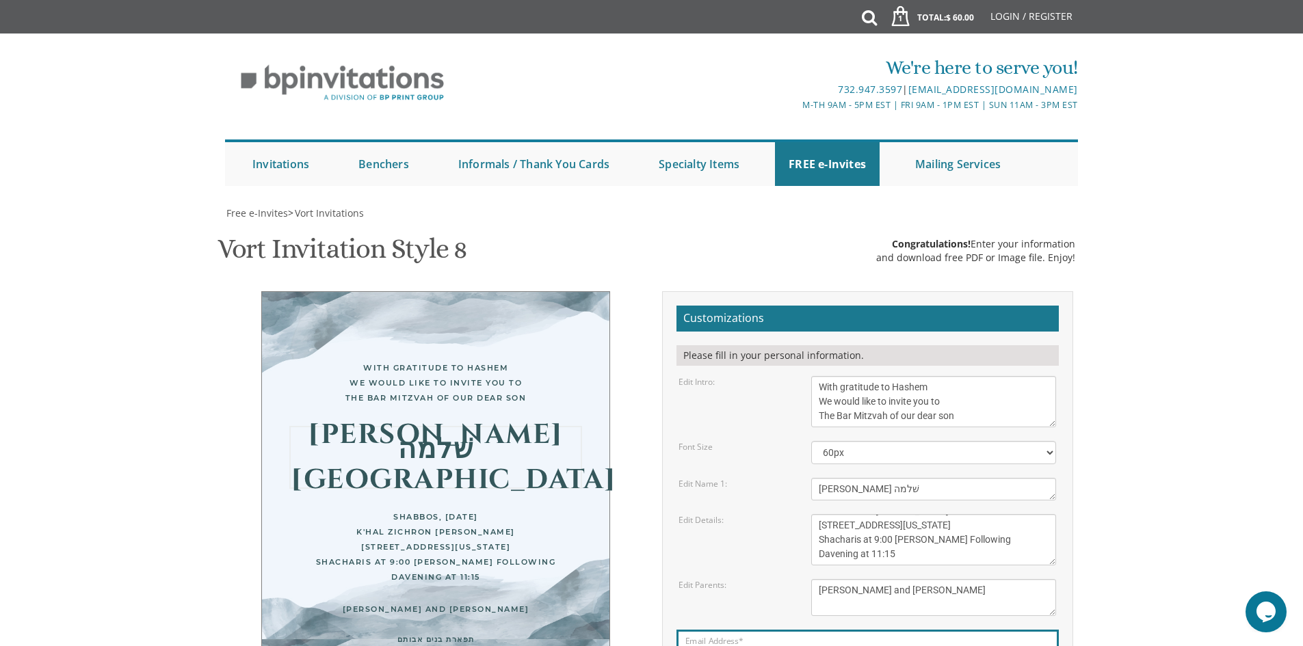
click at [829, 478] on textarea "Avi & Yael" at bounding box center [933, 489] width 245 height 23
click at [908, 478] on textarea "Avi & Yael" at bounding box center [933, 489] width 245 height 23
paste textarea "נ"י"
click at [829, 478] on textarea "Avi & Yael" at bounding box center [933, 489] width 245 height 23
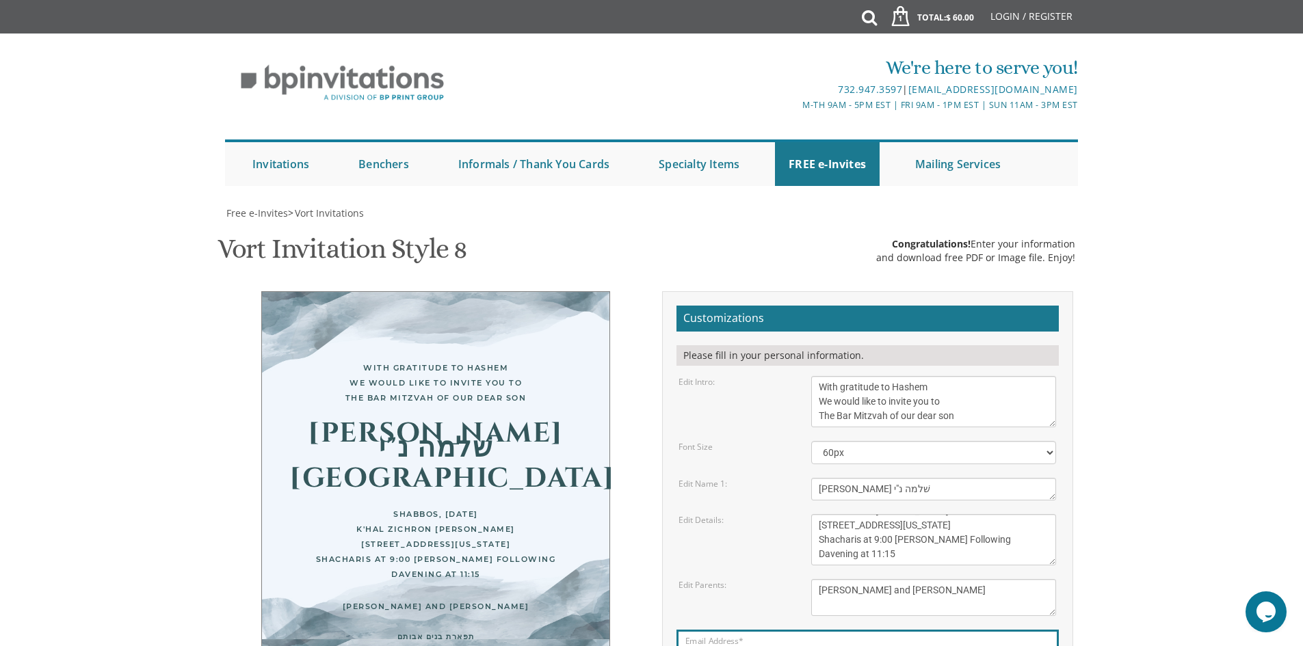
click at [868, 478] on textarea "Avi & Yael" at bounding box center [933, 489] width 245 height 23
drag, startPoint x: 827, startPoint y: 282, endPoint x: 820, endPoint y: 283, distance: 7.6
click at [820, 478] on textarea "Avi & Yael" at bounding box center [933, 489] width 245 height 23
click at [823, 478] on textarea "Avi & Yael" at bounding box center [933, 489] width 245 height 23
drag, startPoint x: 827, startPoint y: 282, endPoint x: 818, endPoint y: 282, distance: 9.6
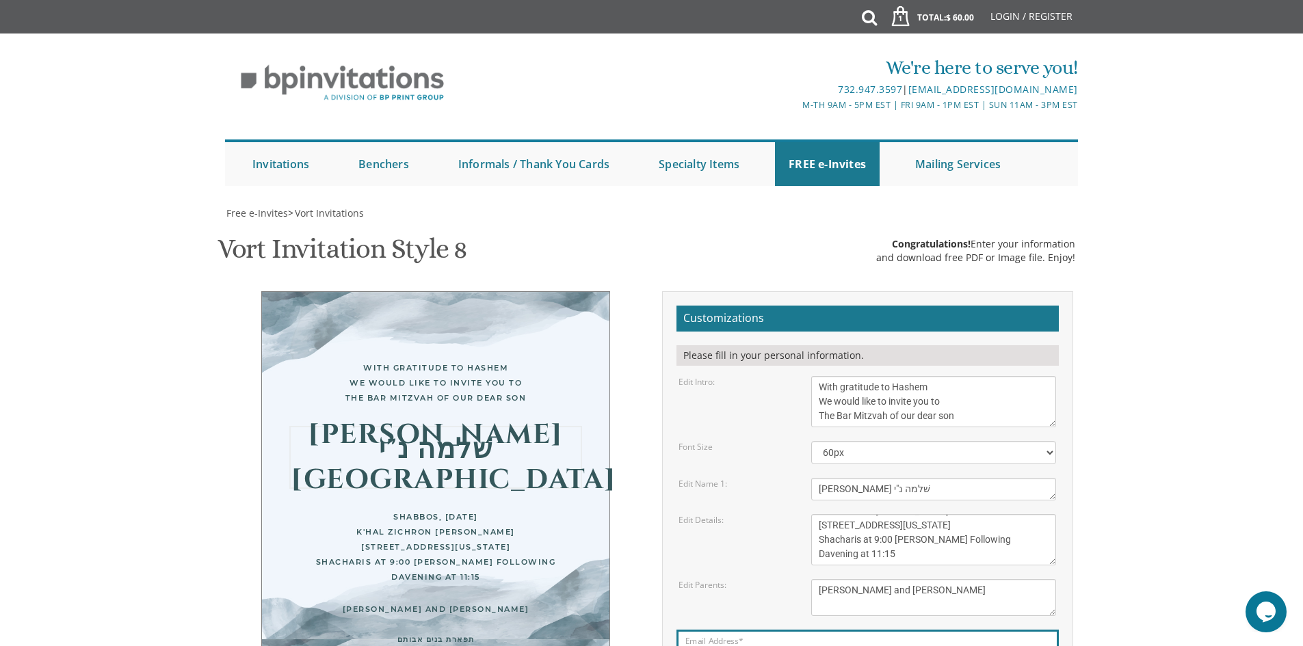
click at [818, 478] on textarea "Avi & Yael" at bounding box center [933, 489] width 245 height 23
click at [835, 478] on textarea "Avi & Yael" at bounding box center [933, 489] width 245 height 23
drag, startPoint x: 829, startPoint y: 280, endPoint x: 820, endPoint y: 289, distance: 13.1
click at [820, 478] on textarea "Avi & Yael" at bounding box center [933, 489] width 245 height 23
click at [899, 478] on textarea "Avi & Yael" at bounding box center [933, 489] width 245 height 23
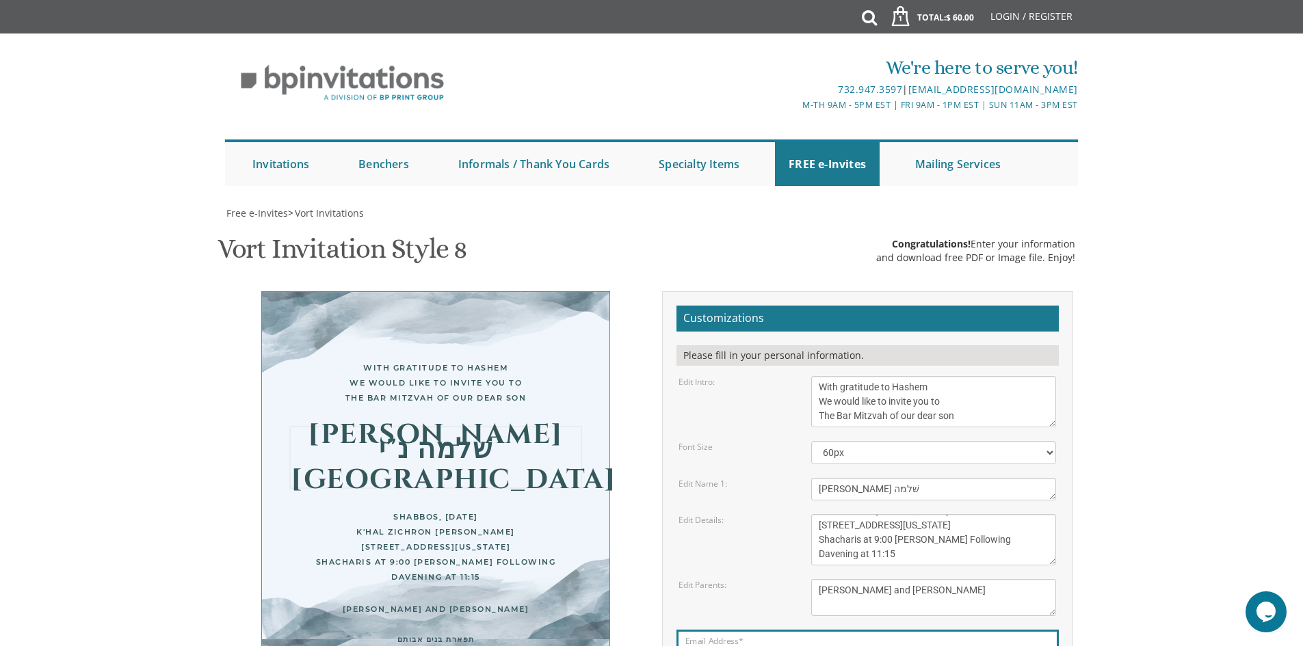
paste textarea "נ"י"
click at [854, 441] on select "40px 50px 60px 70px 80px" at bounding box center [933, 452] width 245 height 23
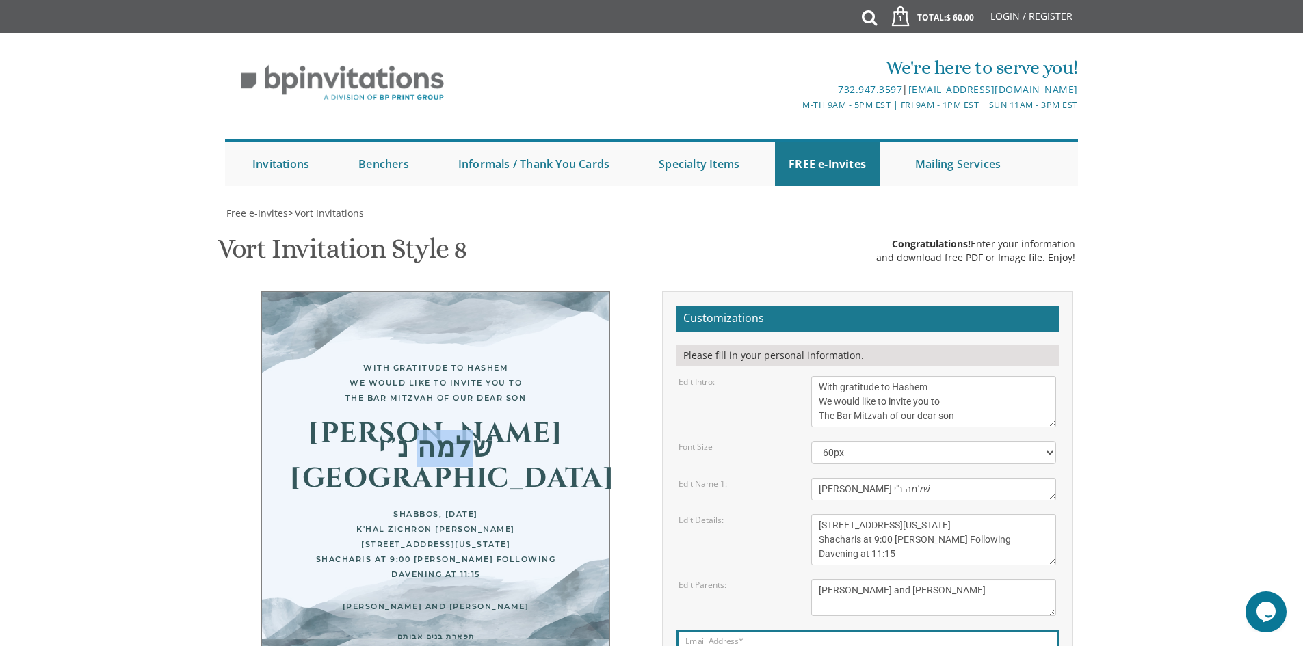
drag, startPoint x: 355, startPoint y: 305, endPoint x: 330, endPoint y: 297, distance: 25.9
click at [330, 426] on div "חיים אריה שׁלמה נ"י Aryeh" at bounding box center [435, 456] width 293 height 60
click at [431, 426] on div "חיים אריה שׁלמה נ"י Aryeh" at bounding box center [435, 456] width 293 height 60
drag, startPoint x: 827, startPoint y: 284, endPoint x: 790, endPoint y: 287, distance: 37.0
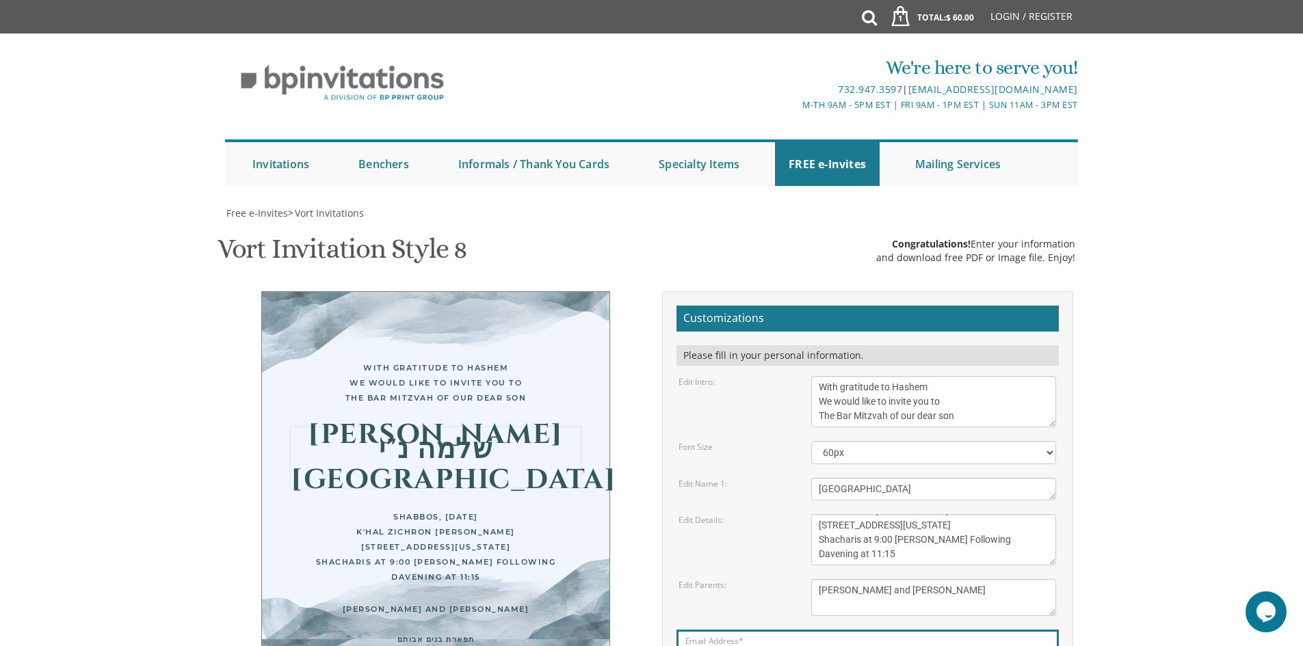
click at [790, 478] on div "Edit Name 1: Avi & Yael" at bounding box center [867, 489] width 398 height 23
click at [869, 478] on textarea "Avi & Yael" at bounding box center [933, 489] width 245 height 23
drag, startPoint x: 828, startPoint y: 281, endPoint x: 818, endPoint y: 280, distance: 10.3
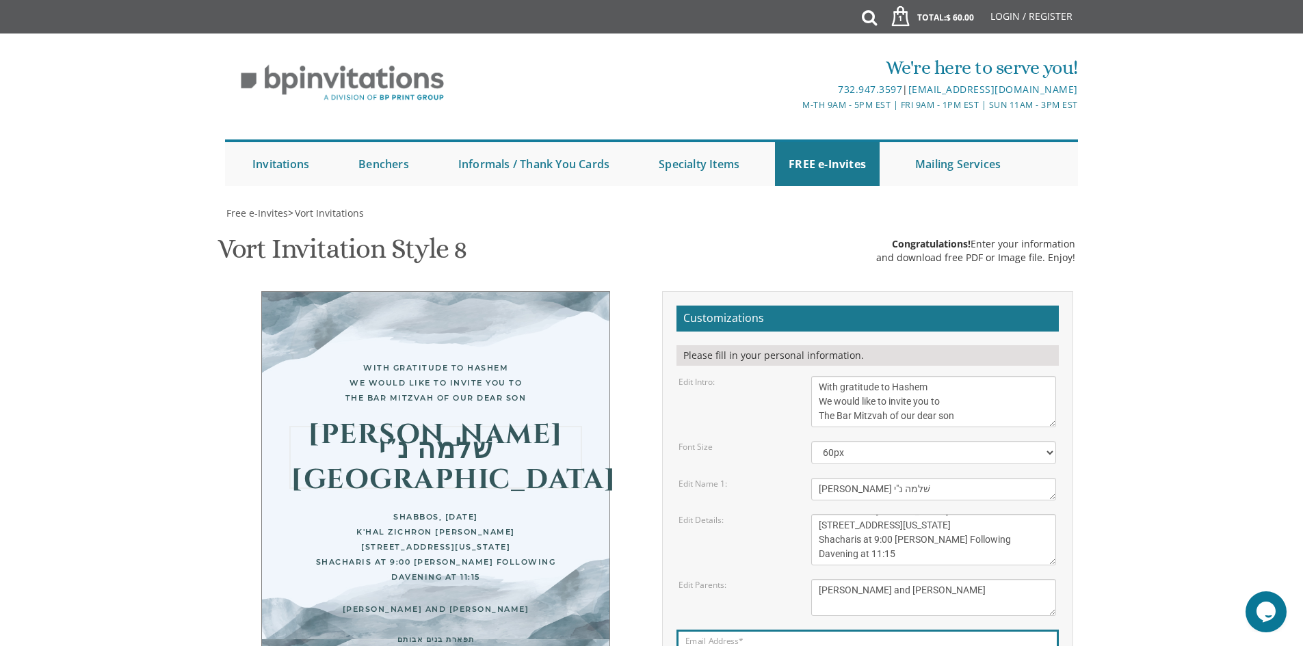
click at [818, 478] on textarea "Avi & Yael" at bounding box center [933, 489] width 245 height 23
type textarea "חיים אריה שׁלמה Aryeh"
click at [1147, 362] on body "My Cart 1 Total: $ 60.00 $ 60.00 Cardstock Bencher Style 1 Qty. 1" at bounding box center [651, 562] width 1303 height 1124
click at [405, 507] on div "Shabbos, September 13, 2025 K'hal Zichron Yoel 6424 North Drake Avenue Lincolnw…" at bounding box center [435, 544] width 293 height 75
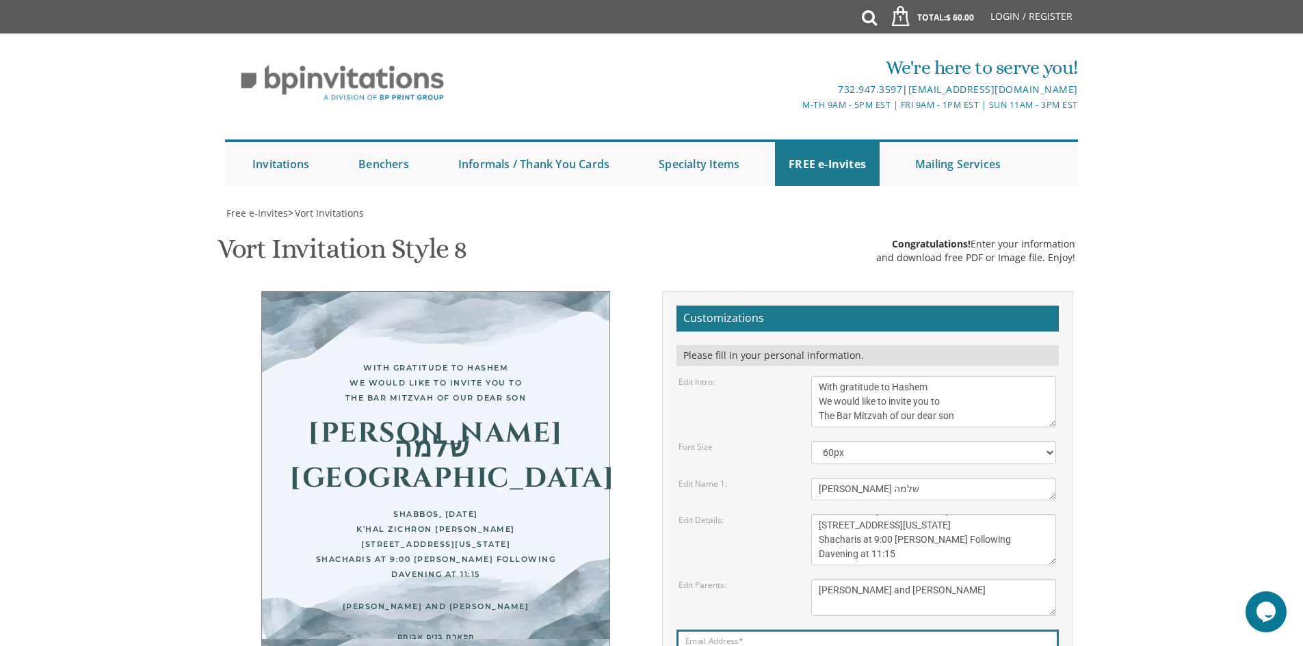
scroll to position [137, 0]
click at [888, 514] on textarea "This Sunday, August 15th At our home 1094 Park Avenue, Lakewood, NJ" at bounding box center [933, 539] width 245 height 51
click at [849, 514] on textarea "This Sunday, August 15th At our home 1094 Park Avenue, Lakewood, NJ" at bounding box center [933, 539] width 245 height 51
click at [857, 514] on textarea "This Sunday, August 15th At our home 1094 Park Avenue, Lakewood, NJ" at bounding box center [933, 539] width 245 height 51
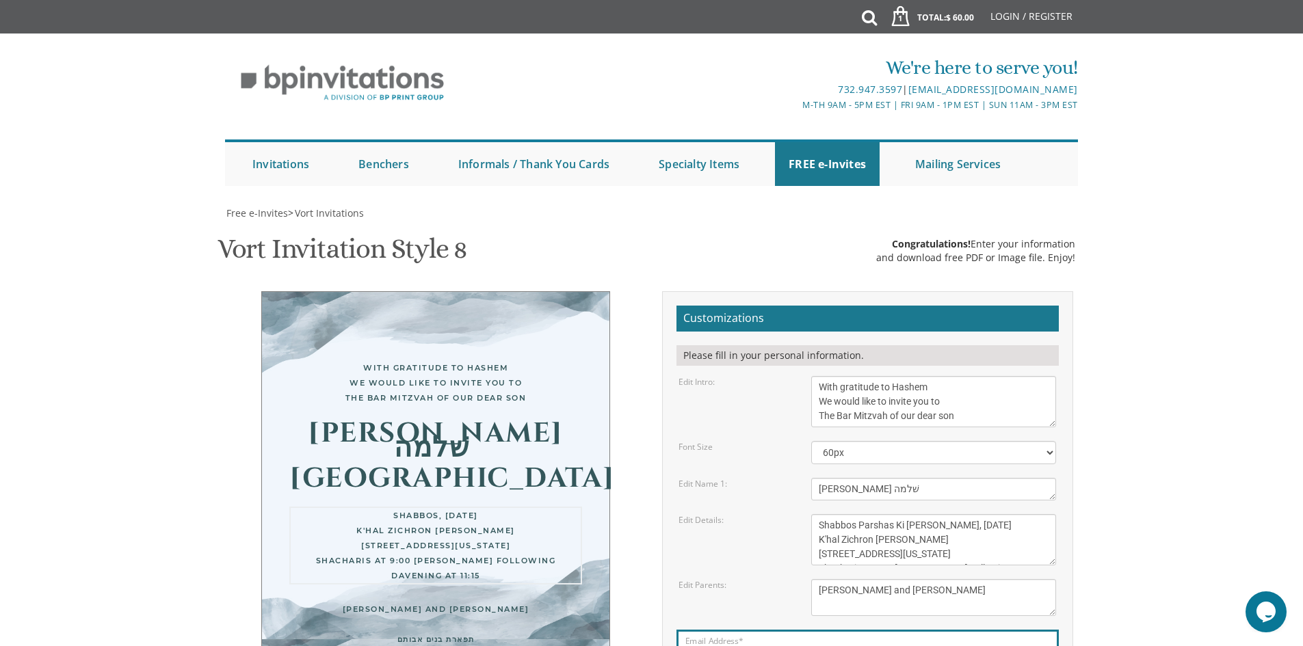
click at [938, 514] on textarea "This Sunday, August 15th At our home 1094 Park Avenue, Lakewood, NJ" at bounding box center [933, 539] width 245 height 51
click at [924, 514] on textarea "This Sunday, August 15th At our home 1094 Park Avenue, Lakewood, NJ" at bounding box center [933, 539] width 245 height 51
click at [819, 514] on textarea "This Sunday, August 15th At our home 1094 Park Avenue, Lakewood, NJ" at bounding box center [933, 539] width 245 height 51
click at [821, 514] on textarea "This Sunday, August 15th At our home 1094 Park Avenue, Lakewood, NJ" at bounding box center [933, 539] width 245 height 51
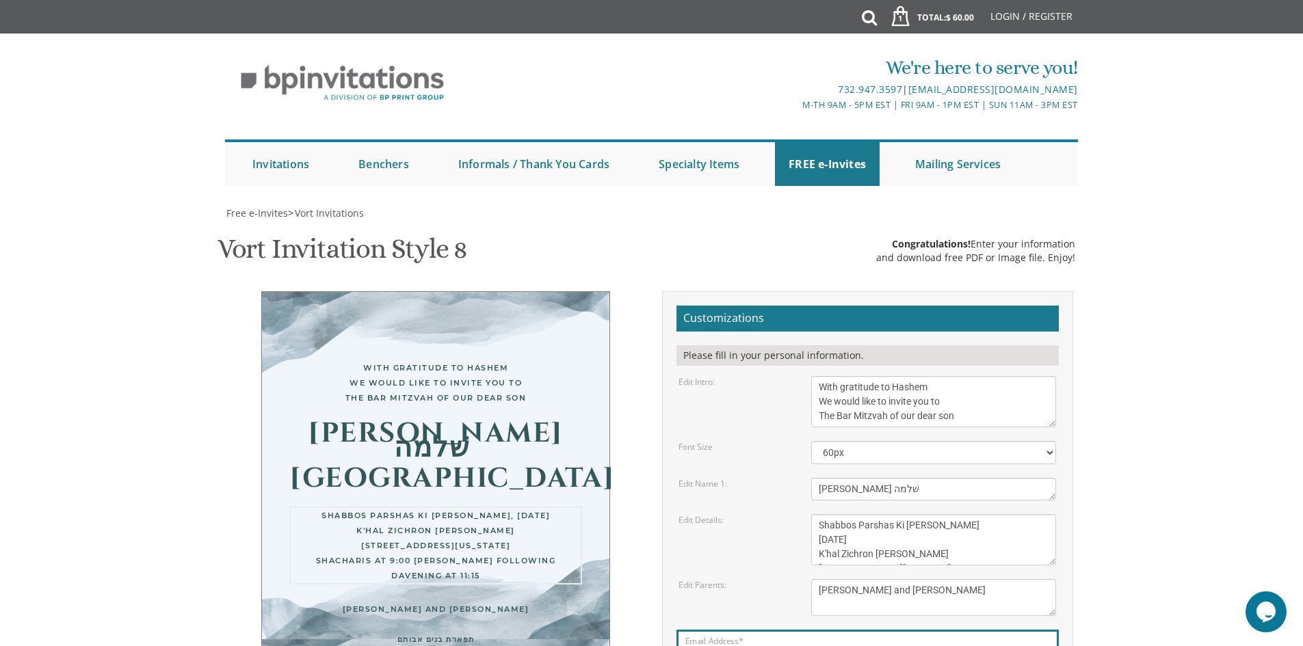
type textarea "Shabbos Parshas Ki Savo September 13, 2025 K'hal Zichron Yoel 6424 North Drake …"
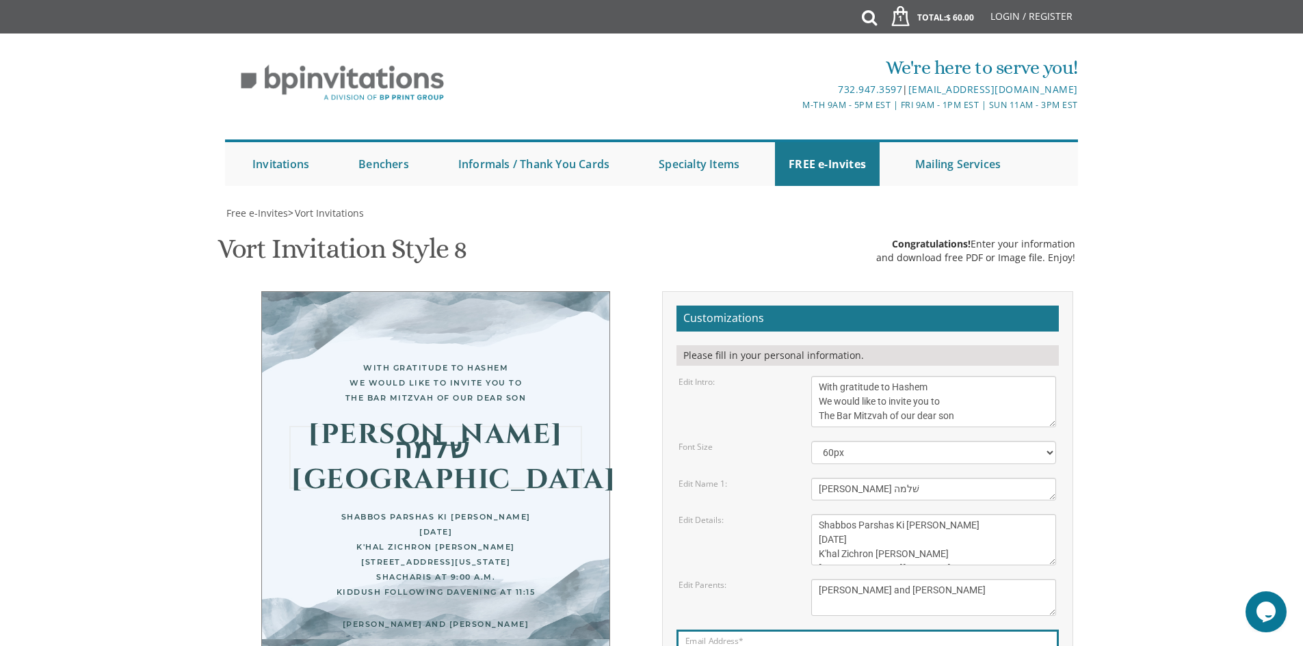
click at [836, 478] on textarea "Avi & Yael" at bounding box center [933, 489] width 245 height 23
paste textarea
type textarea "חיים אריה שלמה Aryeh"
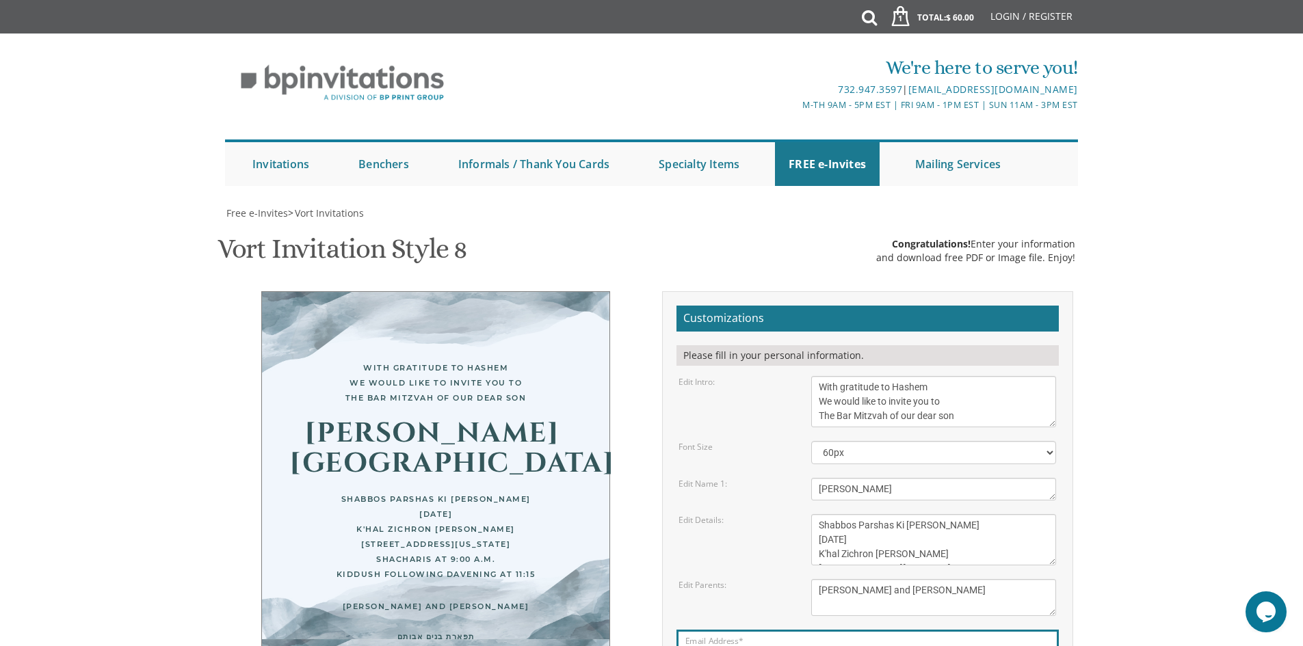
click at [814, 376] on textarea "With gratitude to Hashem We would like to invite you to The vort of our dear ch…" at bounding box center [933, 401] width 245 height 51
click at [867, 376] on textarea "With gratitude to Hashem We would like to invite you to The vort of our dear ch…" at bounding box center [933, 401] width 245 height 51
click at [832, 306] on form "Customizations Please fill in your personal information. Edit Intro: With grati…" at bounding box center [867, 521] width 382 height 431
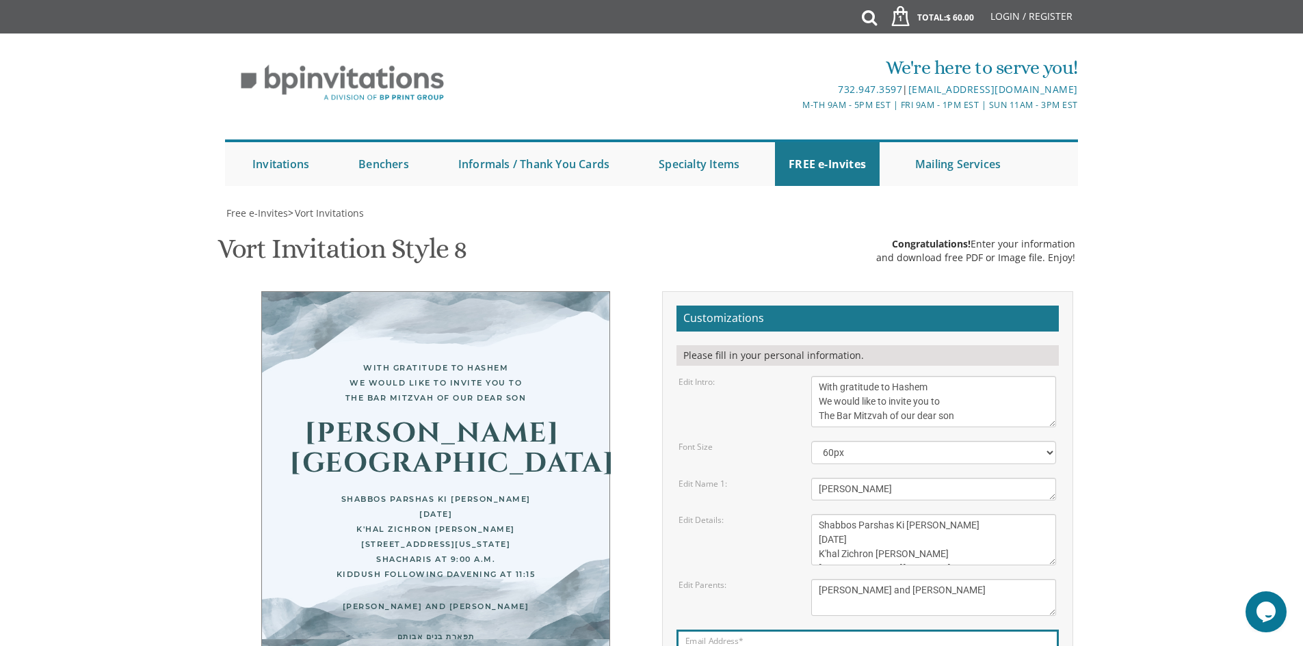
click at [837, 376] on textarea "With gratitude to Hashem We would like to invite you to The vort of our dear ch…" at bounding box center [933, 401] width 245 height 51
paste textarea "בס"ד"
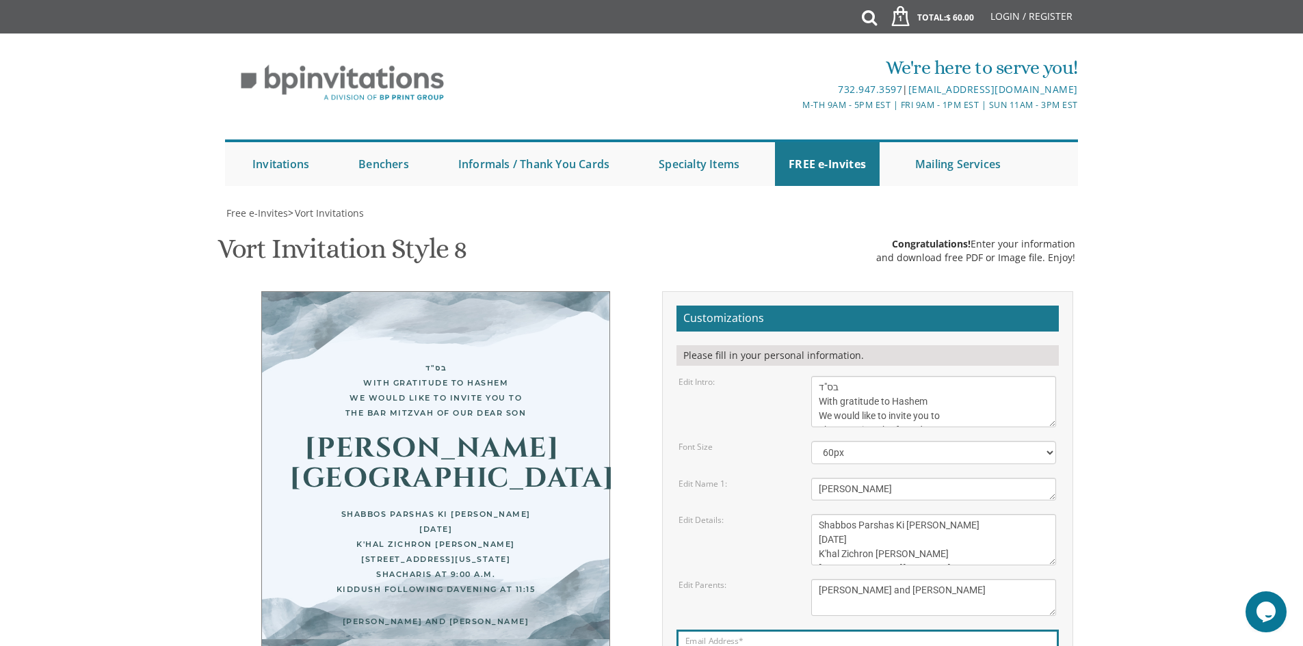
click at [930, 376] on textarea "With gratitude to Hashem We would like to invite you to The vort of our dear ch…" at bounding box center [933, 401] width 245 height 51
click at [945, 376] on textarea "With gratitude to Hashem We would like to invite you to The vort of our dear ch…" at bounding box center [933, 401] width 245 height 51
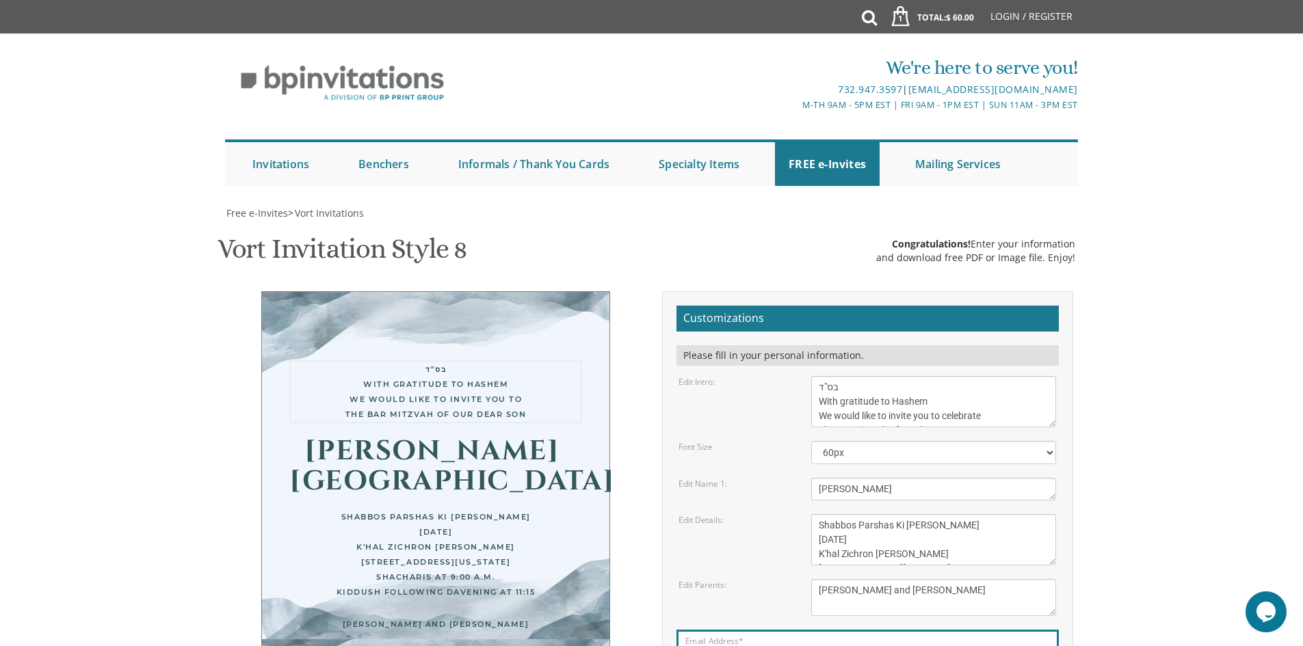
type textarea "בס"ד With gratitude to Hashem We would like to invite you to celebrate The Bar …"
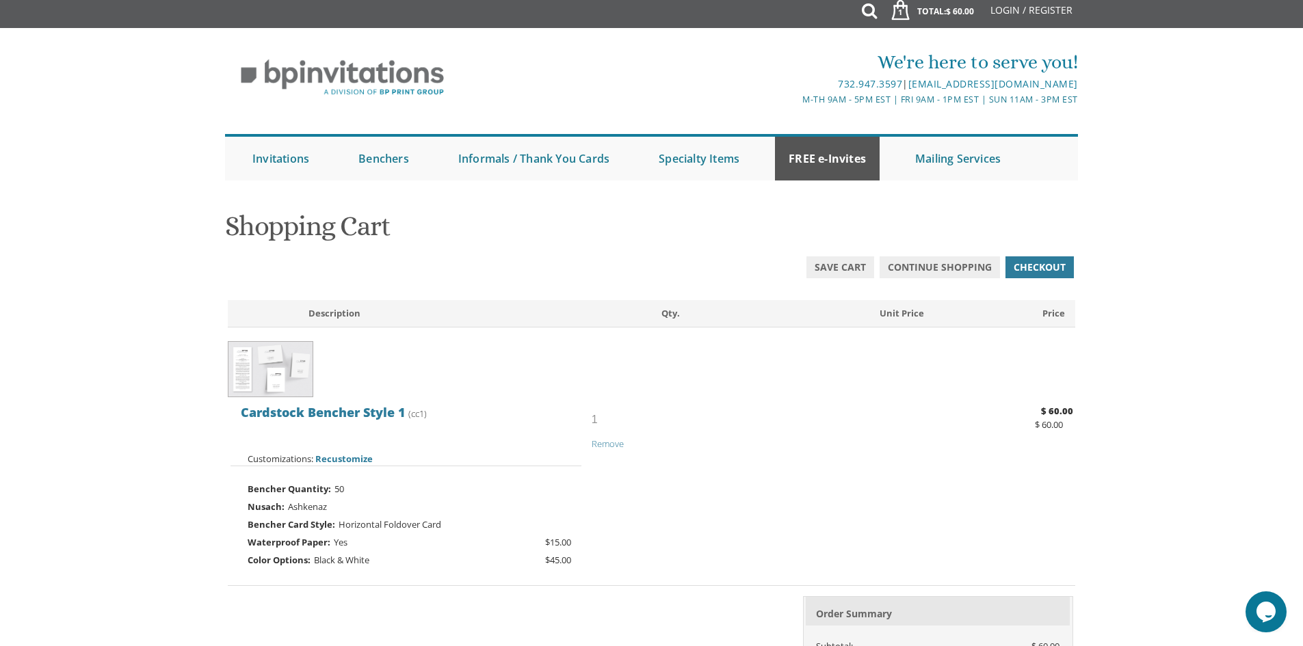
scroll to position [1, 0]
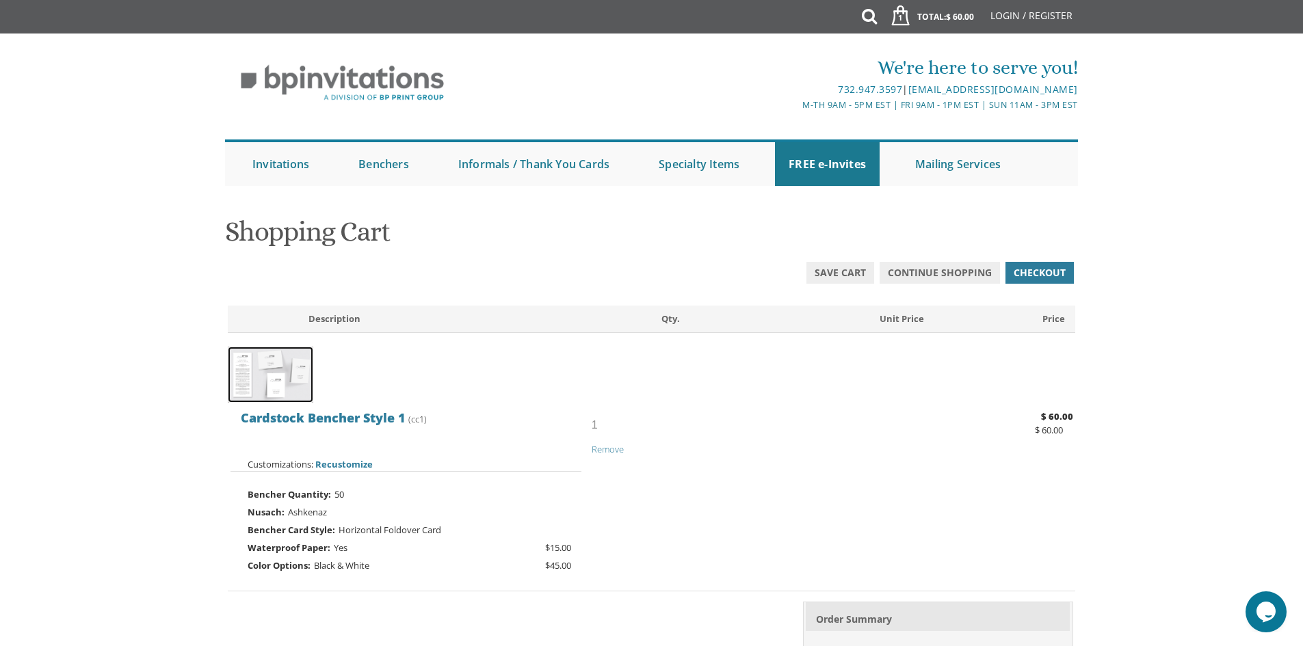
click at [268, 368] on img at bounding box center [270, 375] width 85 height 57
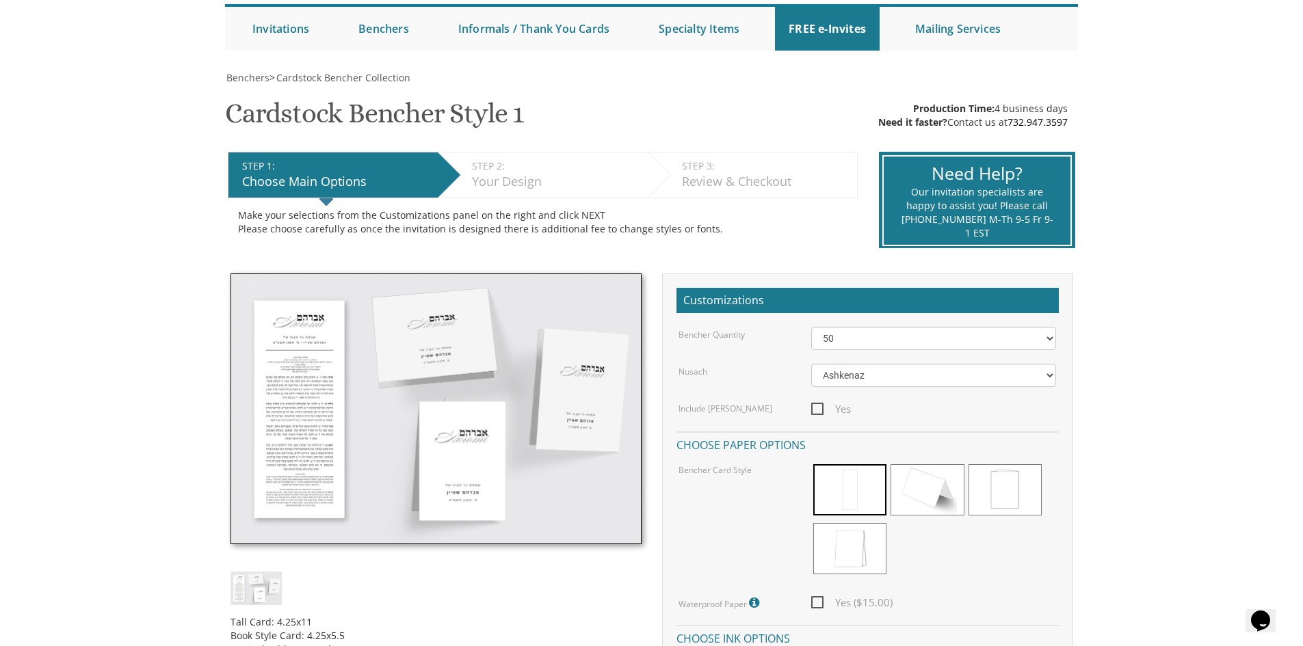
scroll to position [137, 0]
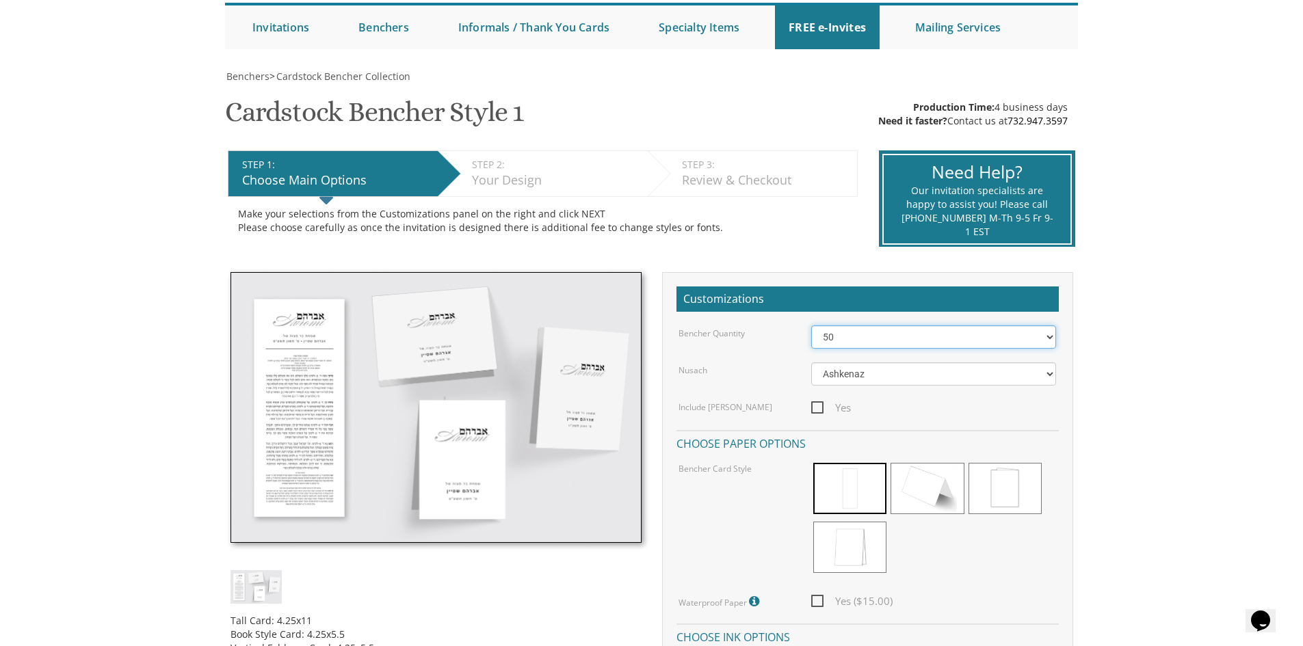
click at [864, 332] on select "50 60 70 80 90 100 125 150 175 200 225 250 275 300 325 350 375 400 425 450 475 …" at bounding box center [933, 336] width 245 height 23
click at [811, 325] on select "50 60 70 80 90 100 125 150 175 200 225 250 275 300 325 350 375 400 425 450 475 …" at bounding box center [933, 336] width 245 height 23
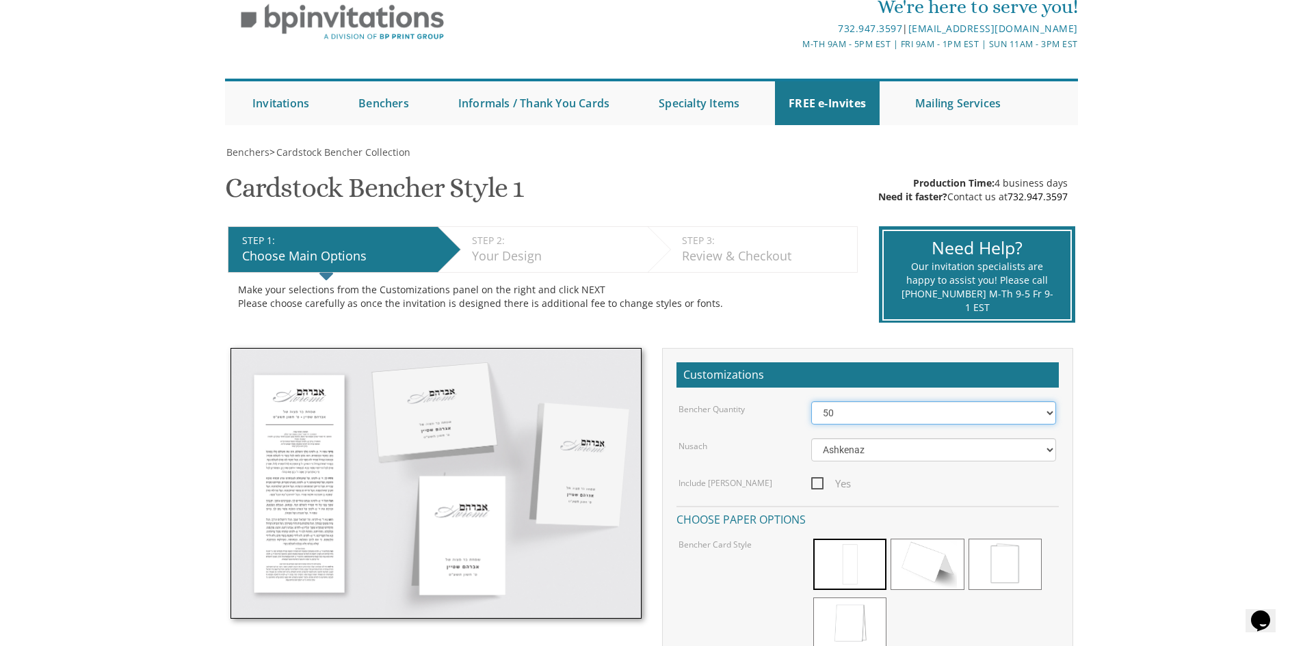
scroll to position [0, 0]
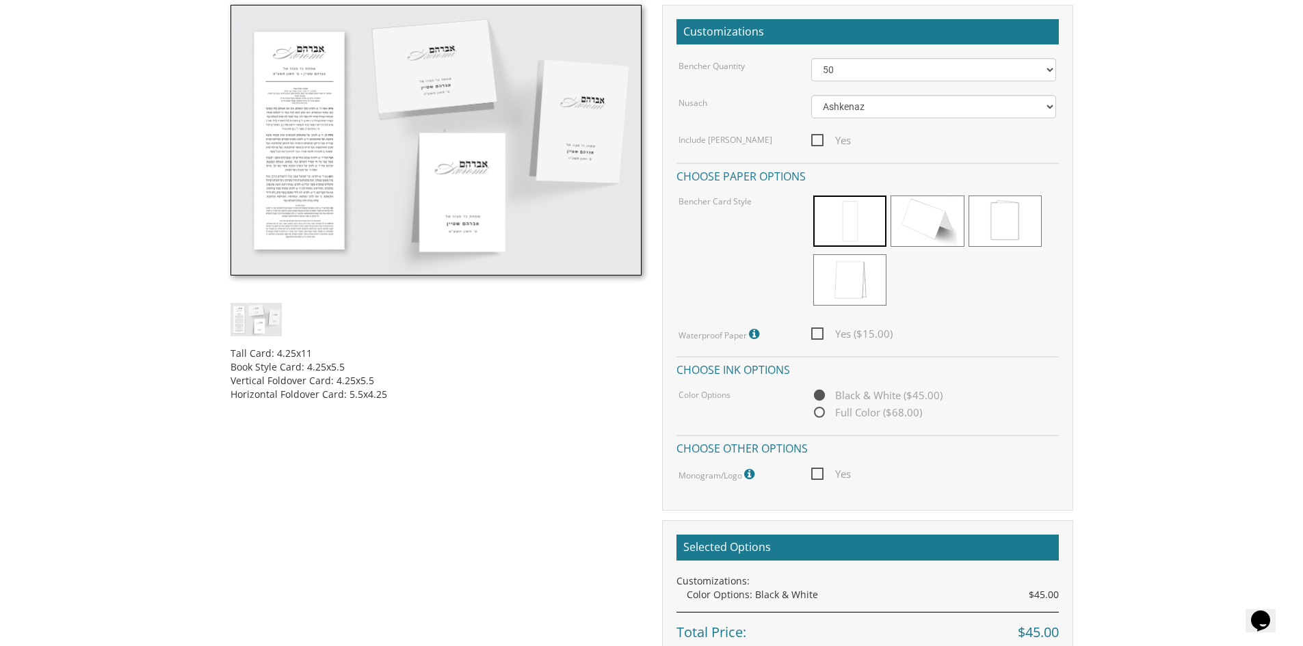
scroll to position [342, 0]
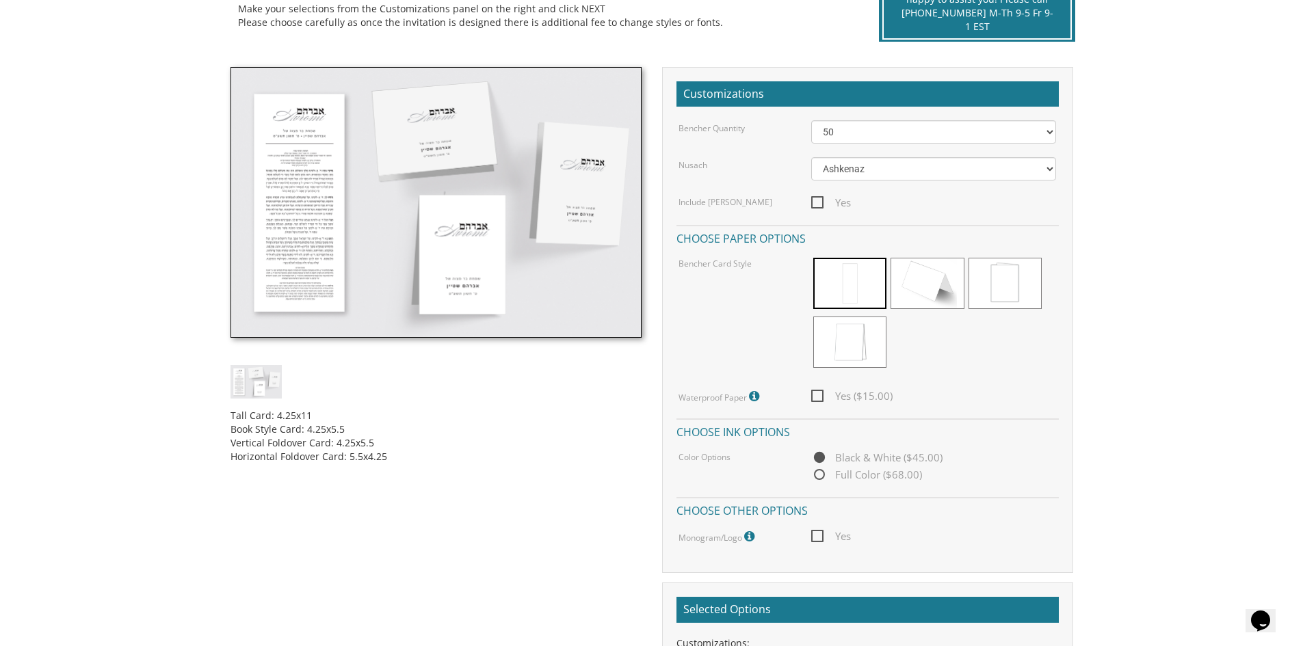
click at [815, 475] on span "Full Color ($68.00)" at bounding box center [866, 474] width 111 height 17
click at [815, 475] on input "Full Color ($68.00)" at bounding box center [815, 475] width 9 height 9
radio input "true"
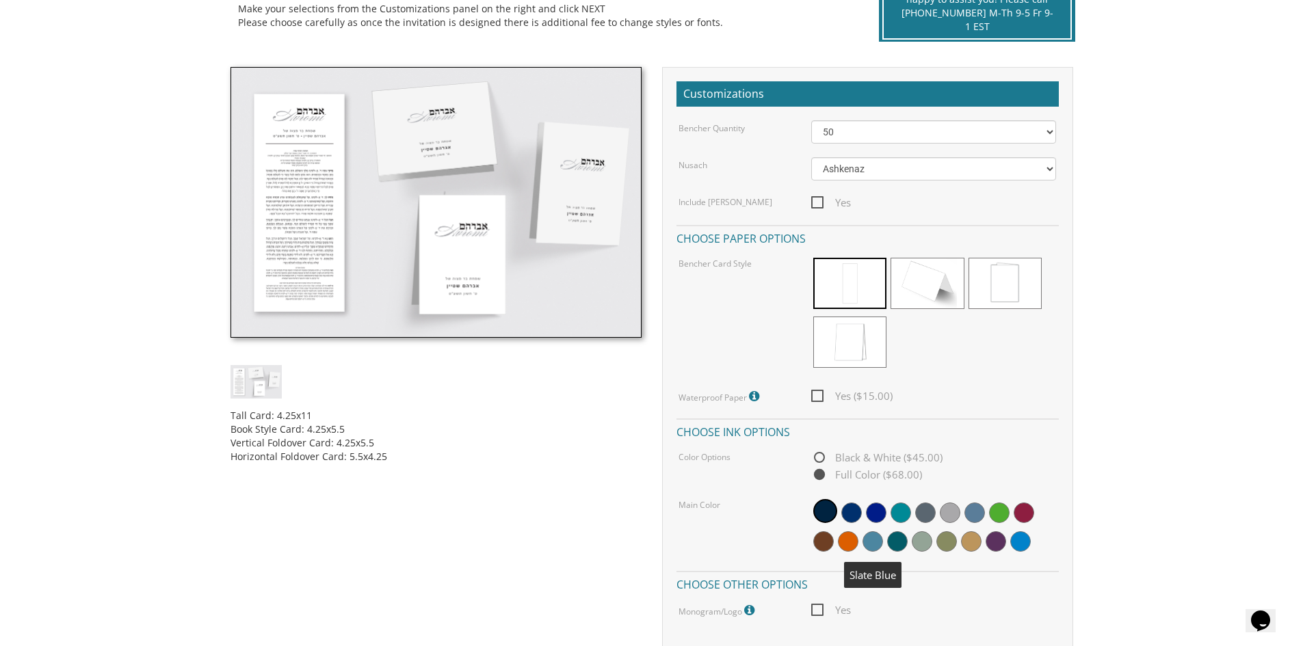
click at [877, 537] on span at bounding box center [872, 541] width 21 height 21
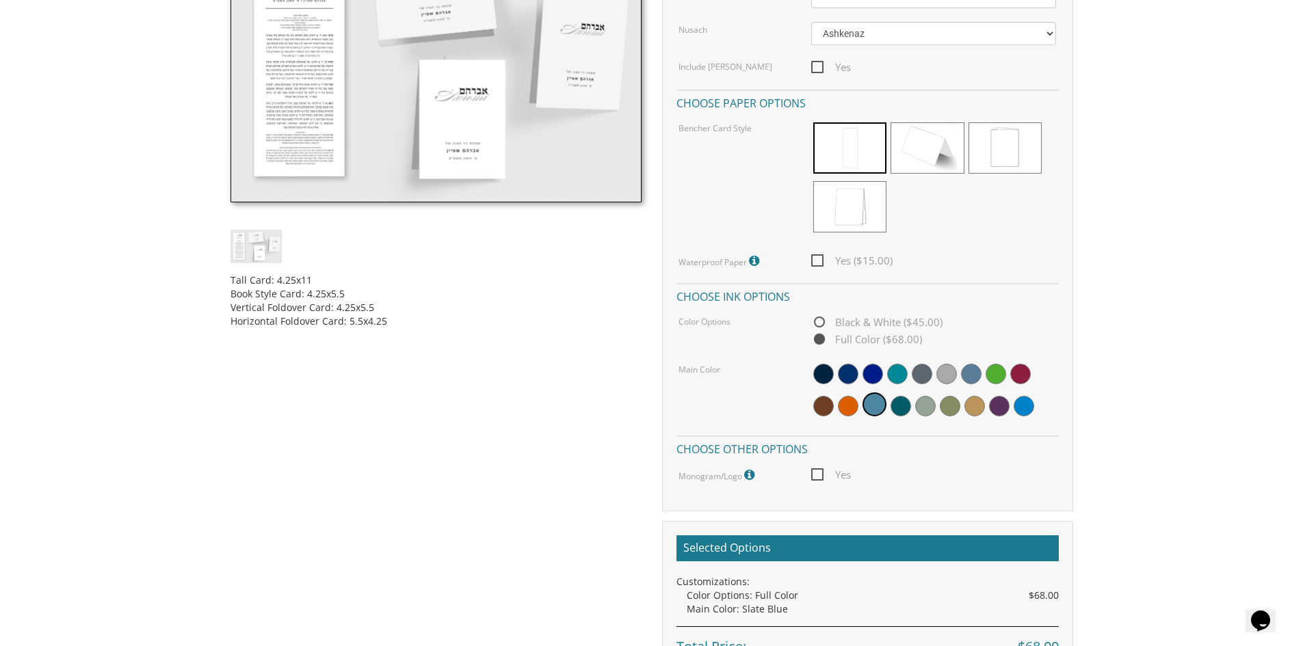
scroll to position [479, 0]
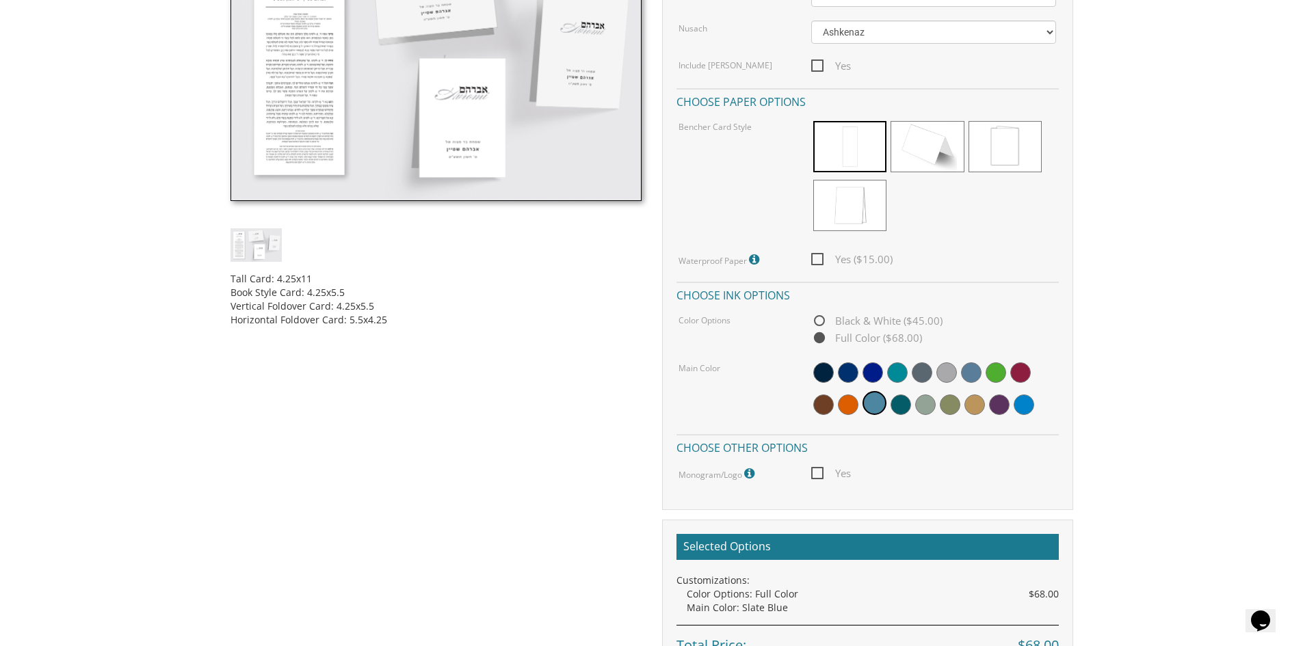
click at [821, 318] on span "Black & White ($45.00)" at bounding box center [876, 320] width 131 height 17
click at [820, 318] on input "Black & White ($45.00)" at bounding box center [815, 321] width 9 height 9
radio input "true"
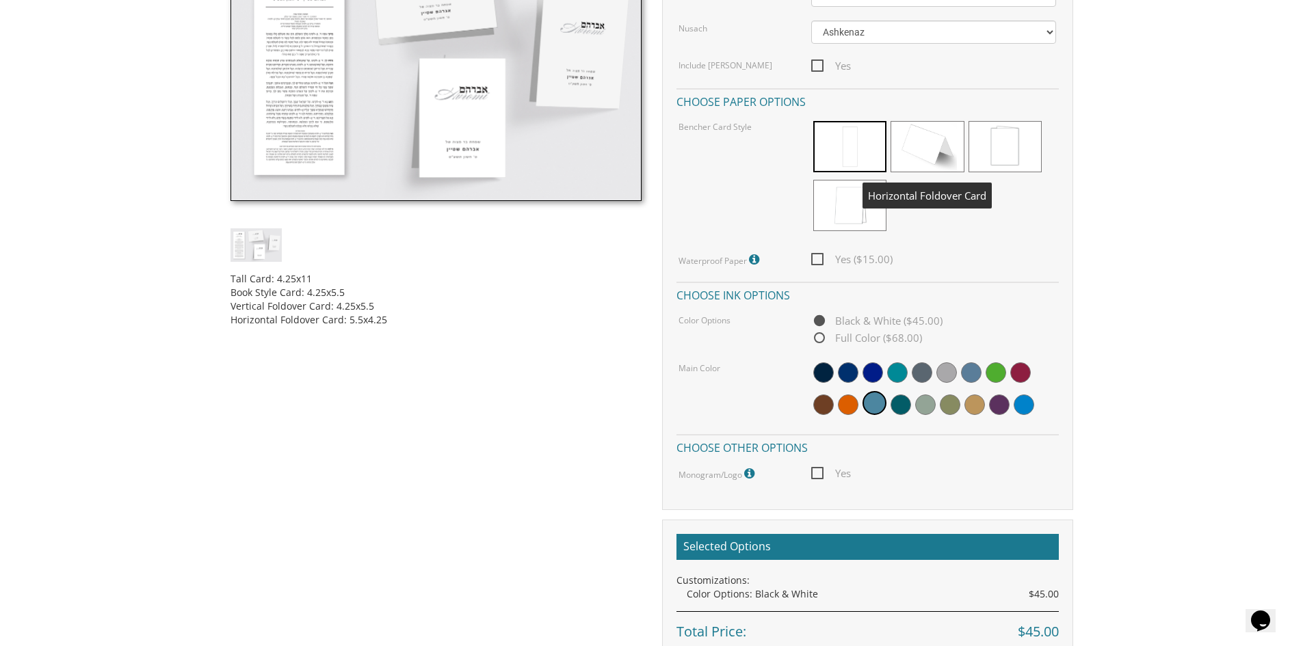
click at [949, 133] on span at bounding box center [926, 146] width 73 height 51
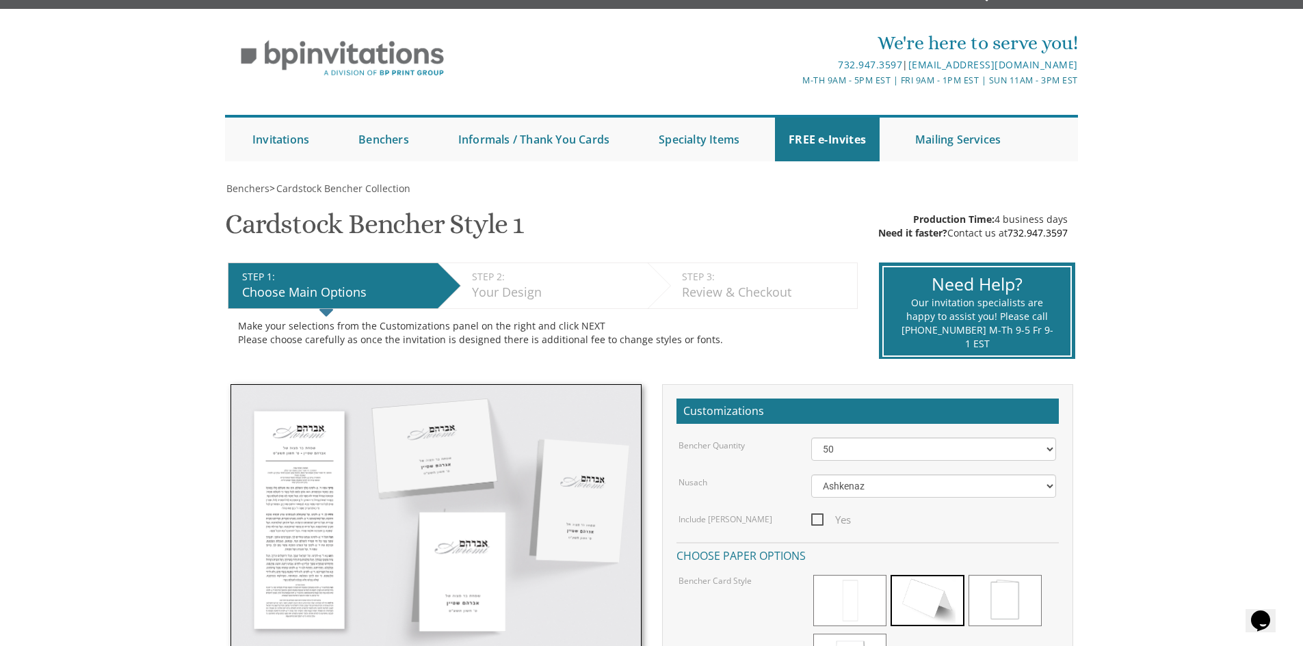
scroll to position [68, 0]
